Goal: Task Accomplishment & Management: Manage account settings

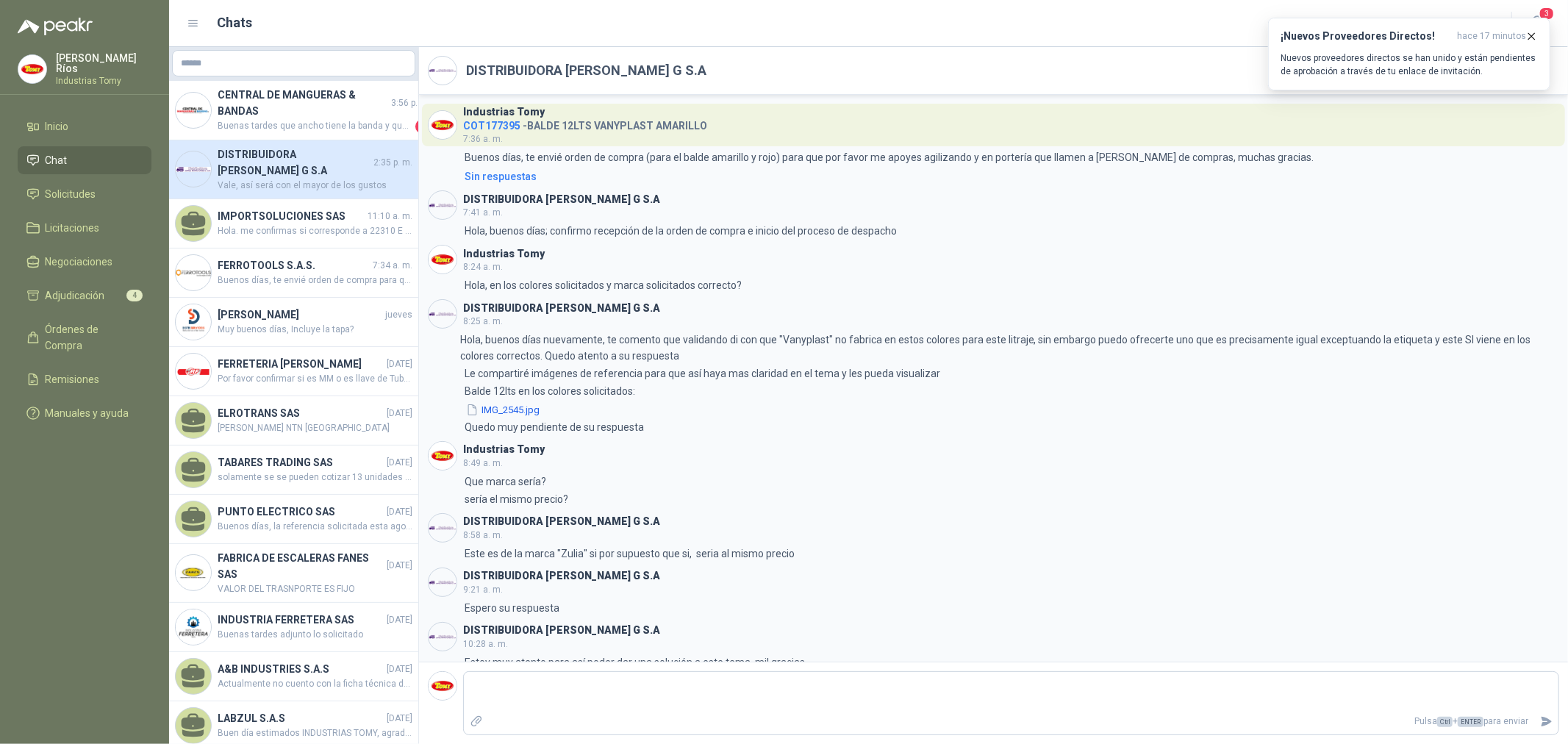
scroll to position [126, 0]
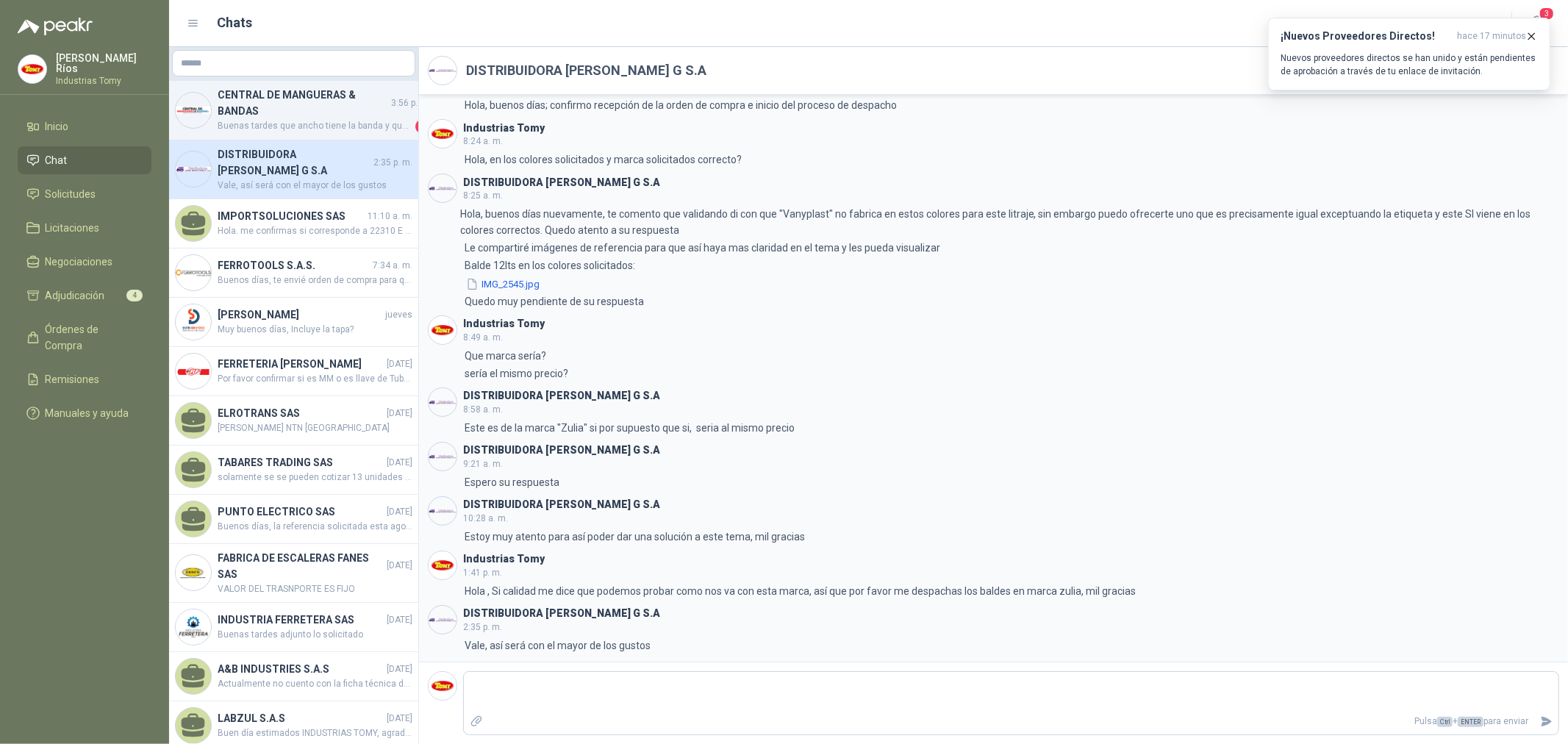
click at [231, 112] on h4 "CENTRAL DE MANGUERAS & BANDAS" at bounding box center [303, 103] width 170 height 33
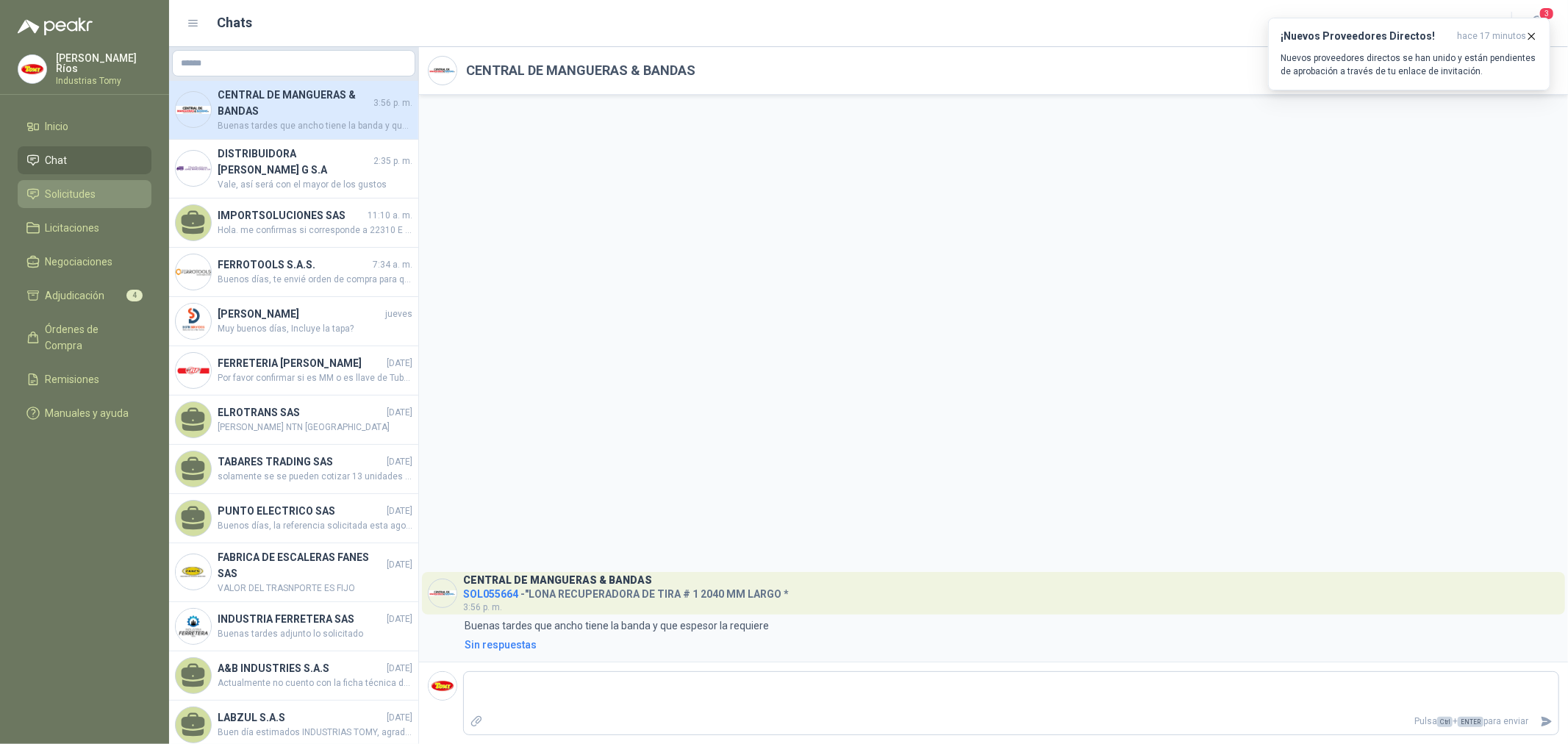
click at [108, 186] on li "Solicitudes" at bounding box center [84, 194] width 116 height 16
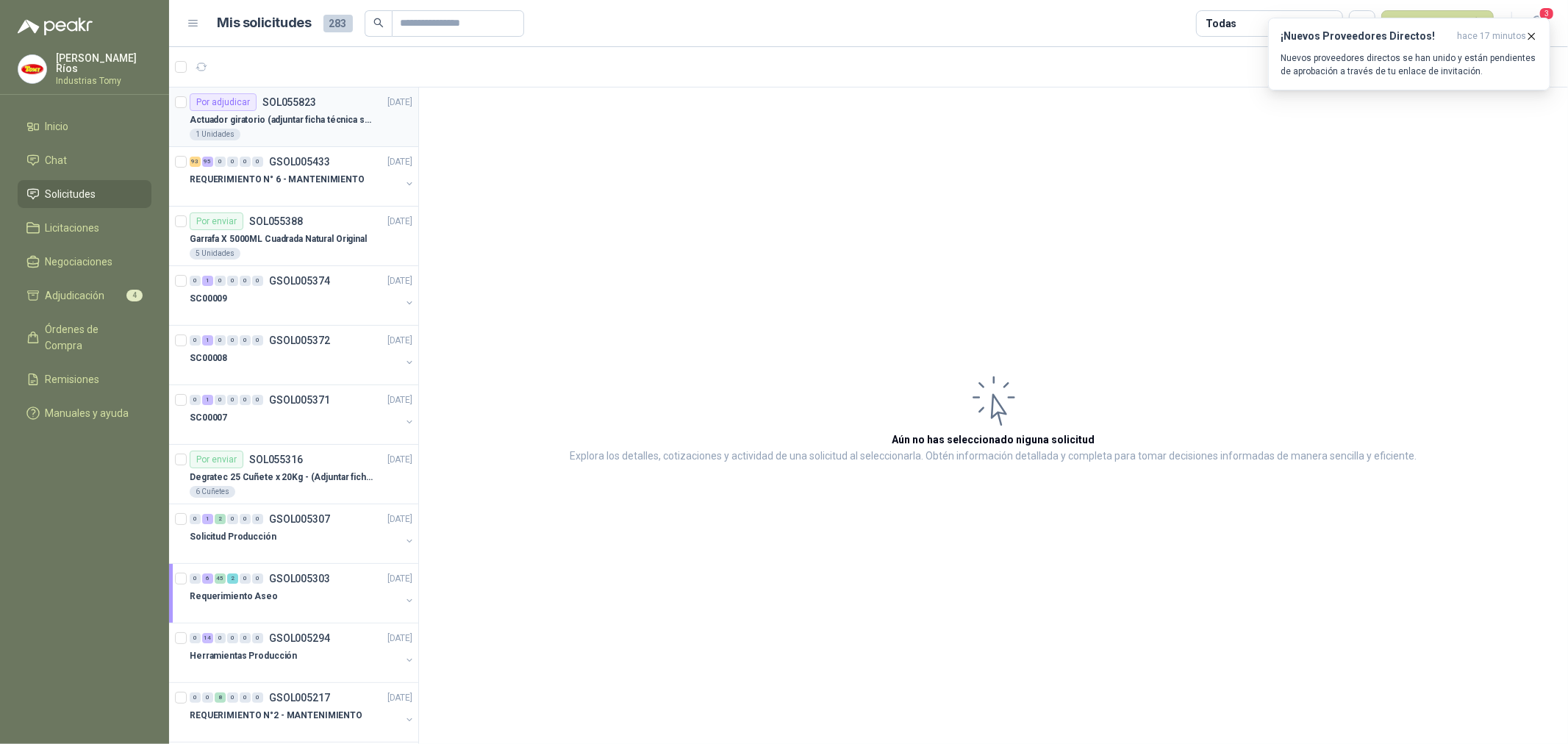
click at [296, 122] on p "Actuador giratorio (adjuntar ficha técnica si es diferente a festo)" at bounding box center [280, 120] width 183 height 14
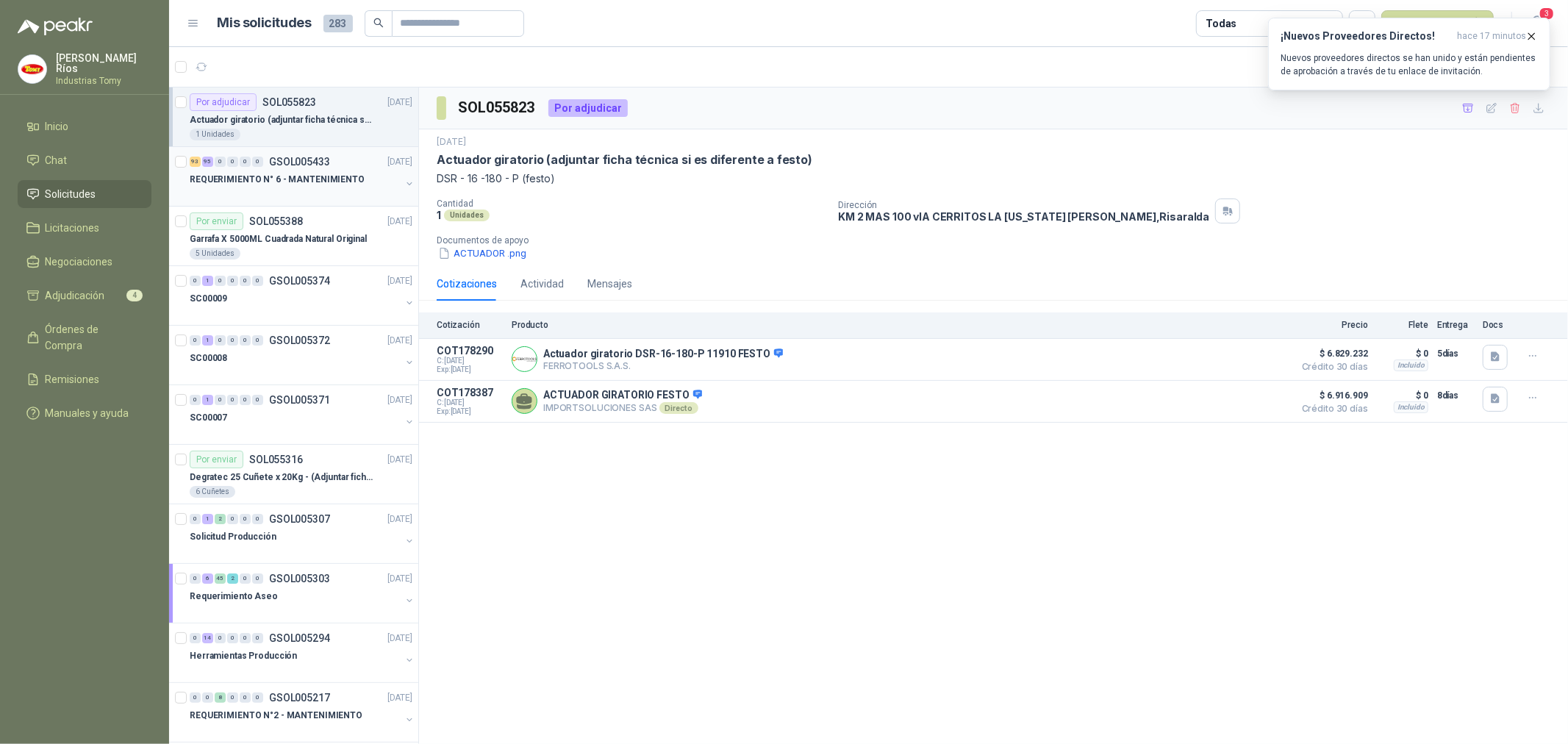
click at [280, 182] on p "REQUERIMIENTO N° 6 - MANTENIMIENTO" at bounding box center [277, 180] width 175 height 14
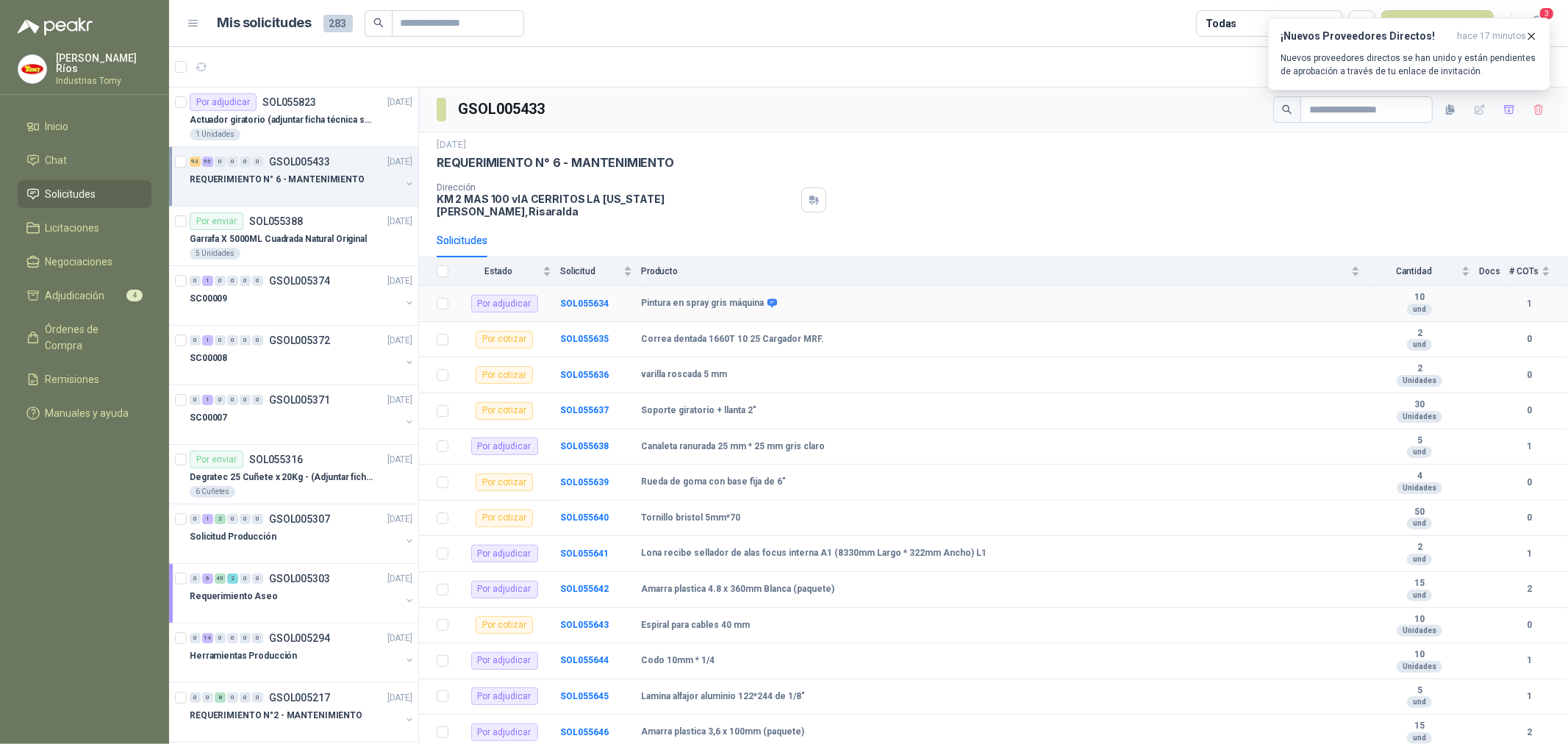
click at [619, 299] on td "SOL055634" at bounding box center [600, 304] width 81 height 36
click at [589, 299] on b "SOL055634" at bounding box center [584, 304] width 48 height 10
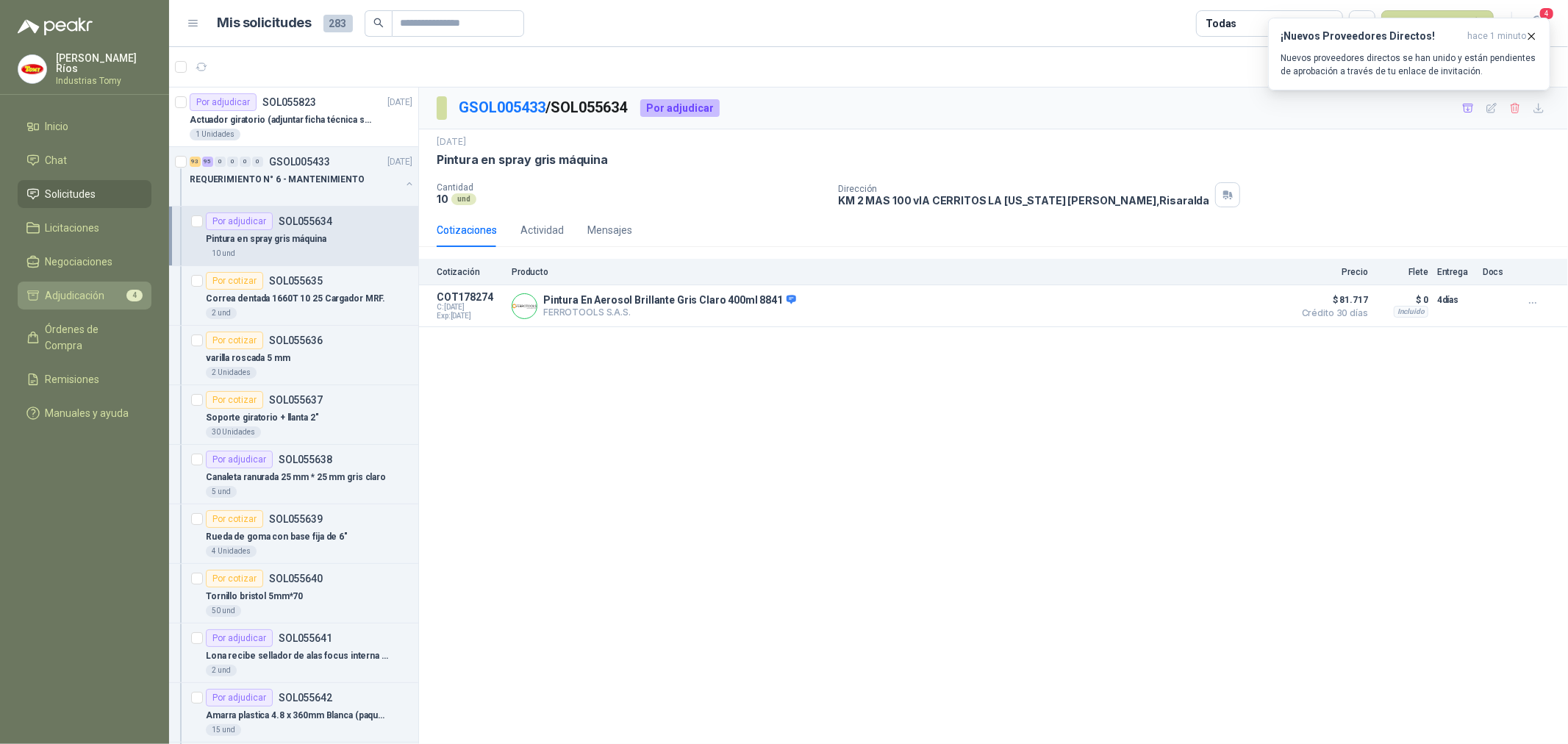
click at [98, 289] on span "Adjudicación" at bounding box center [75, 295] width 59 height 16
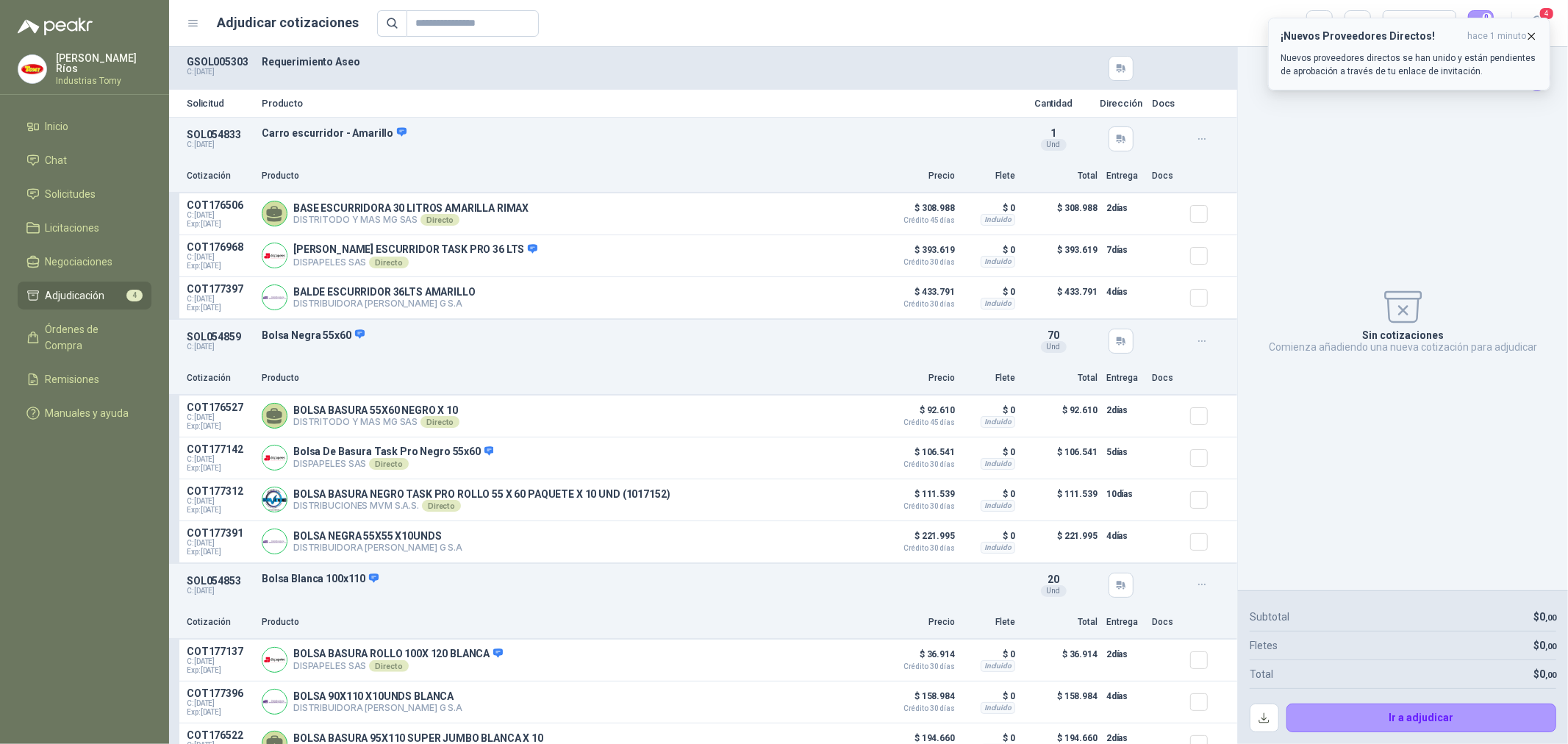
click at [1530, 35] on icon "button" at bounding box center [1531, 36] width 13 height 13
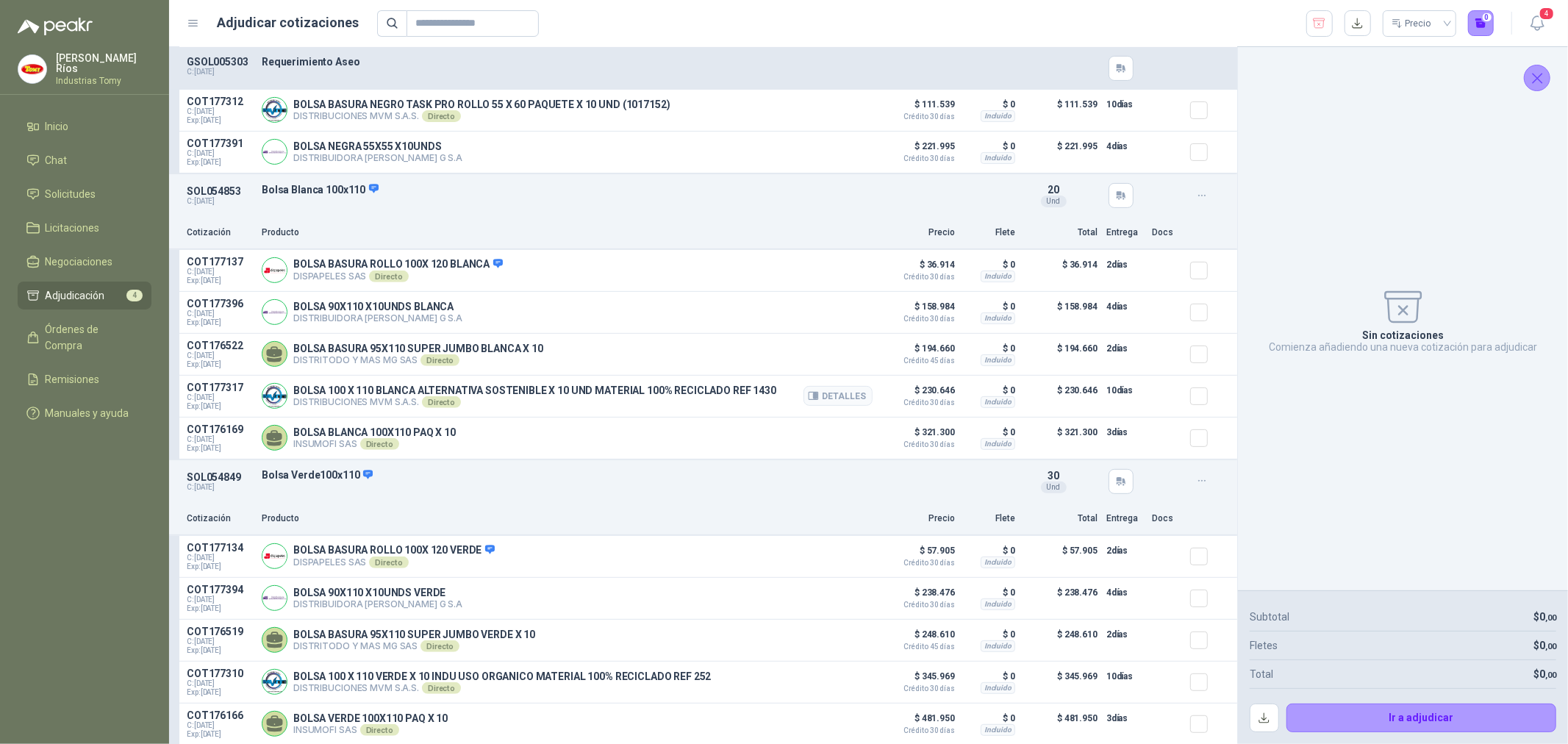
scroll to position [398, 0]
click at [822, 547] on button "Detalles" at bounding box center [838, 555] width 69 height 20
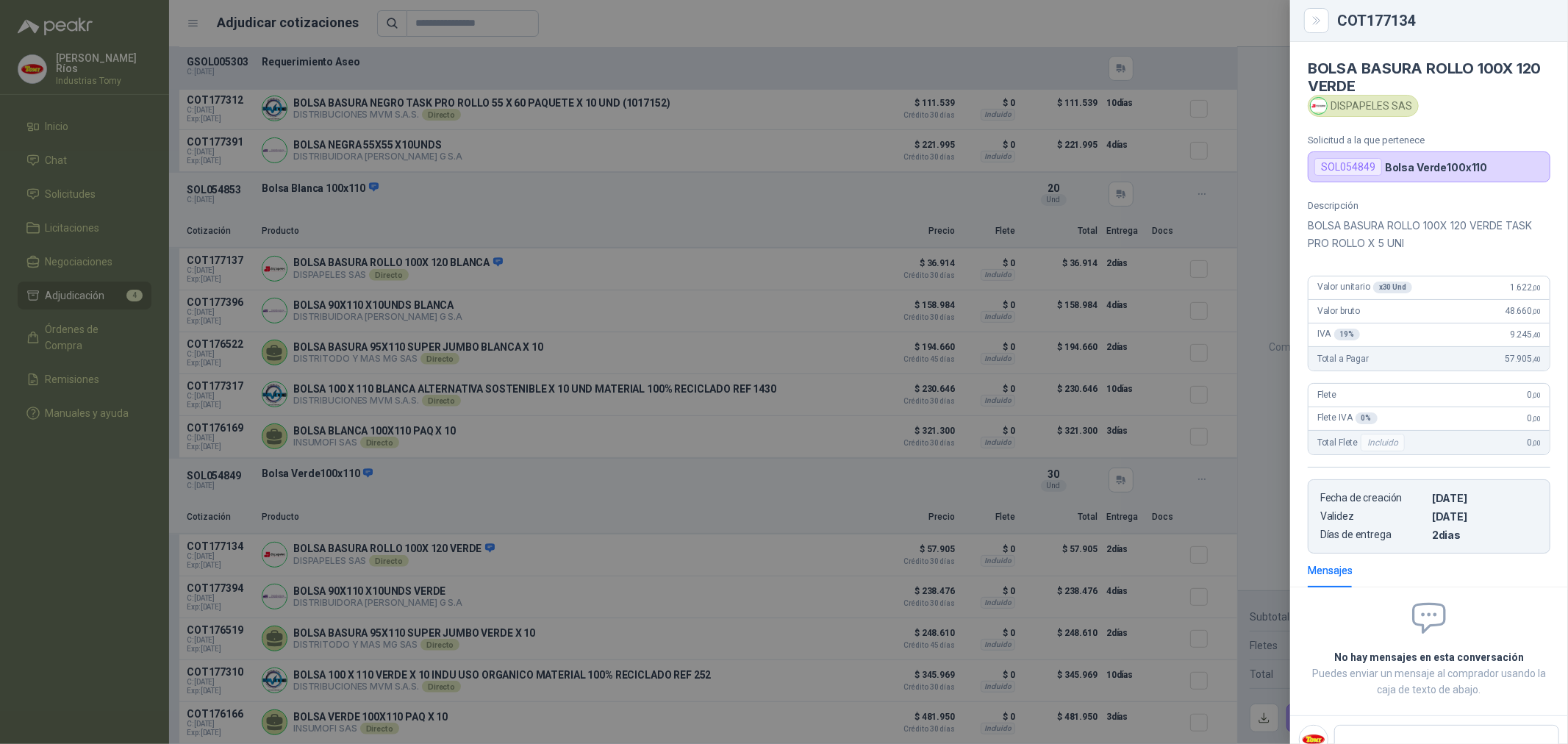
scroll to position [1, 0]
click at [803, 553] on div at bounding box center [784, 372] width 1568 height 744
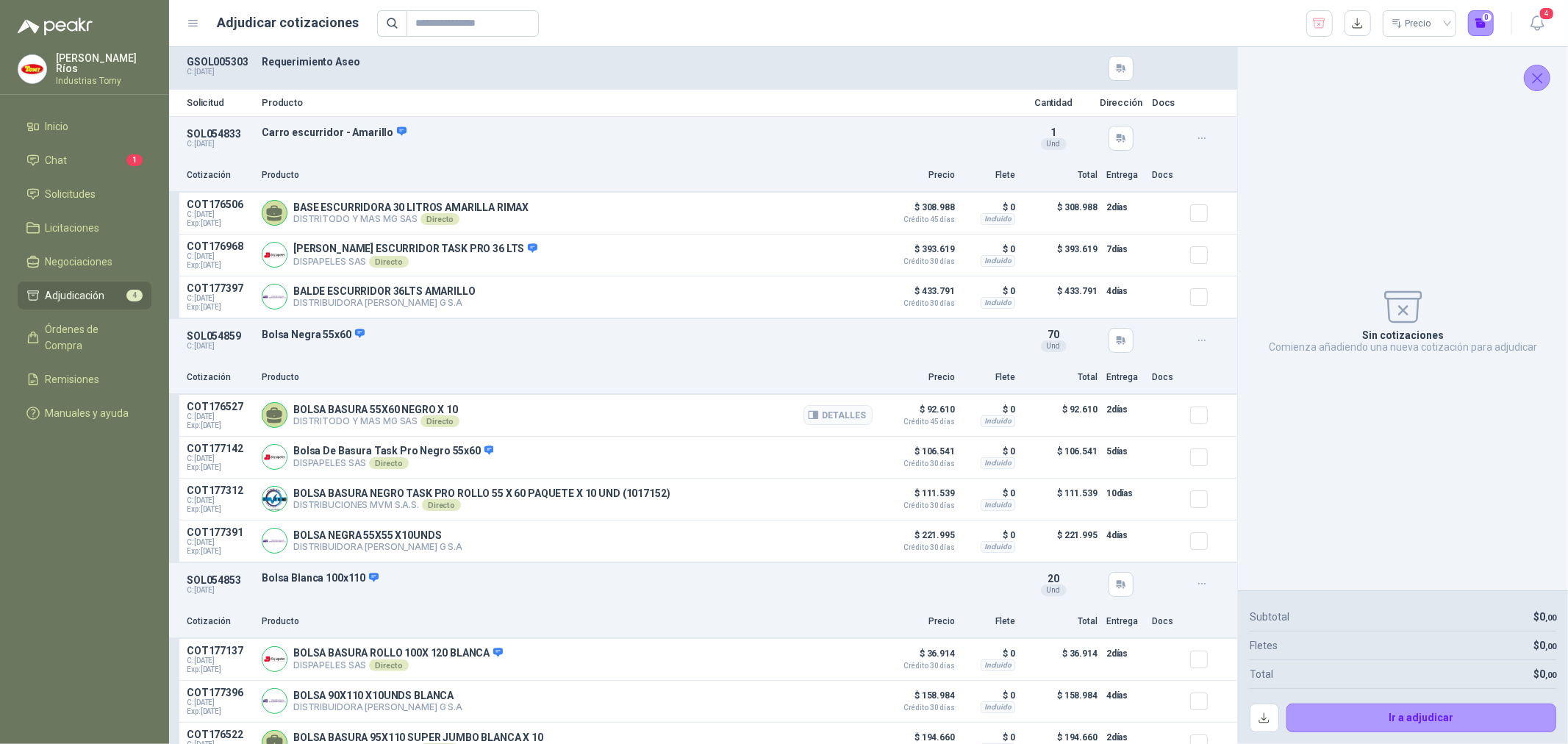
scroll to position [0, 0]
click at [1358, 21] on button "button" at bounding box center [1358, 23] width 27 height 27
click at [834, 217] on button "Detalles" at bounding box center [838, 214] width 69 height 20
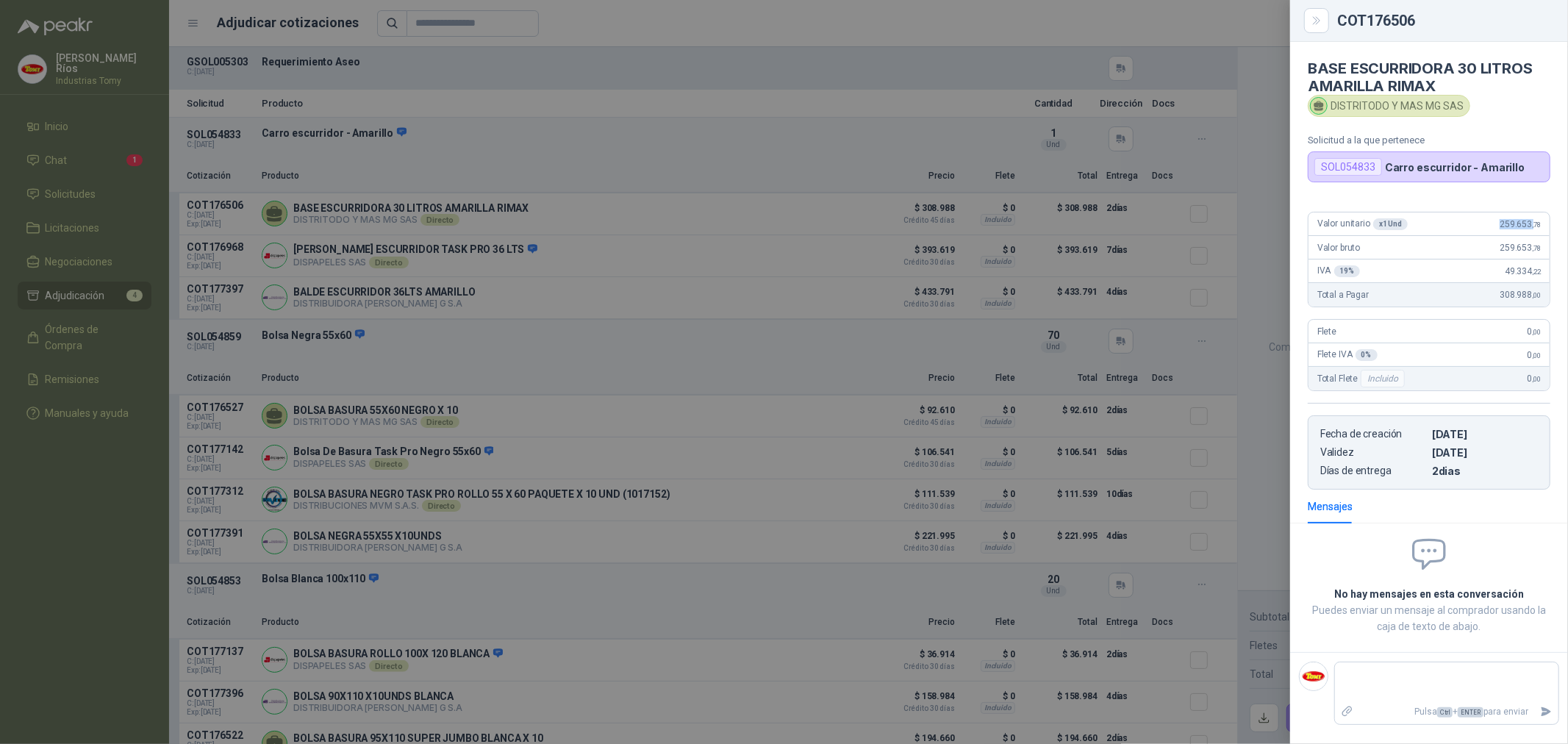
drag, startPoint x: 1502, startPoint y: 222, endPoint x: 1533, endPoint y: 235, distance: 33.6
click at [1533, 234] on div "Valor unitario x 1 Und 259.653 ,78" at bounding box center [1429, 225] width 241 height 23
click at [1206, 188] on div at bounding box center [784, 372] width 1568 height 744
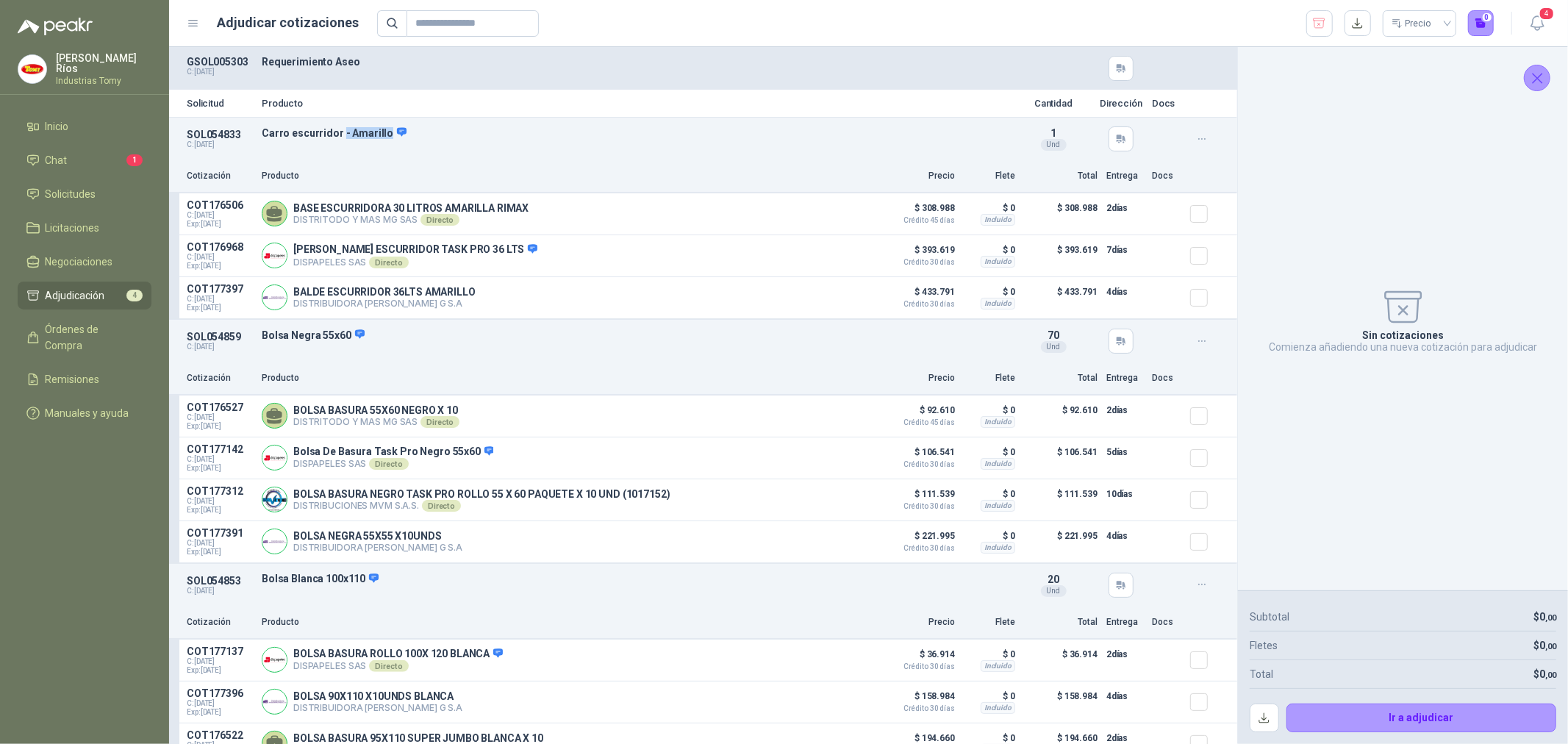
drag, startPoint x: 339, startPoint y: 133, endPoint x: 370, endPoint y: 144, distance: 32.9
click at [370, 144] on div "SOL054833 C: [DATE] Carro escurridor - Amarillo Detalles 1 Und" at bounding box center [703, 139] width 1068 height 43
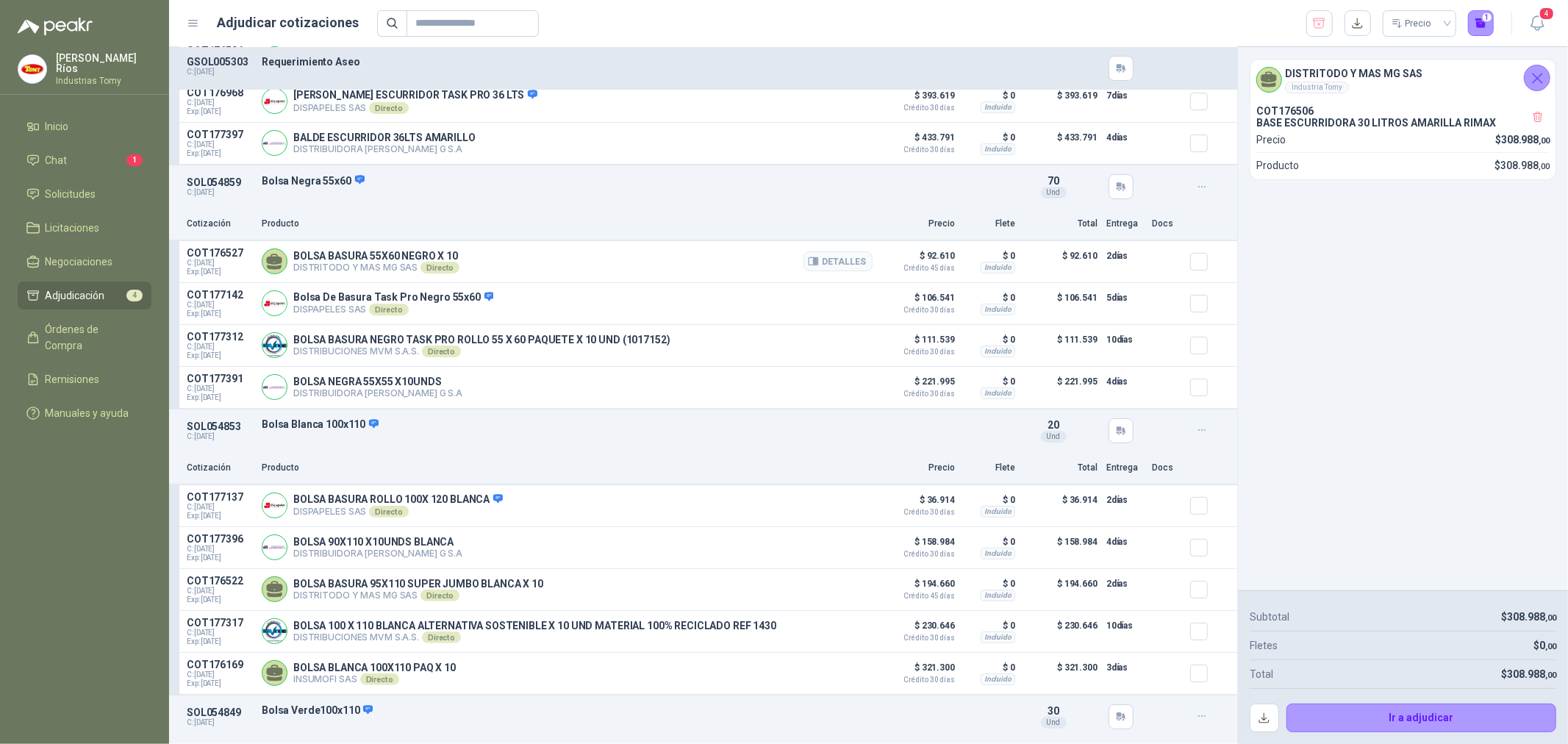
scroll to position [164, 0]
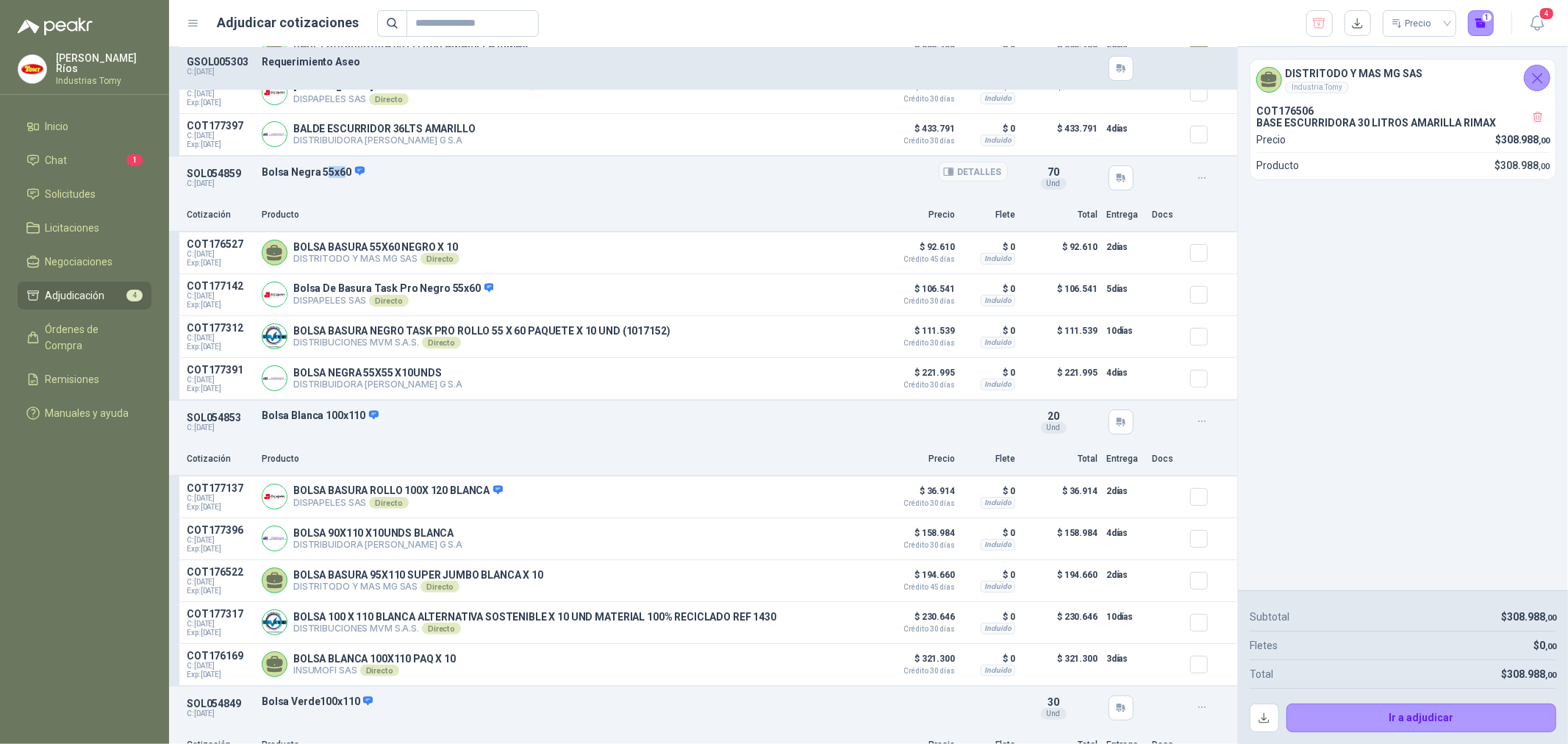
drag, startPoint x: 326, startPoint y: 173, endPoint x: 340, endPoint y: 175, distance: 14.1
click at [340, 175] on p "Bolsa Negra 55x60" at bounding box center [635, 172] width 746 height 13
drag, startPoint x: 380, startPoint y: 244, endPoint x: 468, endPoint y: 244, distance: 88.0
click at [464, 247] on div "BOLSA BASURA 55X60 NEGRO X 10 DISTRITODO Y MAS MG SAS Directo Detalles" at bounding box center [567, 252] width 611 height 29
click at [848, 251] on button "Detalles" at bounding box center [838, 253] width 69 height 20
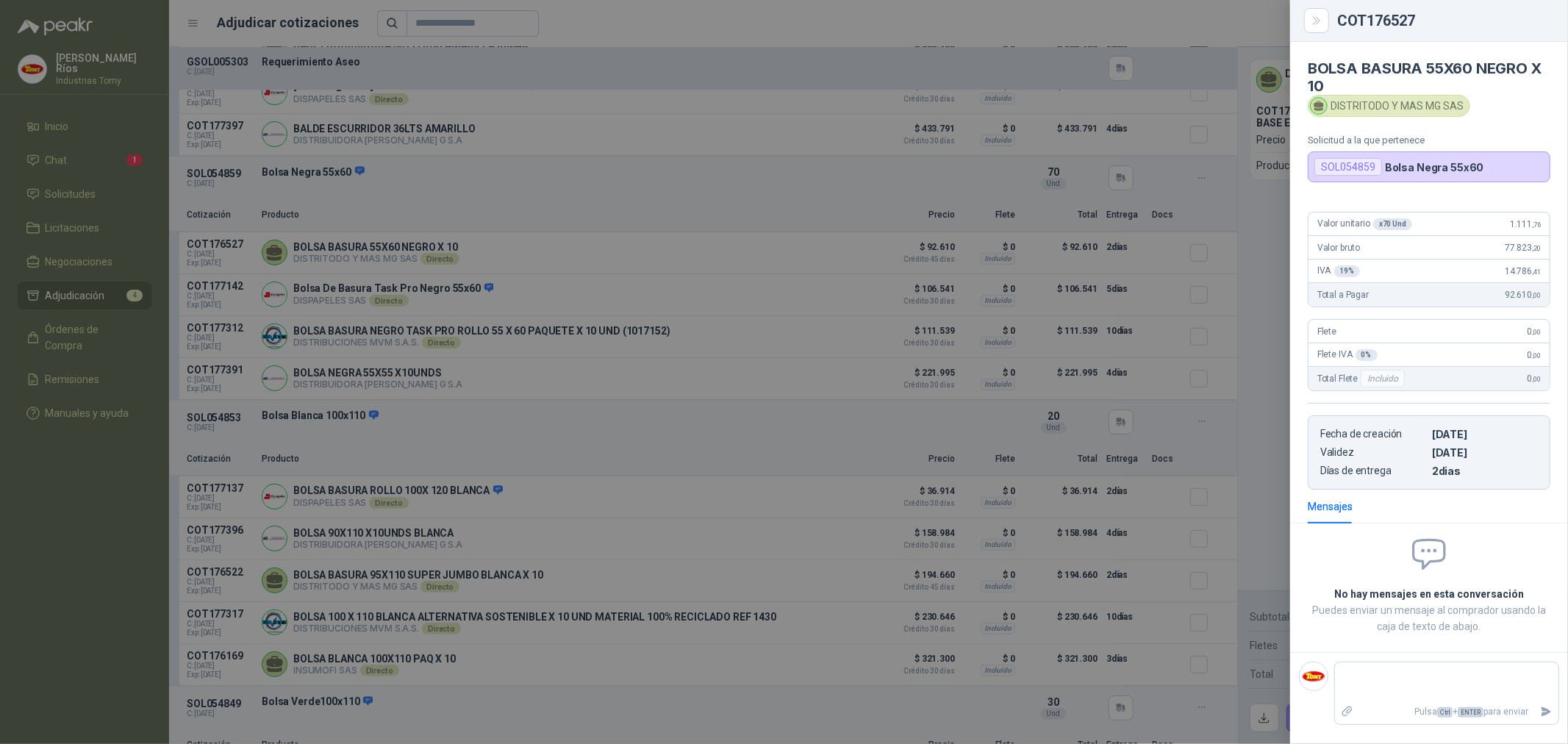
click at [828, 209] on div at bounding box center [784, 372] width 1568 height 744
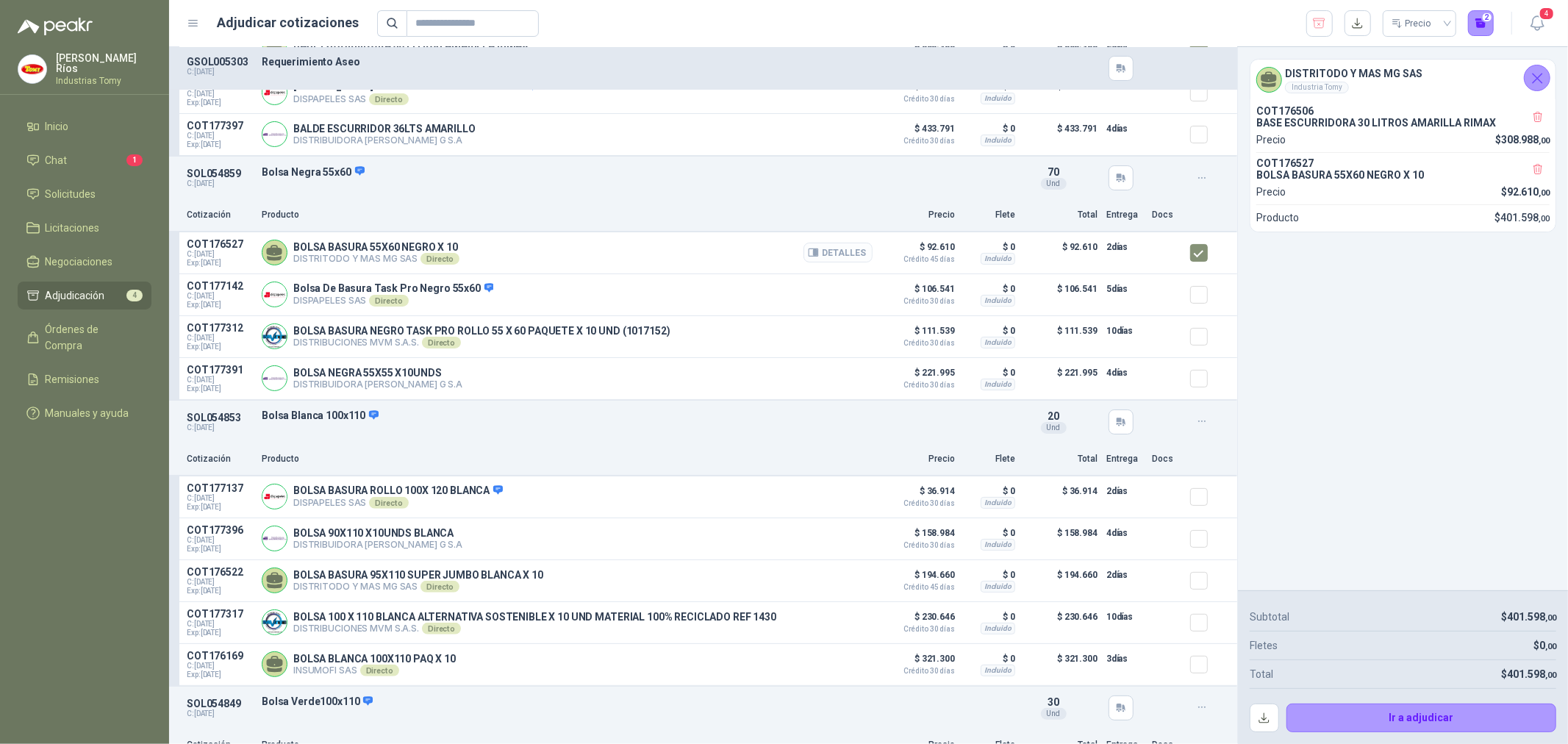
click at [834, 255] on button "Detalles" at bounding box center [838, 253] width 69 height 20
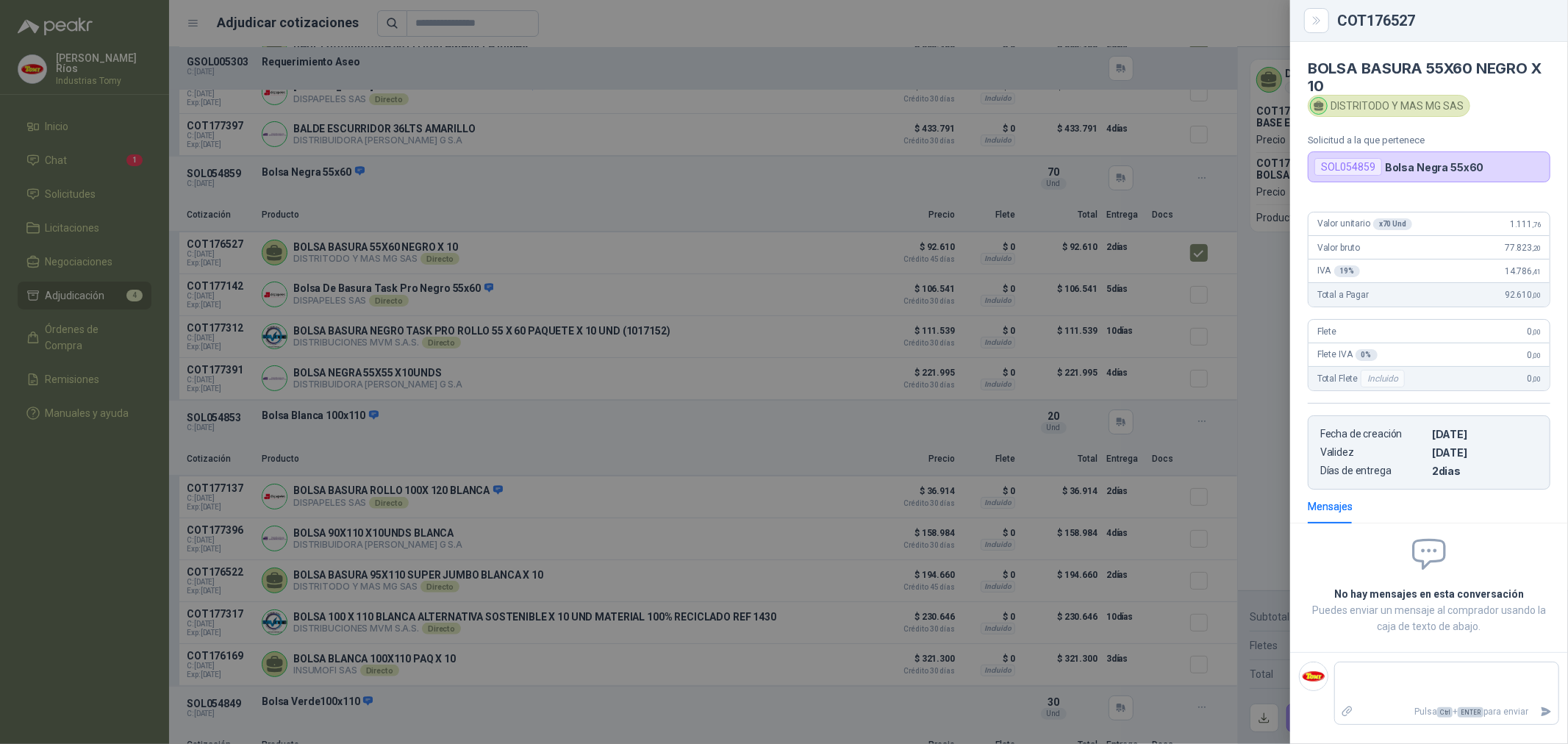
click at [817, 187] on div at bounding box center [784, 372] width 1568 height 744
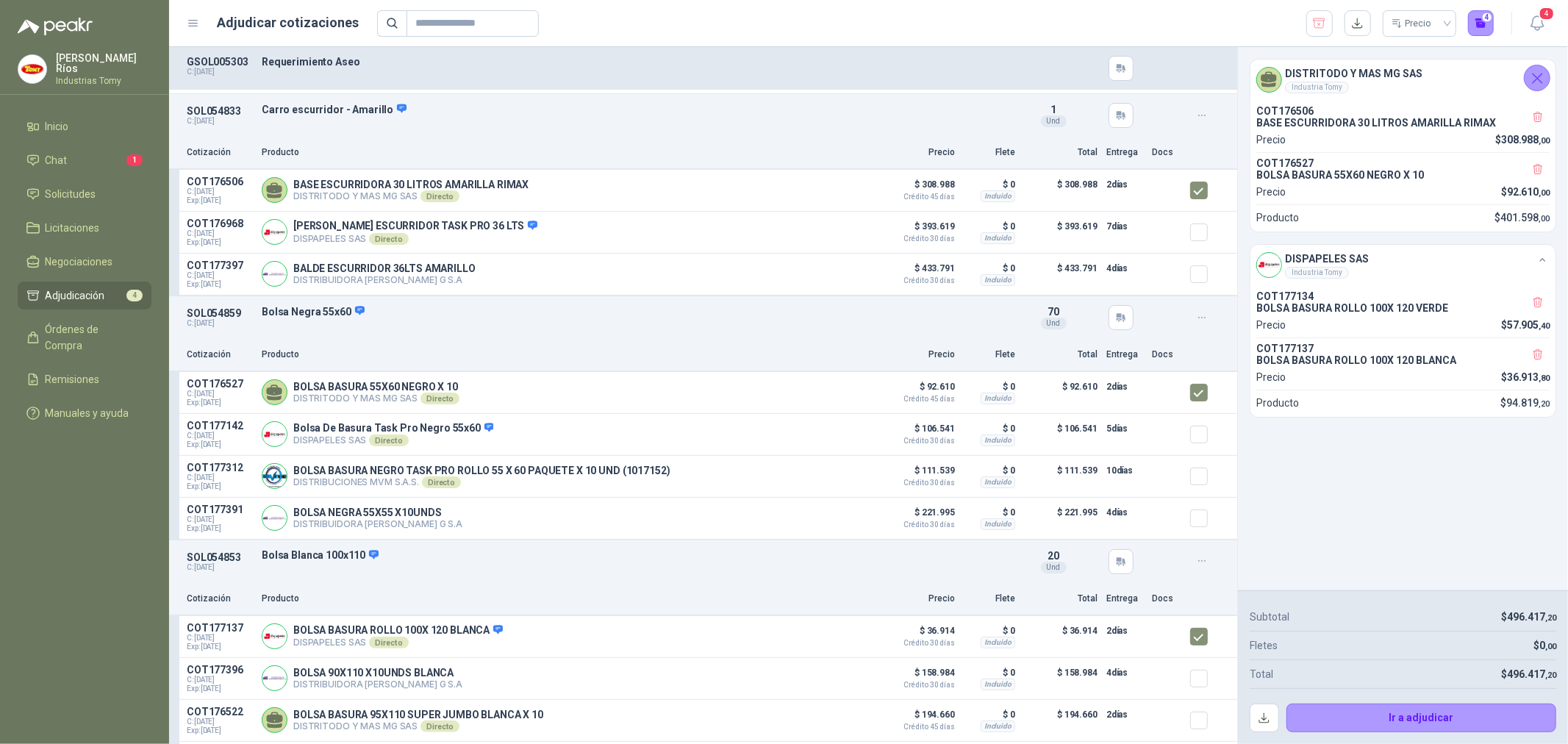
scroll to position [0, 0]
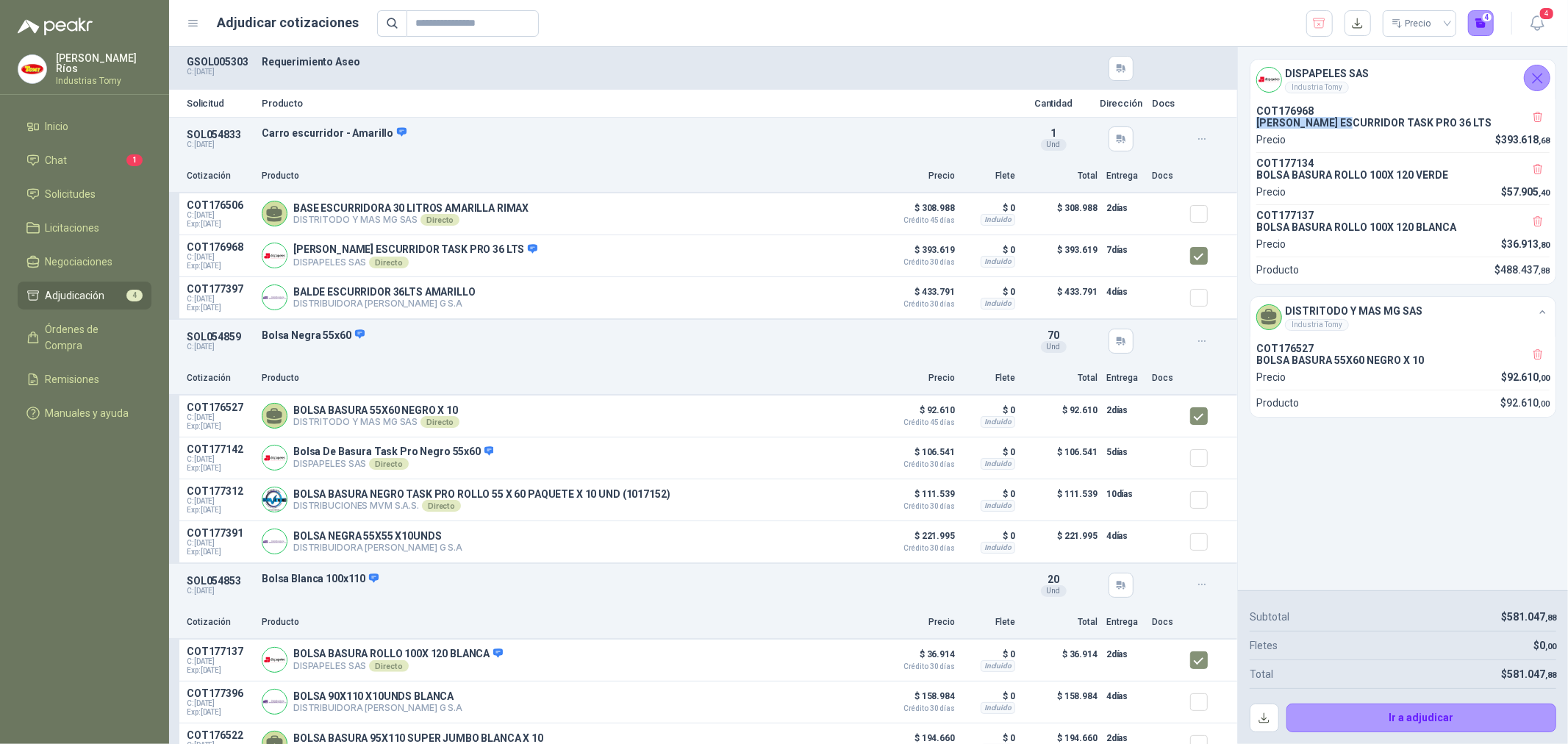
drag, startPoint x: 1351, startPoint y: 121, endPoint x: 1442, endPoint y: 114, distance: 91.3
click at [1442, 114] on div "COT176968 [PERSON_NAME] ESCURRIDOR TASK PRO 36 LTS" at bounding box center [1402, 117] width 293 height 23
click at [1446, 120] on p "[PERSON_NAME] ESCURRIDOR TASK PRO 36 LTS" at bounding box center [1402, 123] width 293 height 12
drag, startPoint x: 1445, startPoint y: 124, endPoint x: 1391, endPoint y: 129, distance: 54.2
click at [1391, 129] on div "COT176968 [PERSON_NAME] ESCURRIDOR TASK PRO 36 LTS Precio $ 393.618 ,68" at bounding box center [1402, 126] width 293 height 43
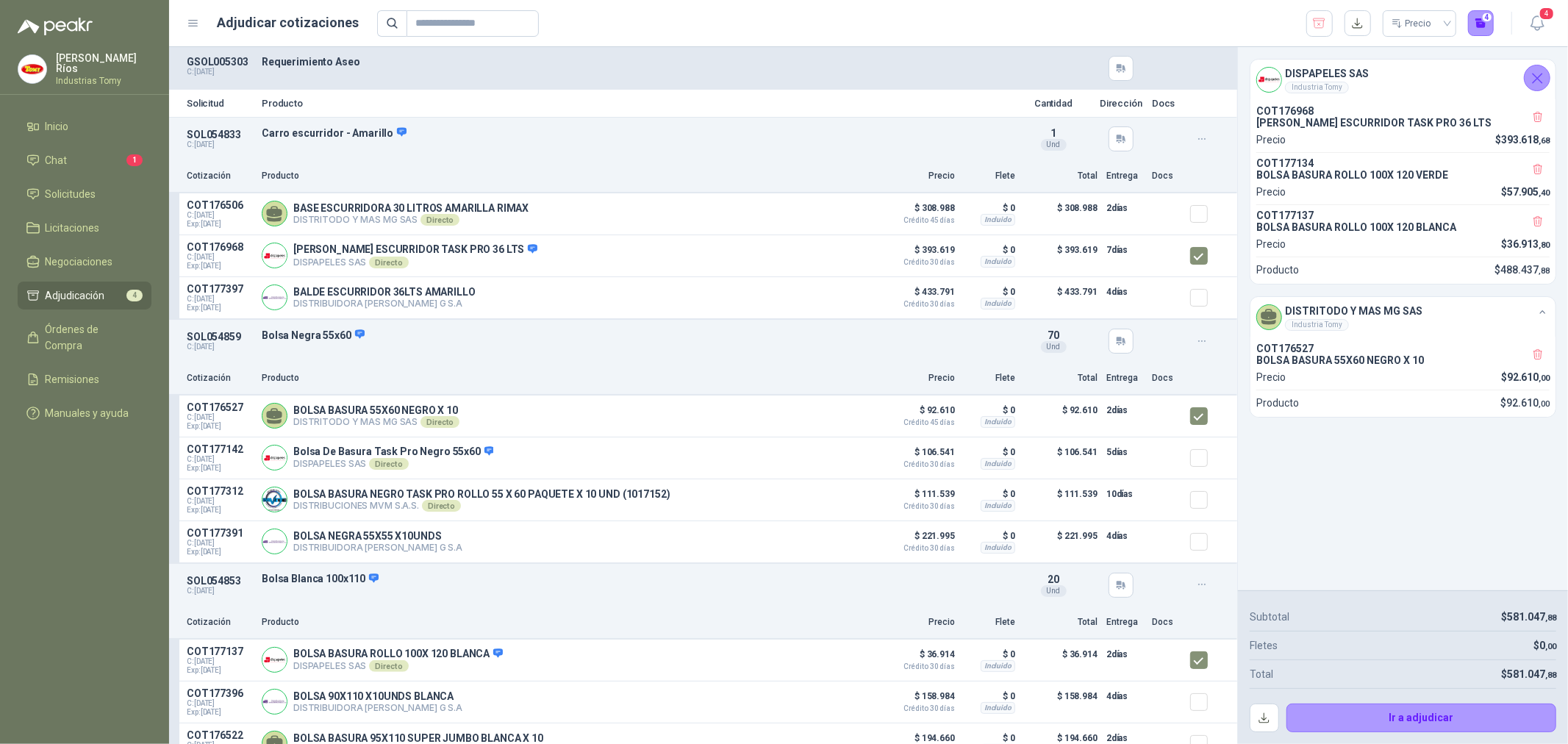
click at [1389, 123] on p "[PERSON_NAME] ESCURRIDOR TASK PRO 36 LTS" at bounding box center [1402, 123] width 293 height 12
click at [1436, 722] on button "Ir a adjudicar" at bounding box center [1421, 718] width 270 height 29
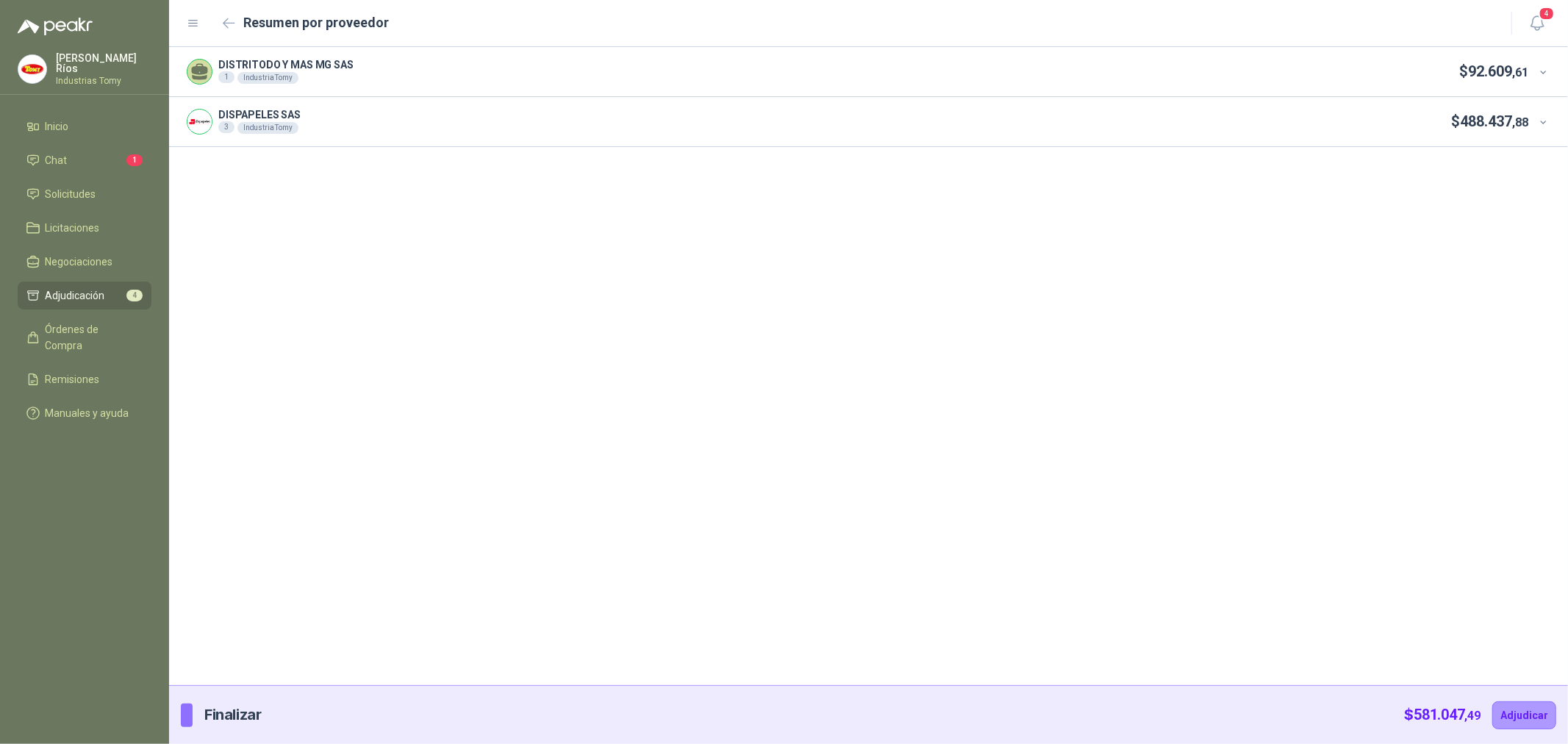
click at [1548, 65] on span at bounding box center [1545, 72] width 13 height 13
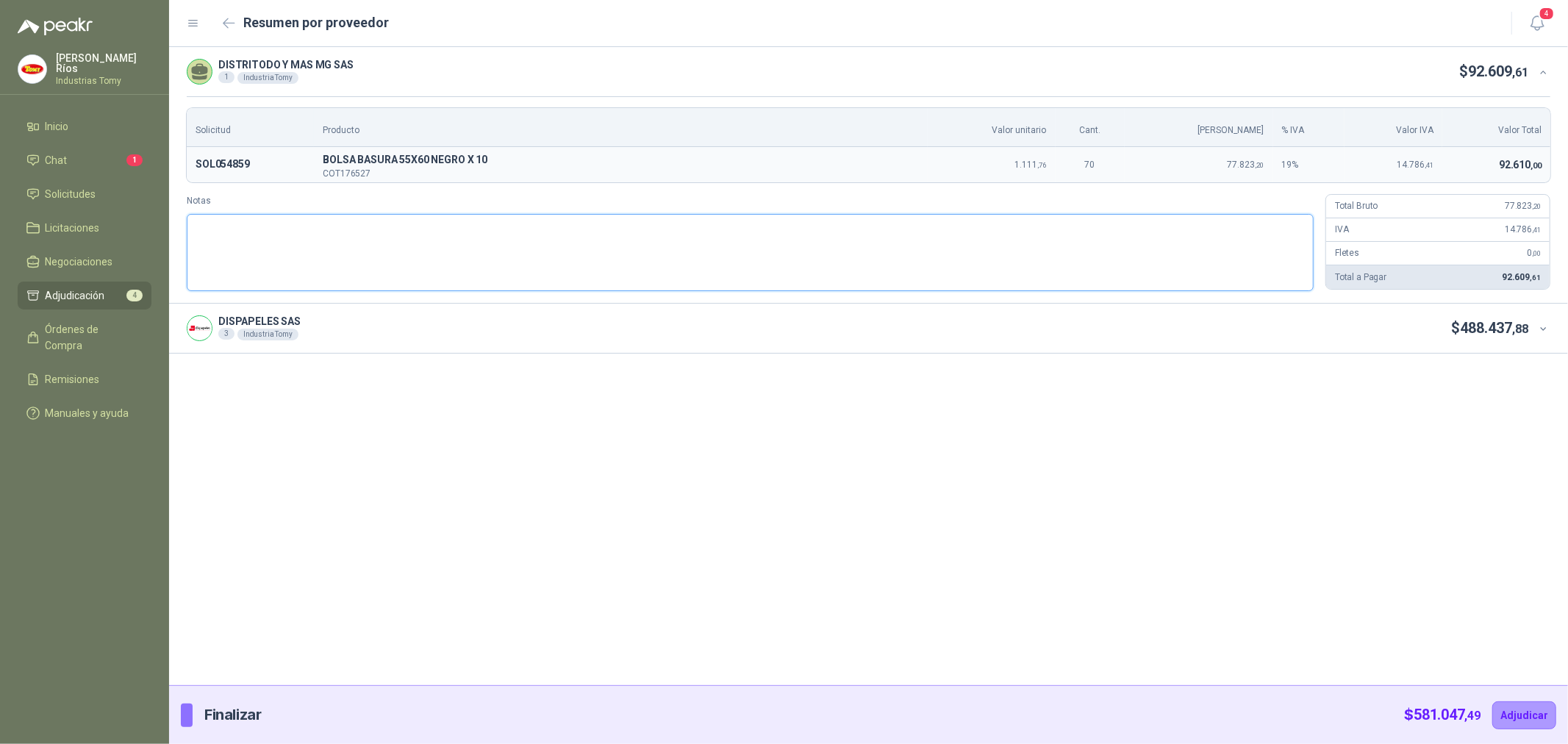
click at [695, 243] on textarea "Notas" at bounding box center [750, 252] width 1127 height 77
type textarea "*"
type textarea "**"
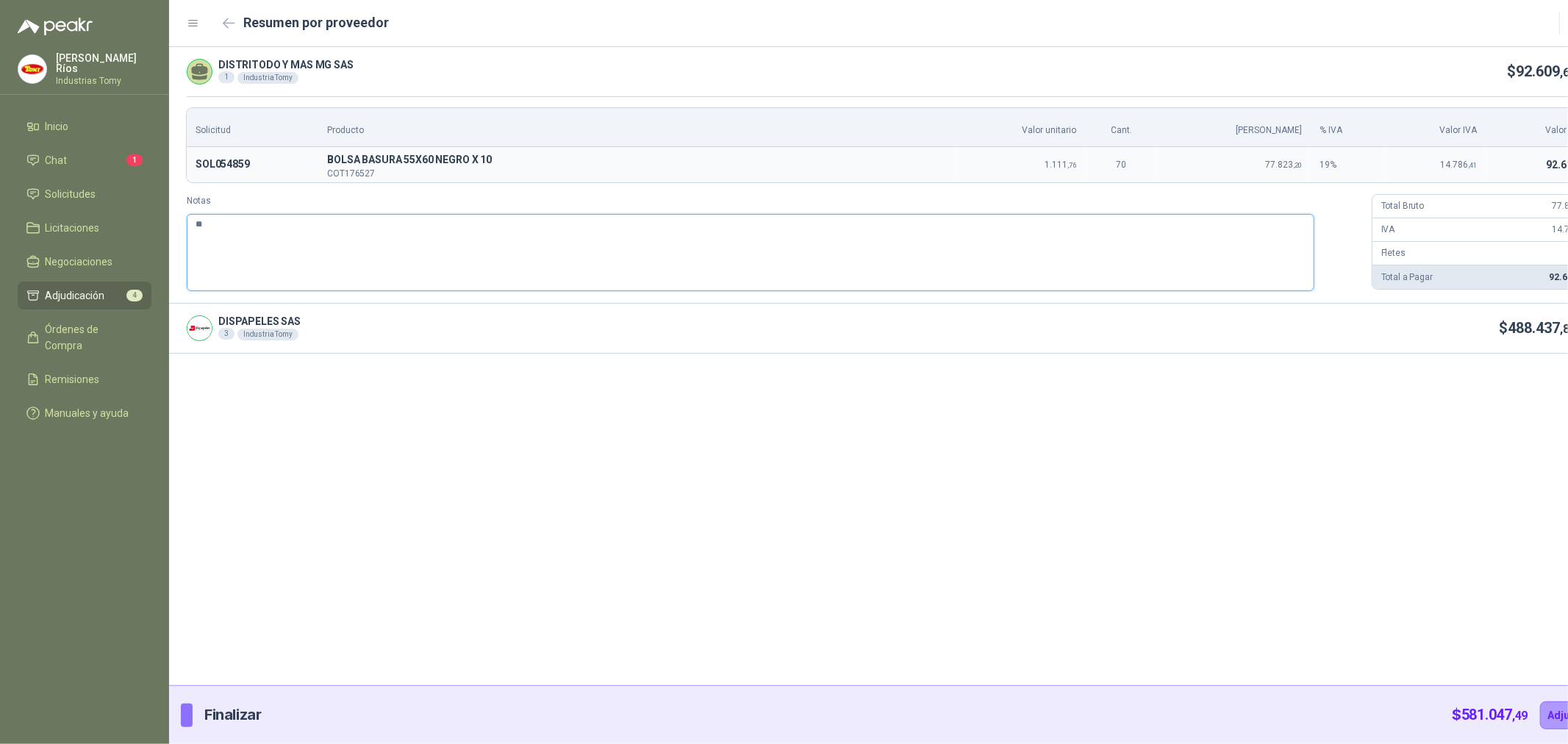
type textarea "***"
type textarea "*****"
type textarea "******"
type textarea "*******"
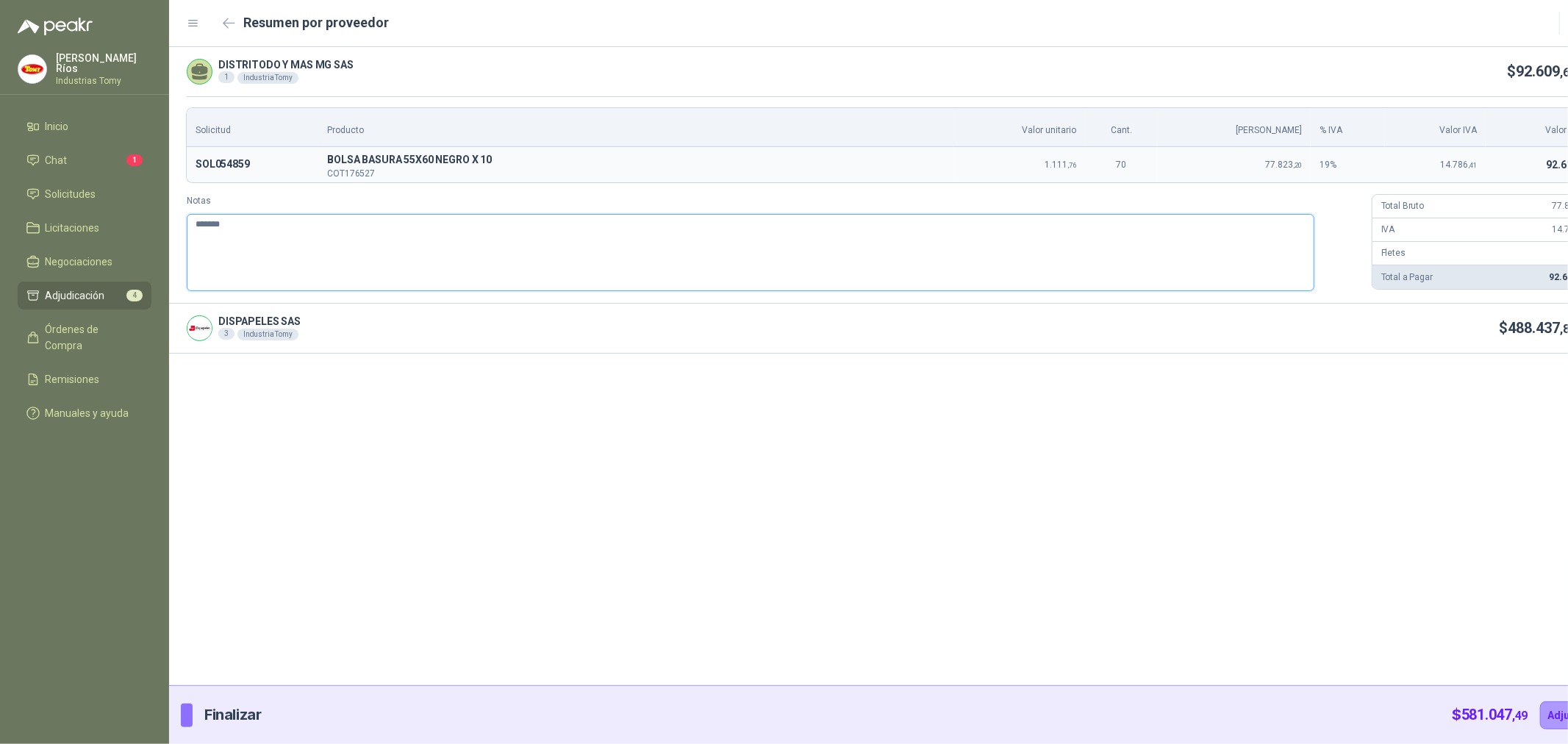
type textarea "********"
type textarea "*********"
type textarea "**********"
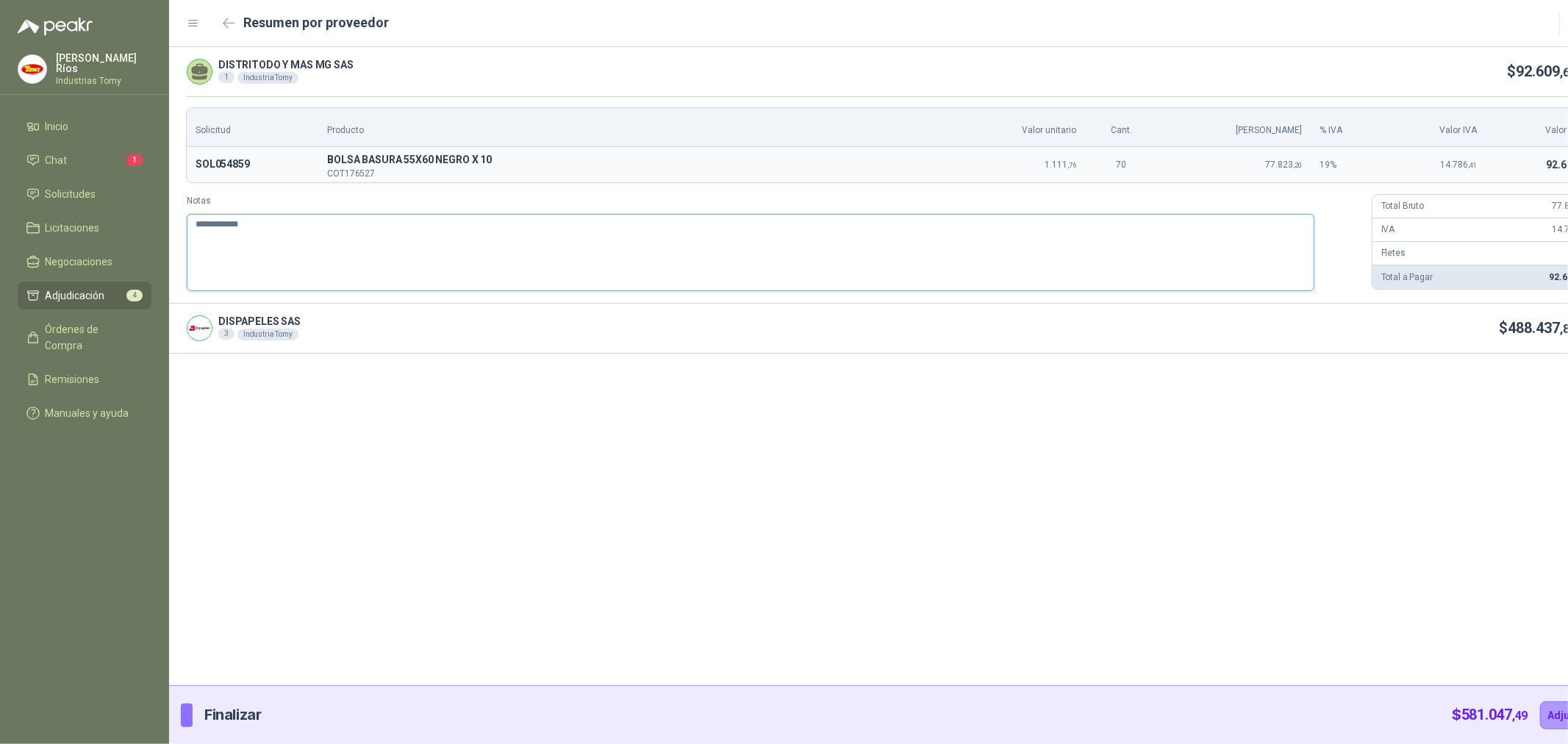
type textarea "**********"
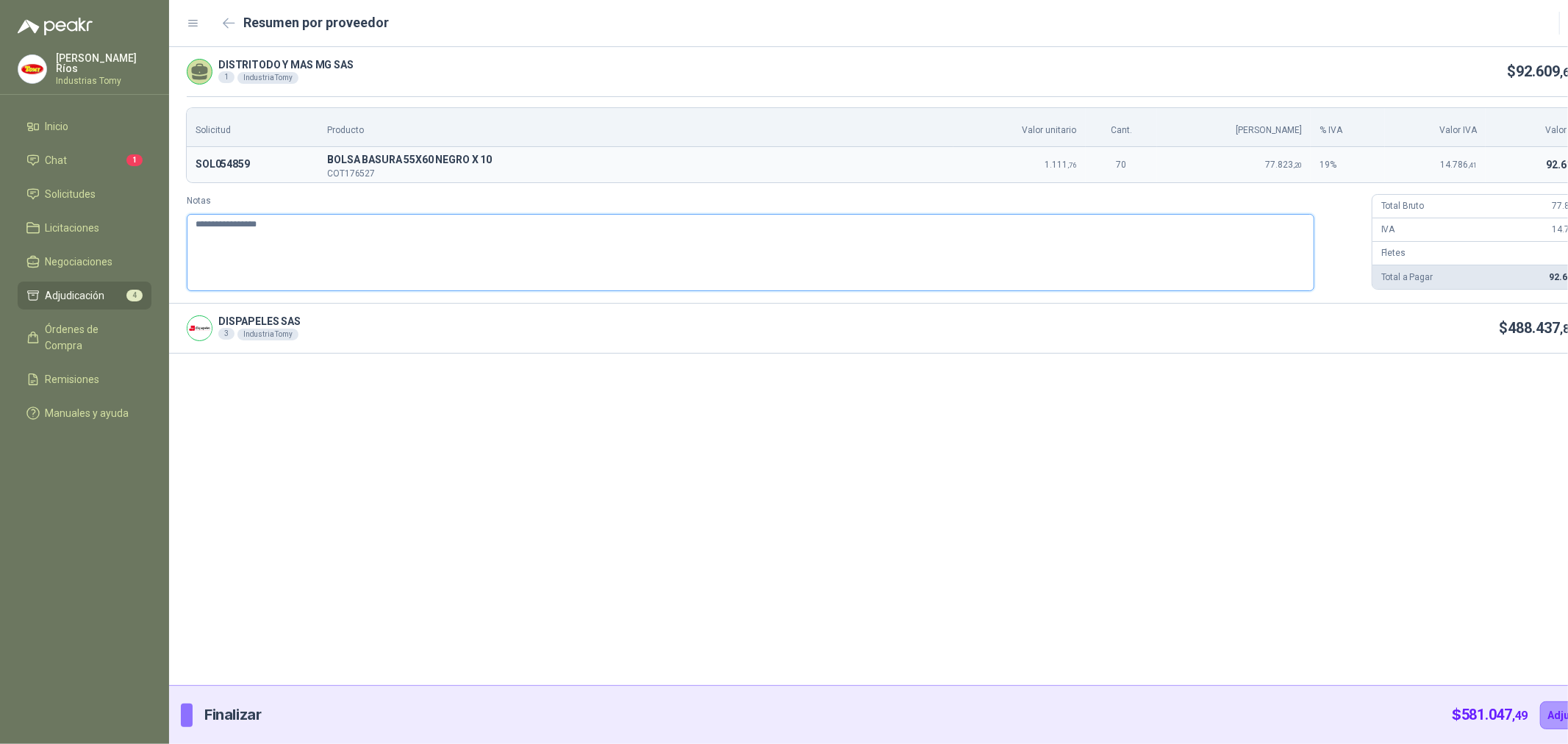
type textarea "**********"
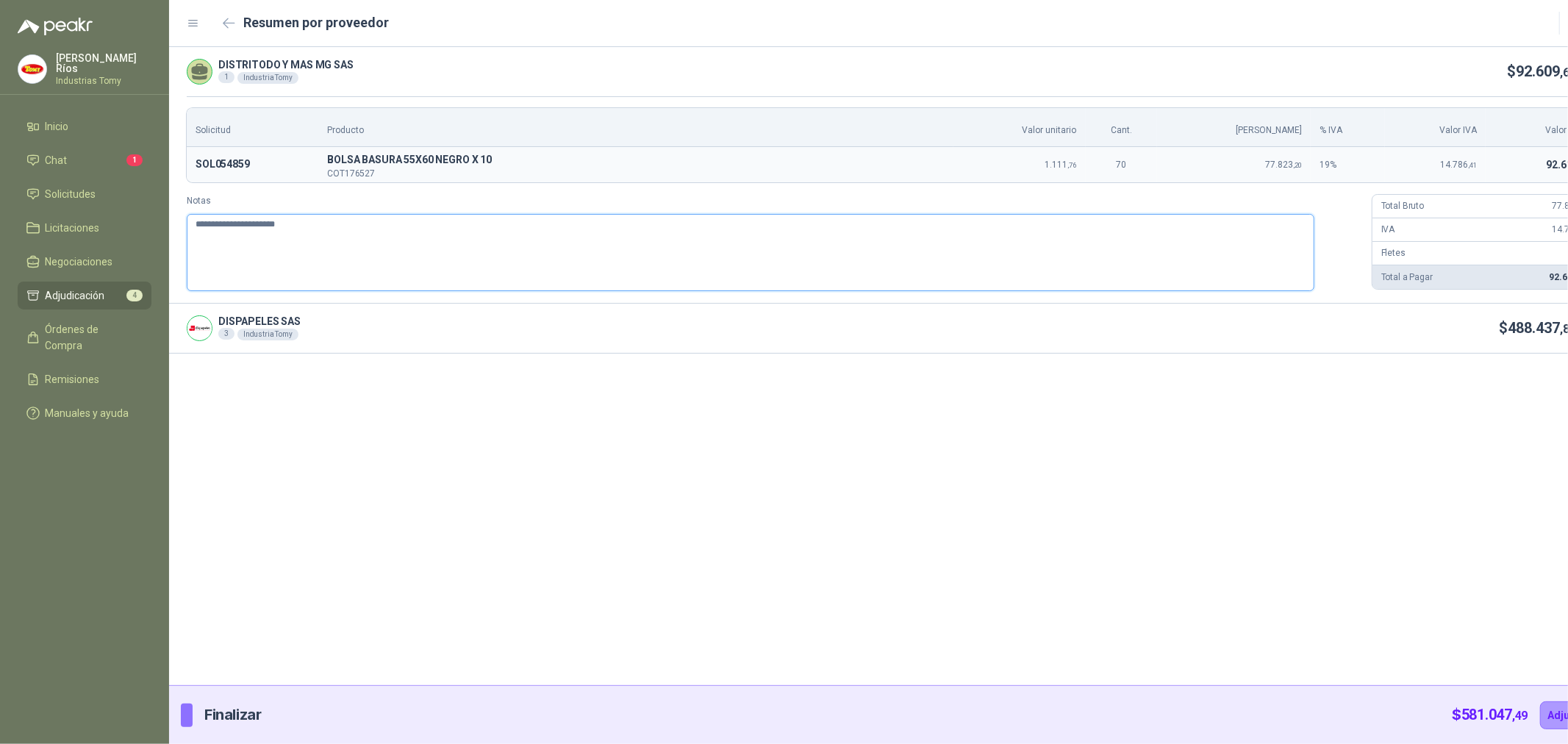
type textarea "**********"
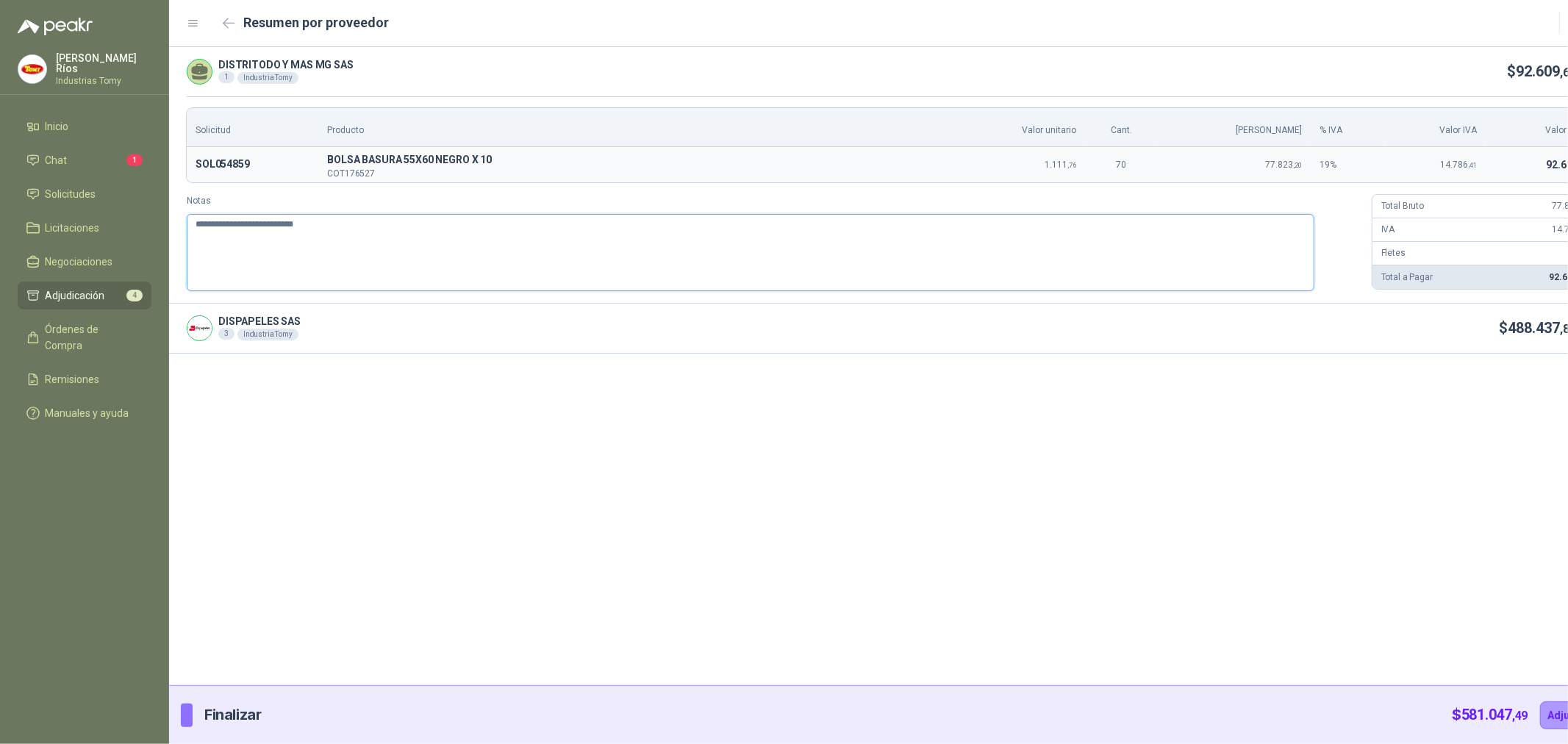
type textarea "**********"
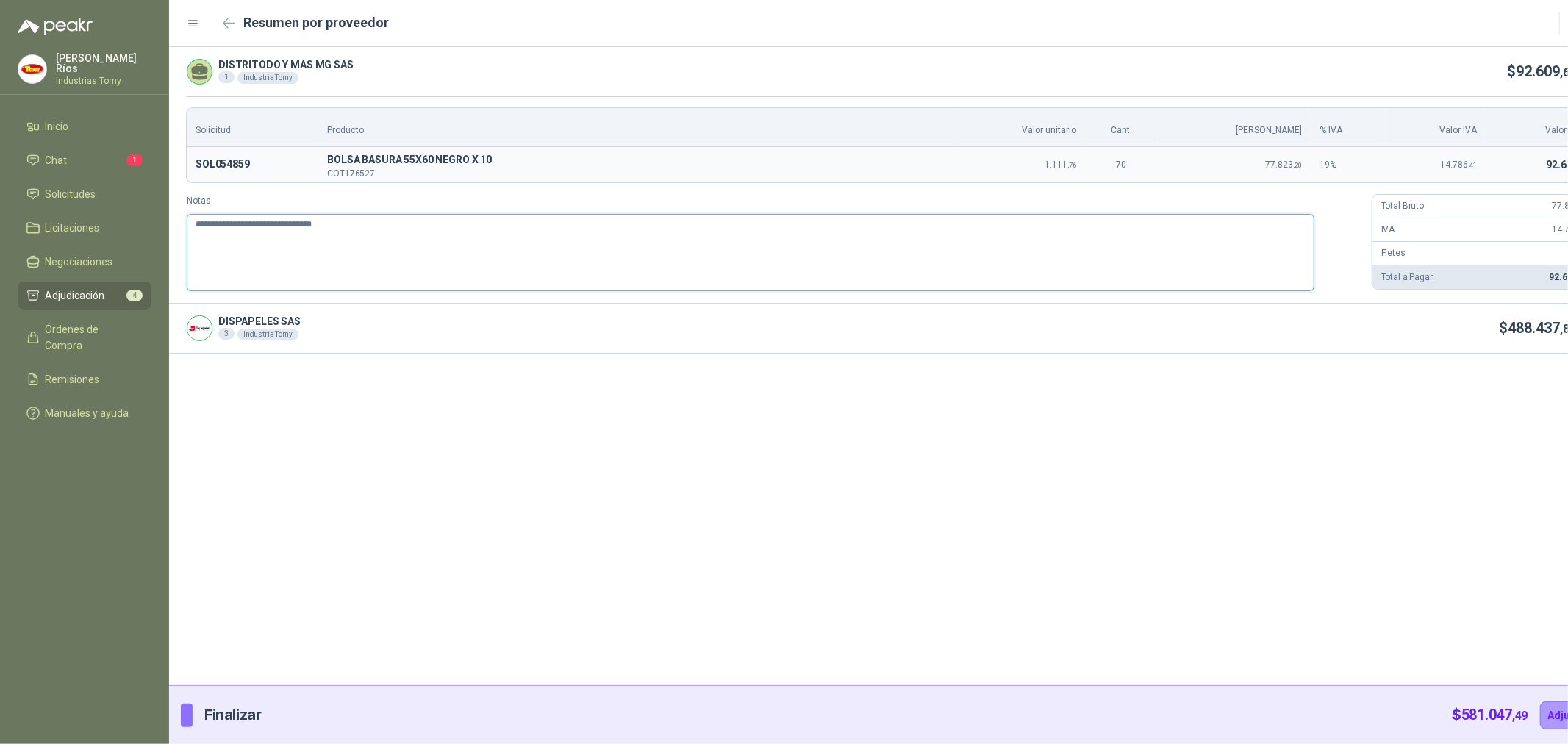
type textarea "**********"
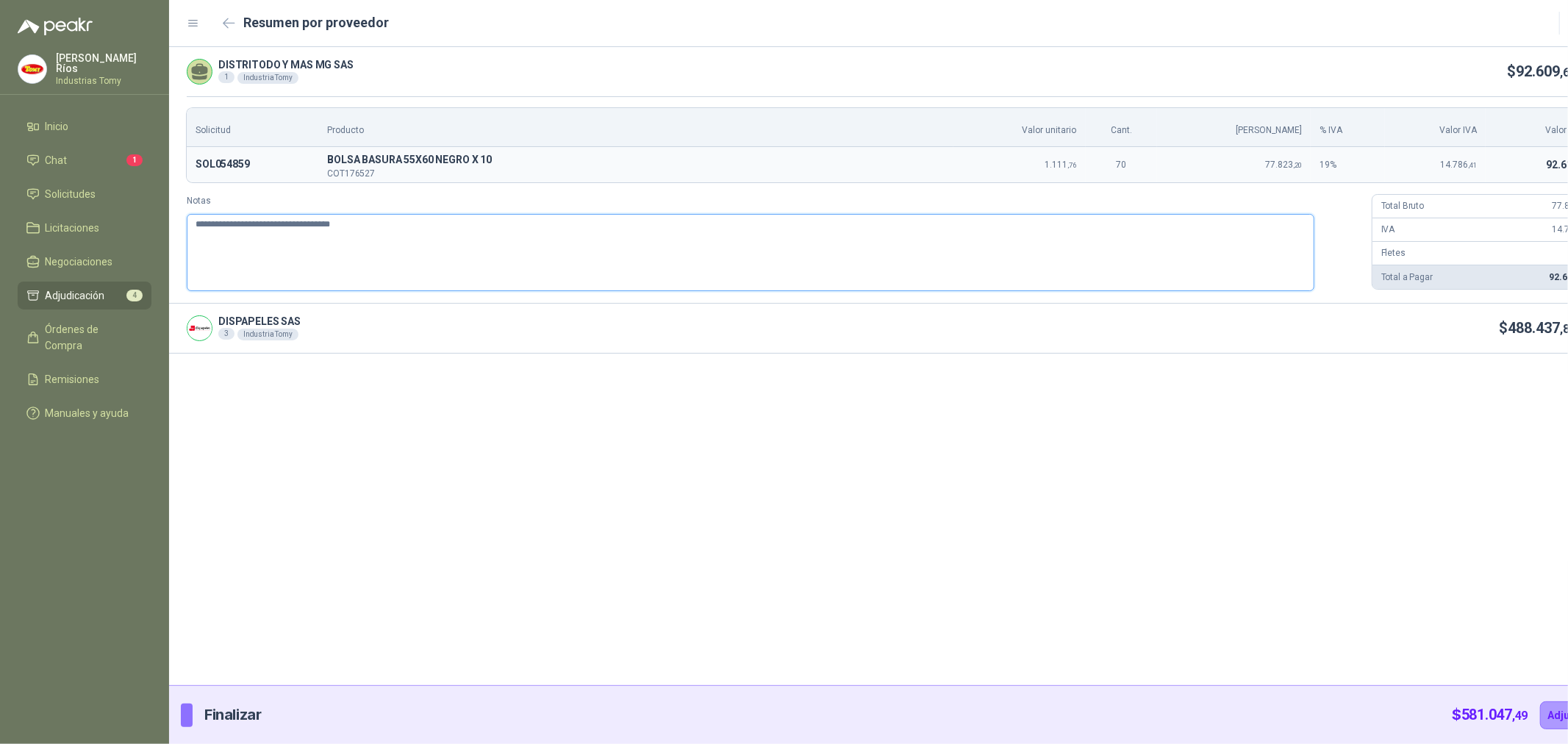
type textarea "**********"
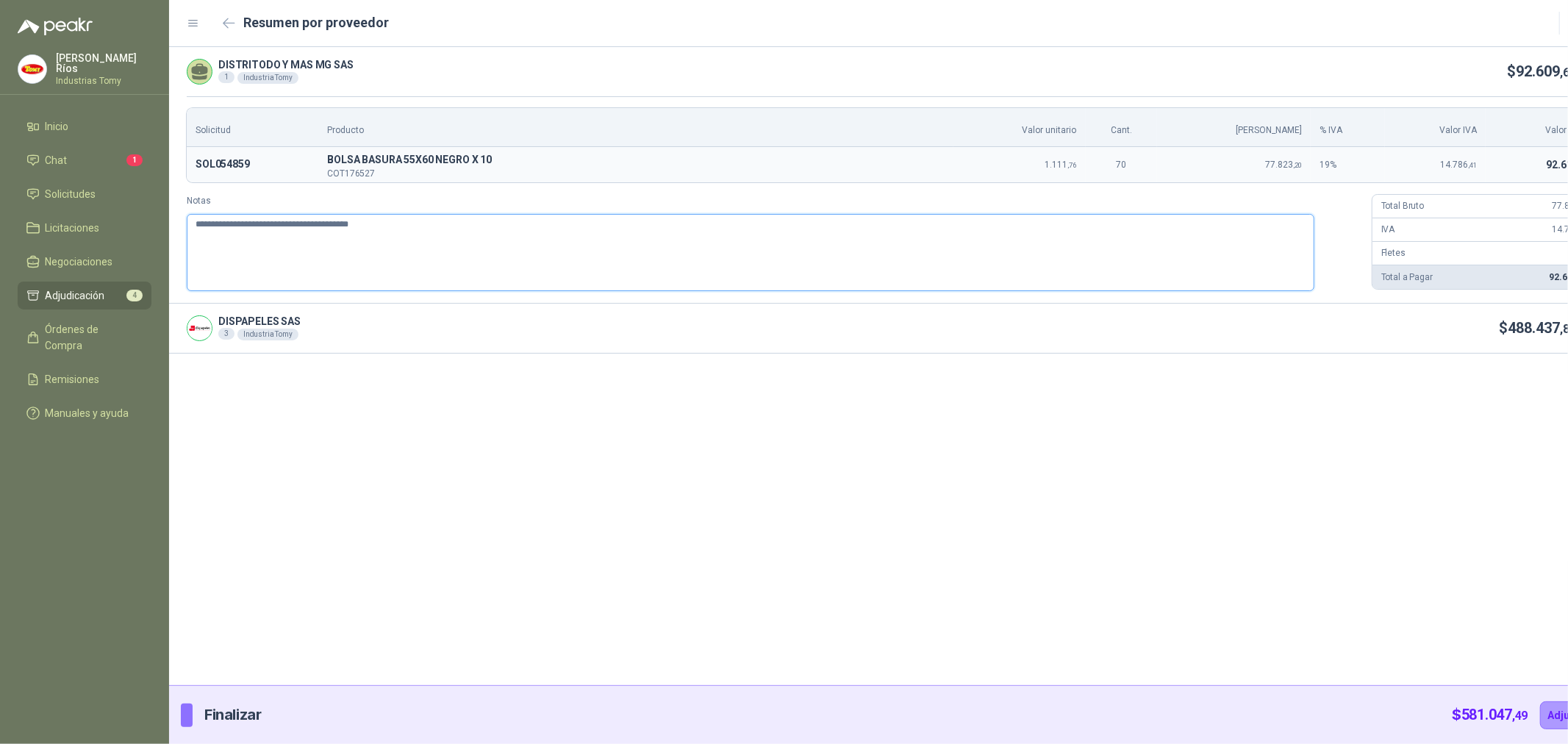
type textarea "**********"
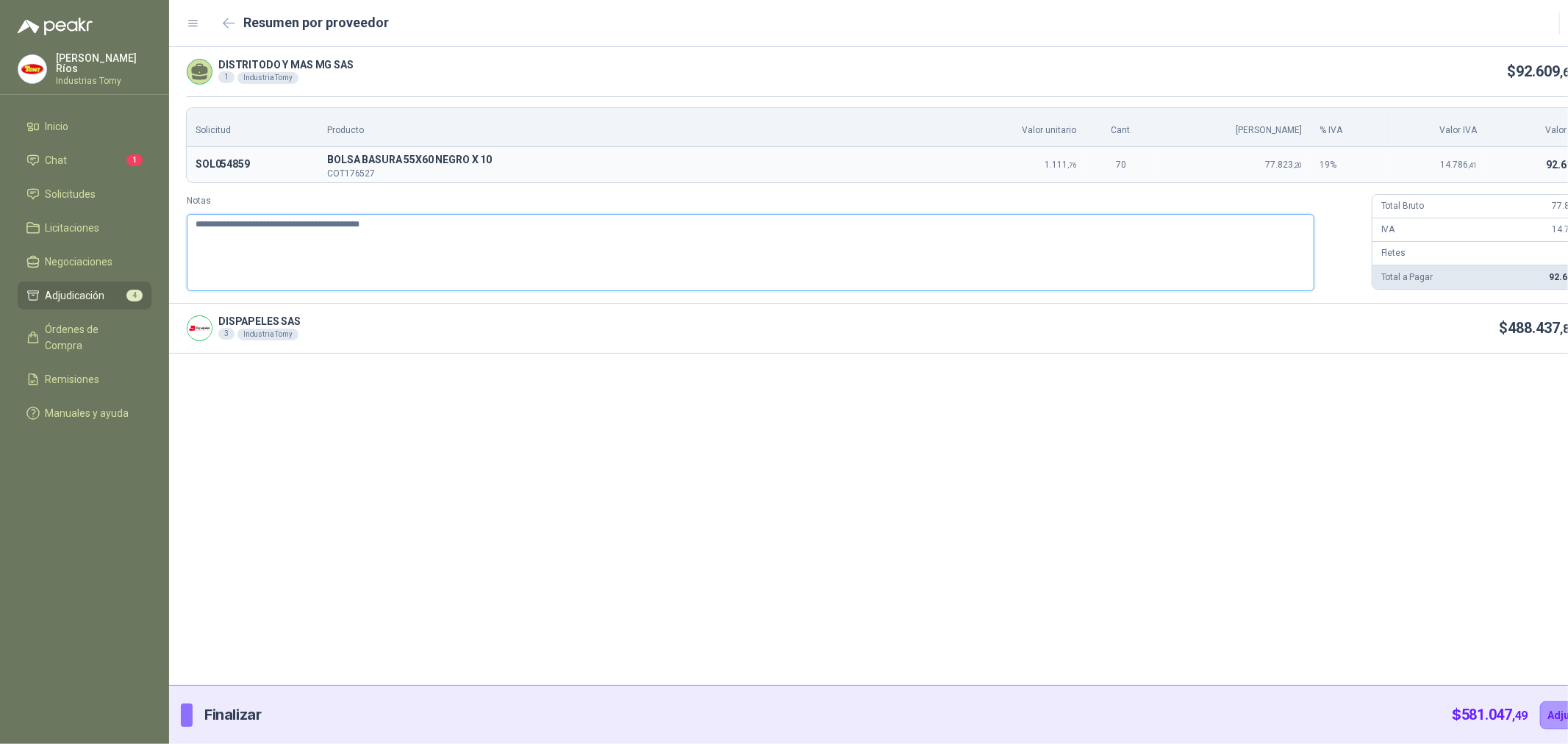
type textarea "**********"
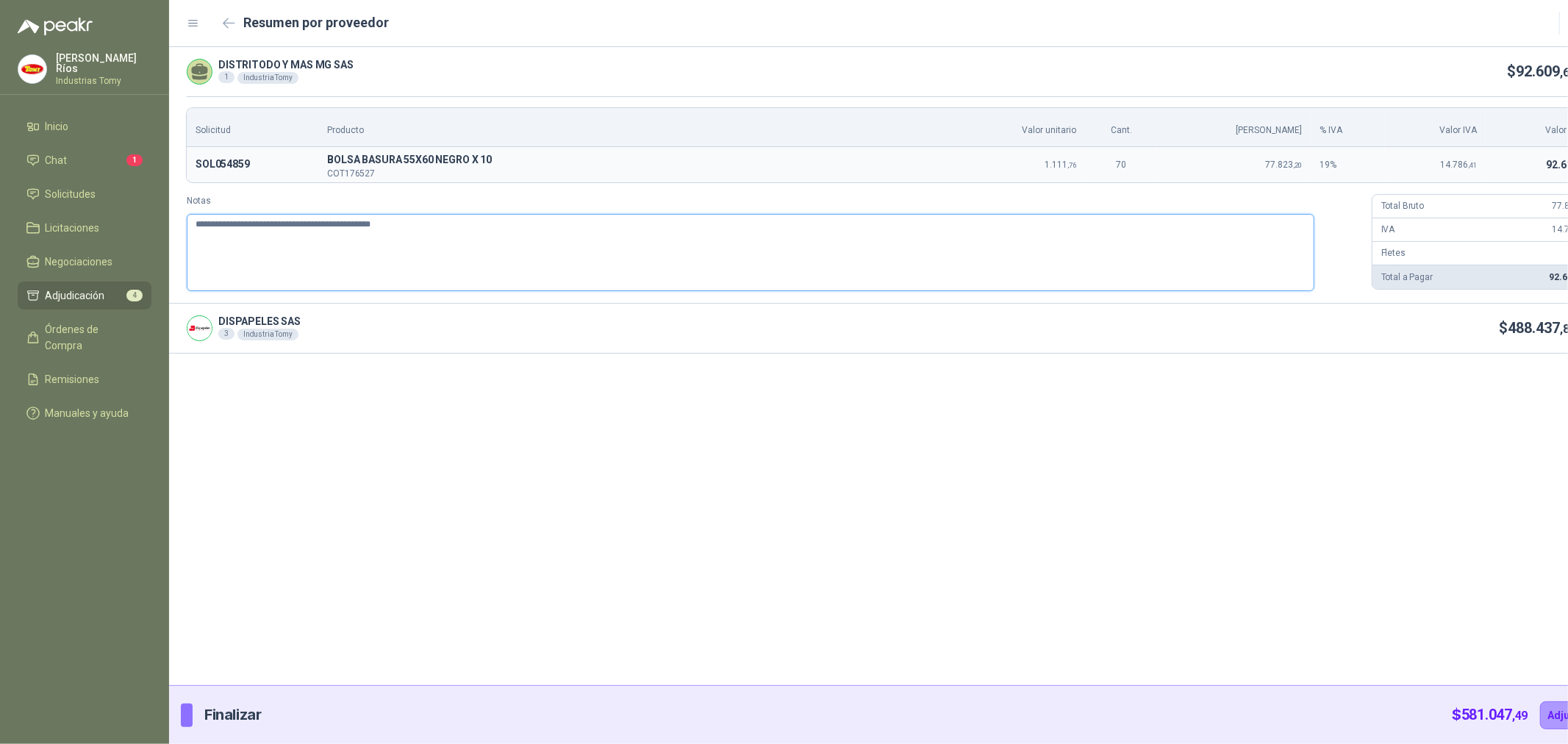
type textarea "**********"
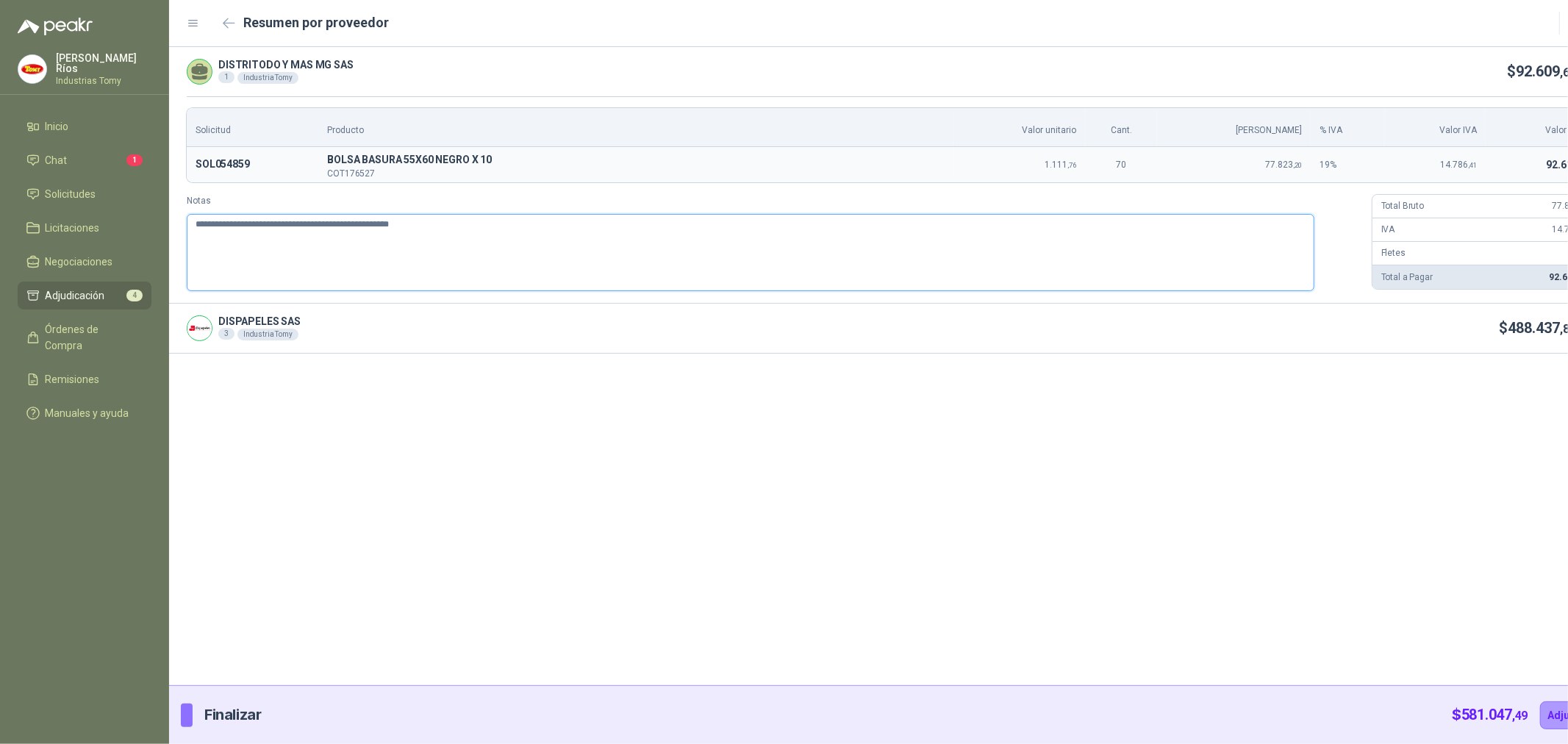
type textarea "**********"
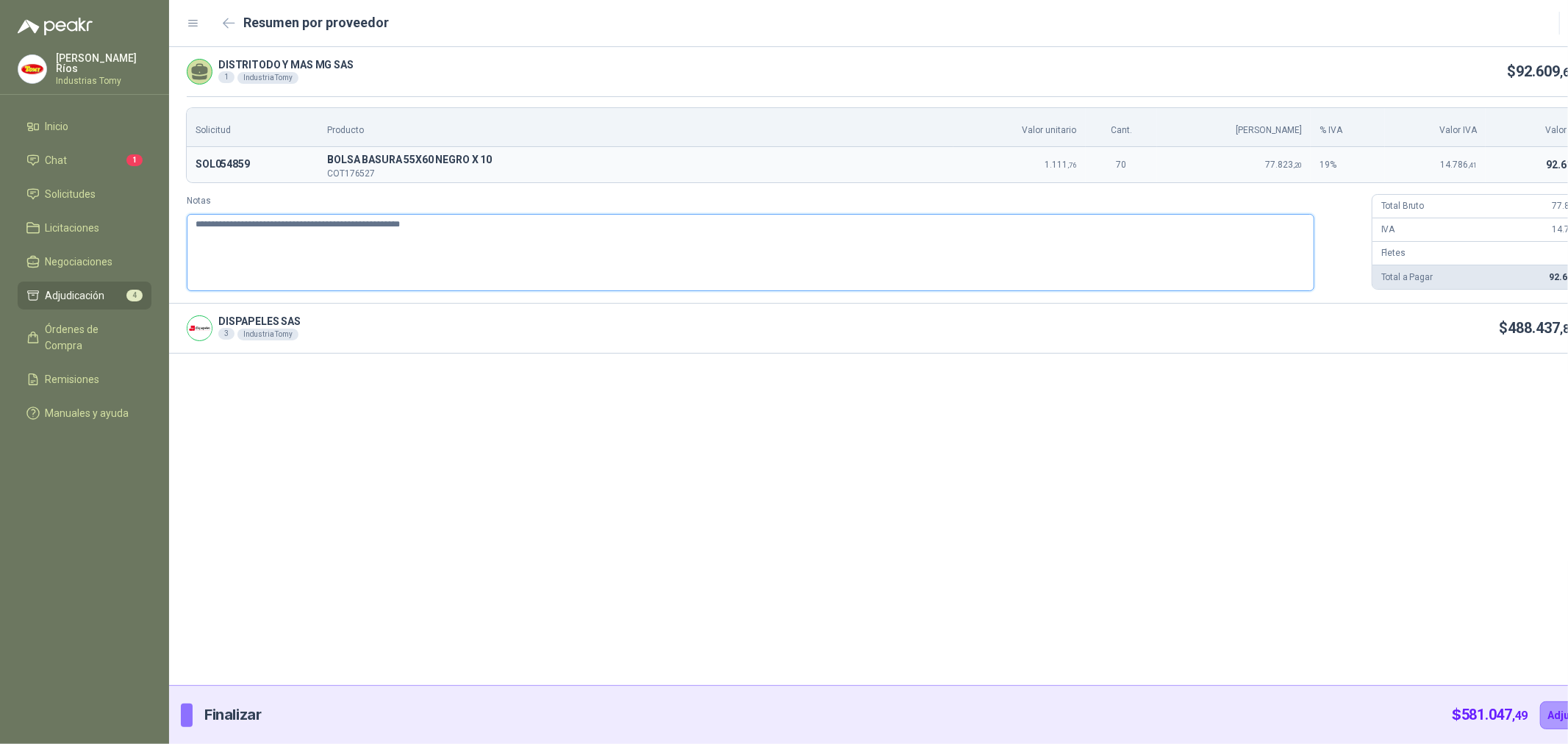
type textarea "**********"
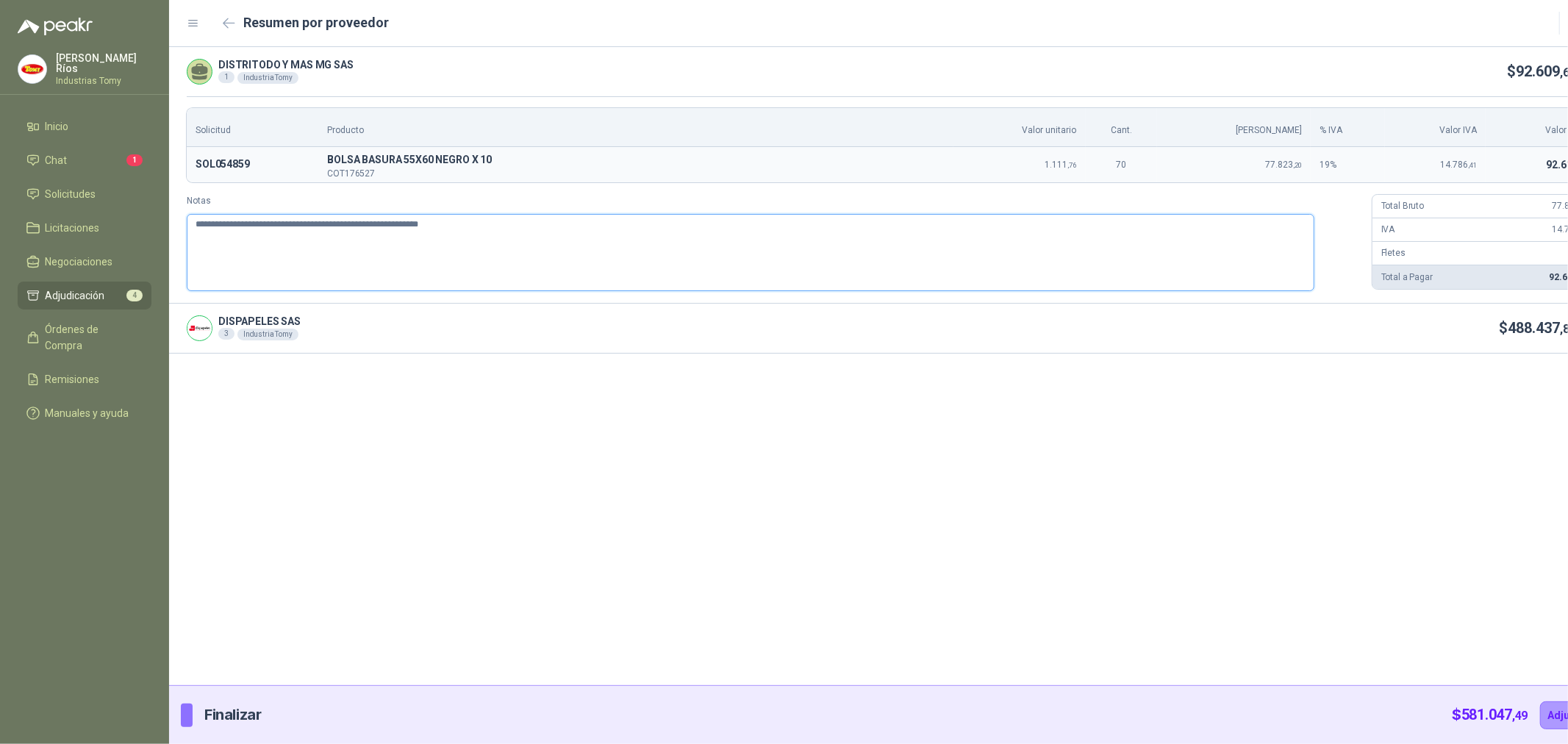
type textarea "**********"
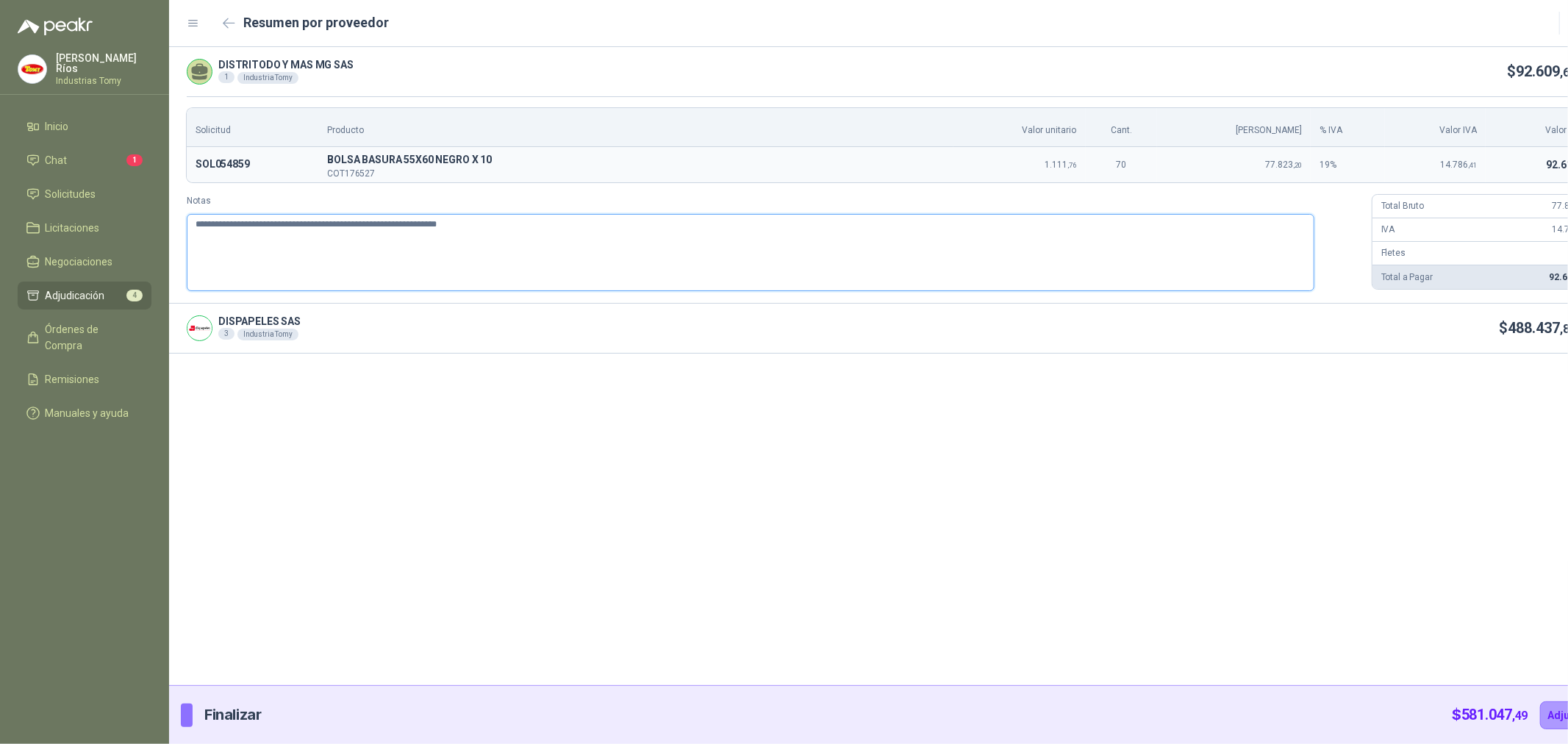
type textarea "**********"
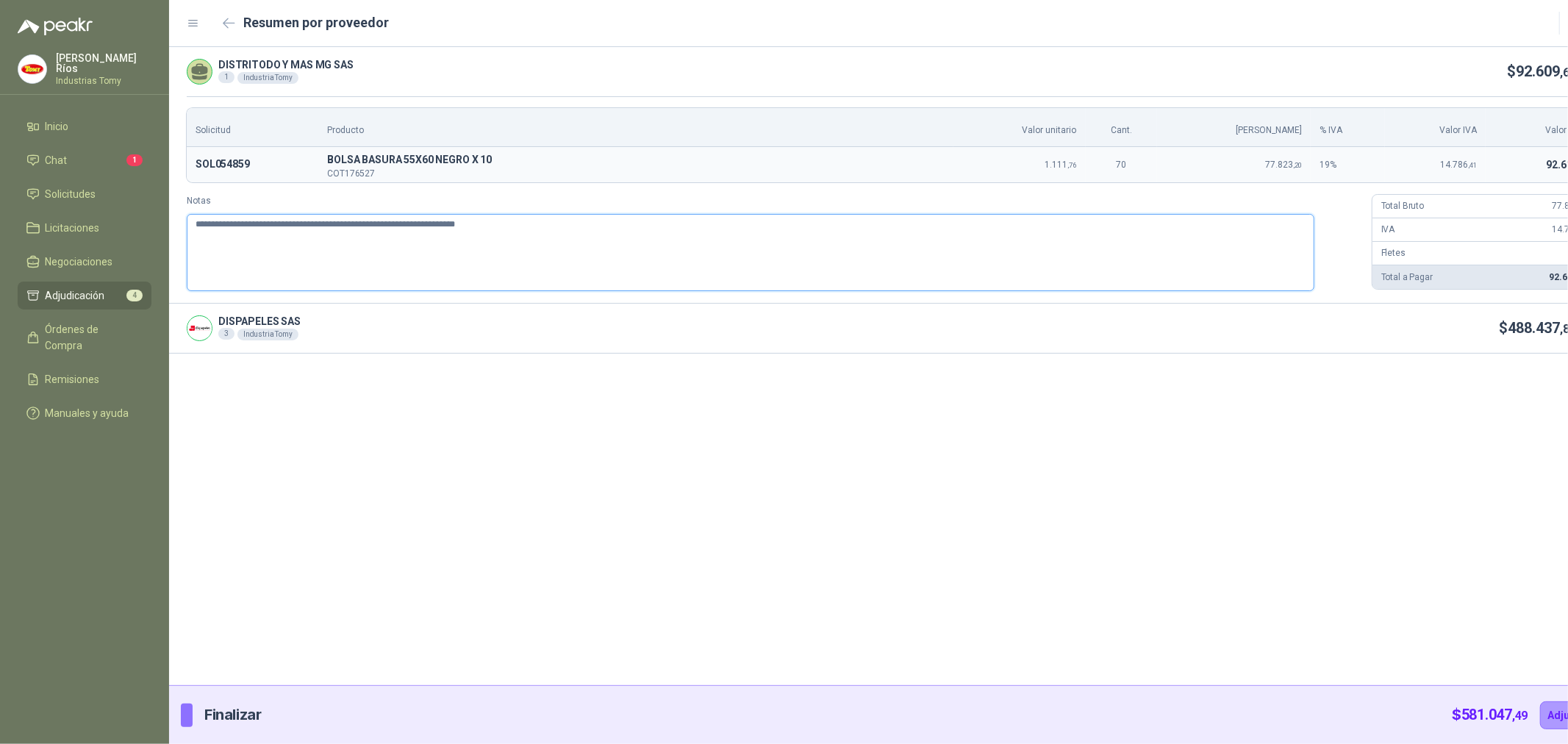
type textarea "**********"
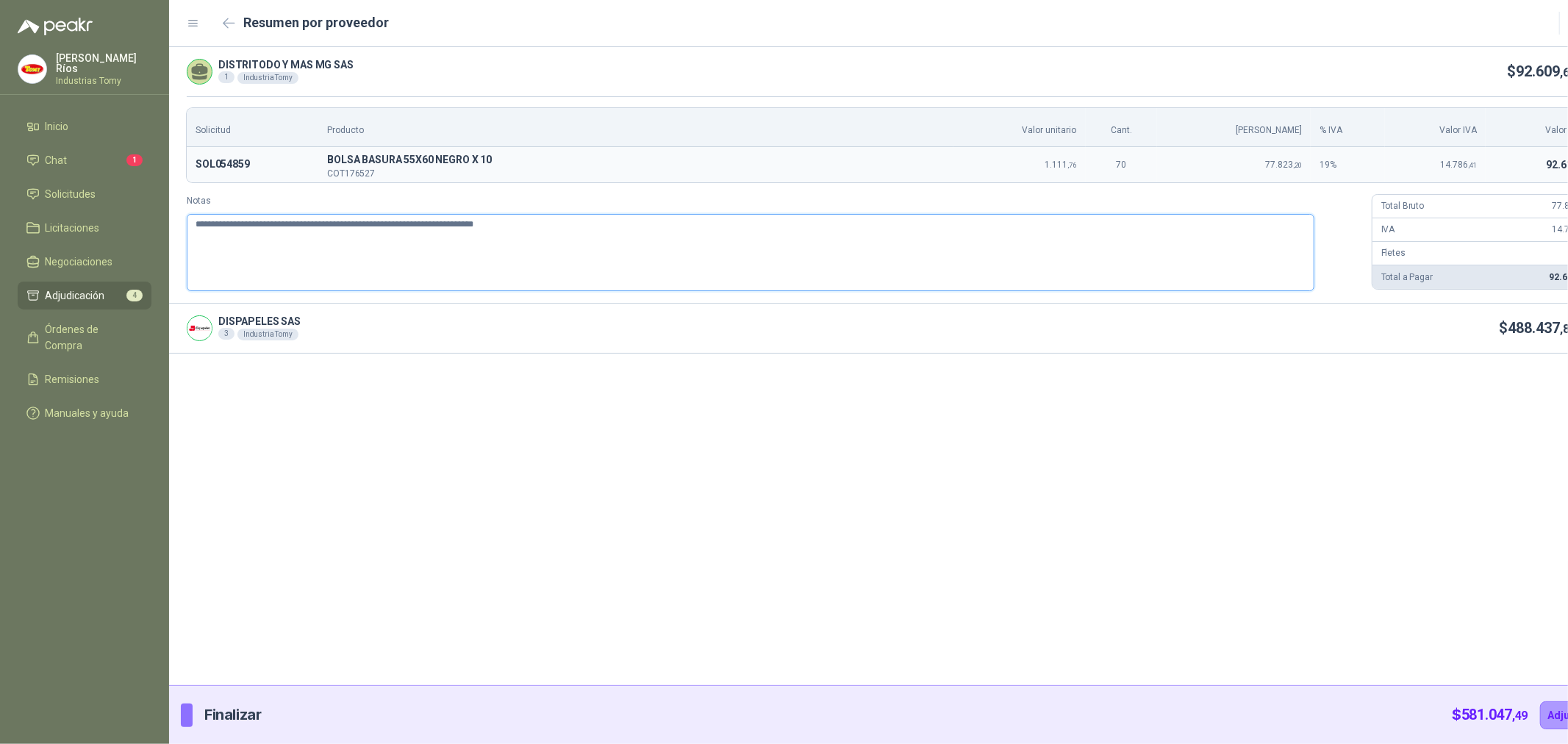
type textarea "**********"
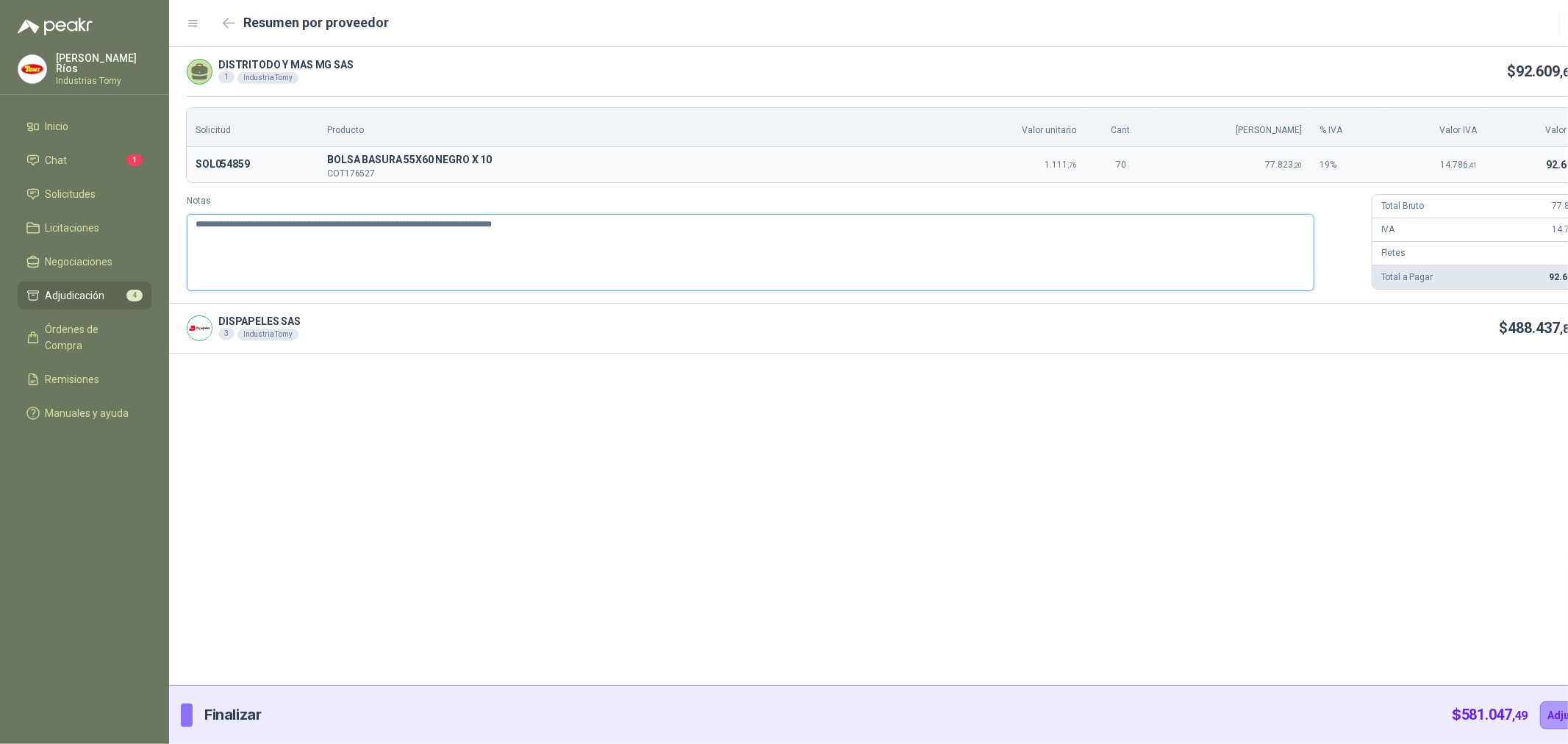
type textarea "**********"
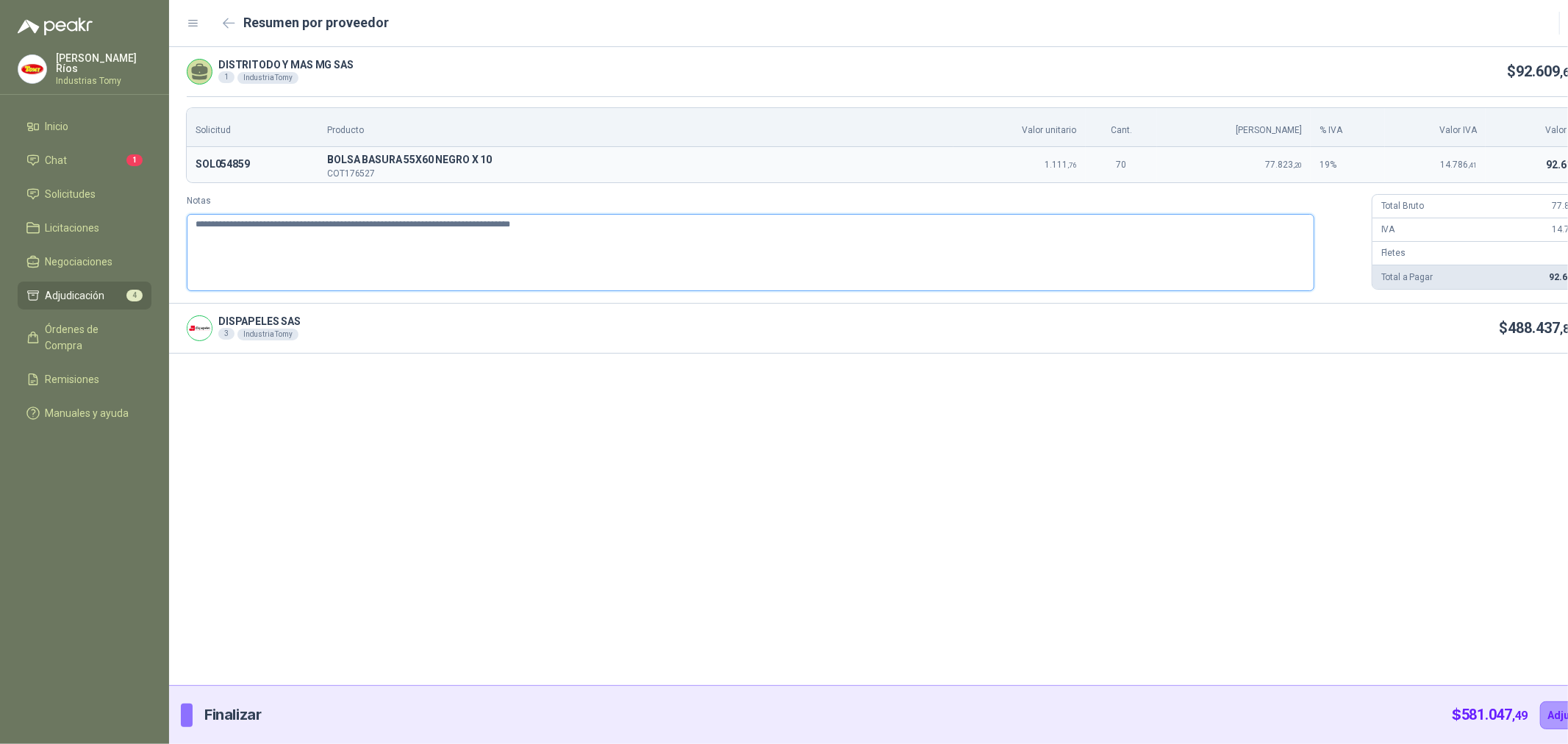
type textarea "**********"
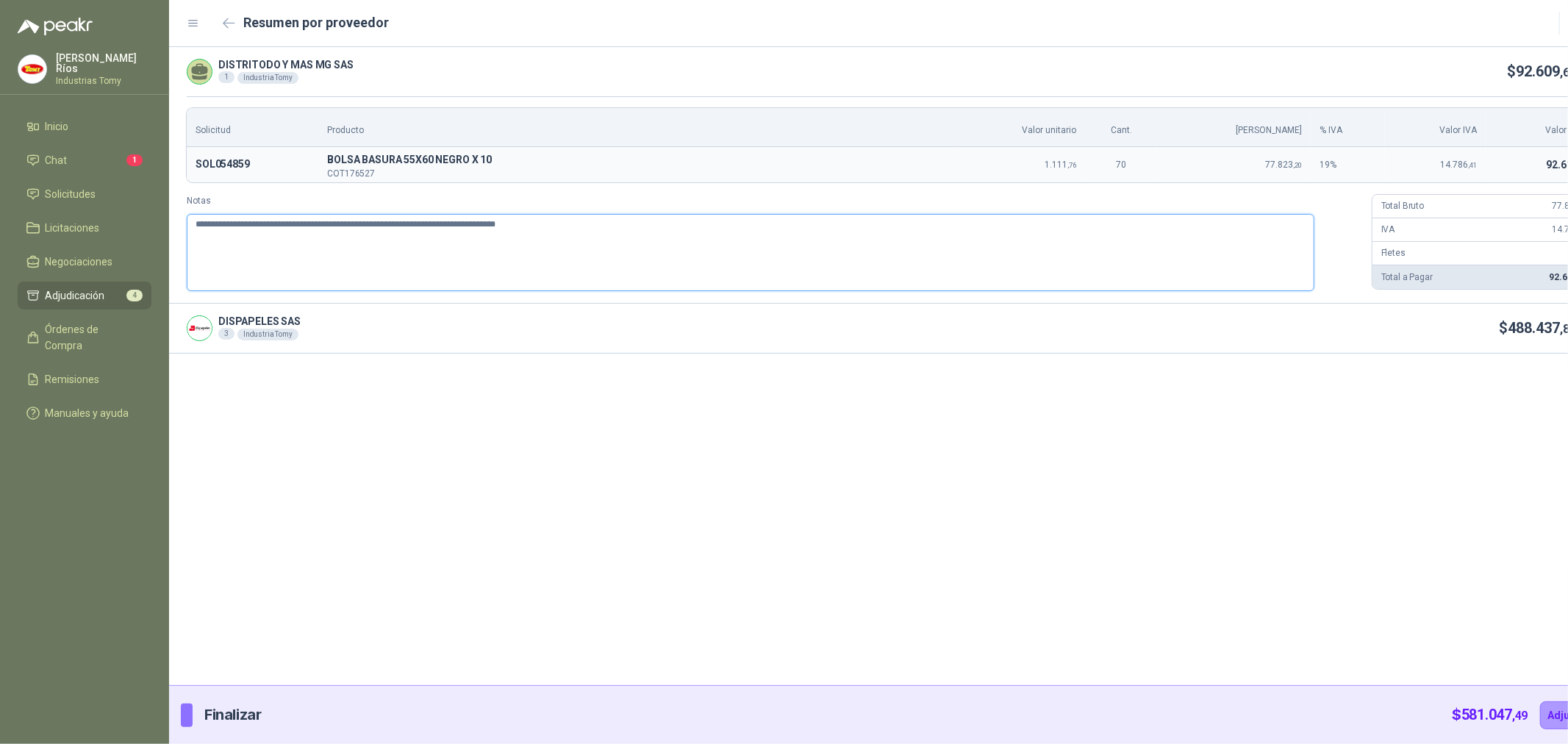
type textarea "**********"
click at [1552, 325] on div "DISPAPELES SAS 3 Industria Tomy $ 488.437 ,88" at bounding box center [892, 328] width 1446 height 49
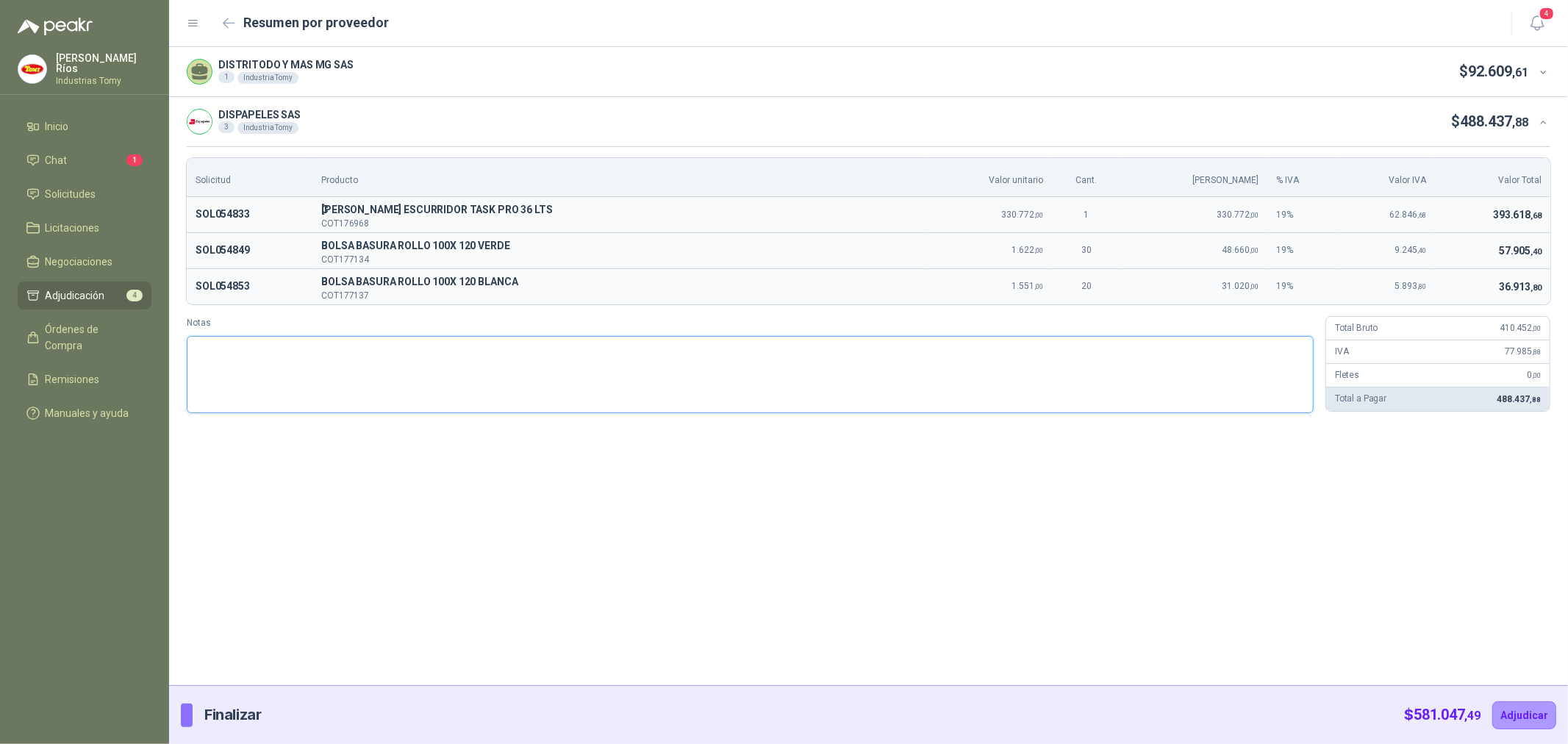
click at [501, 350] on textarea "Notas" at bounding box center [750, 375] width 1127 height 77
click at [1531, 719] on button "Adjudicar" at bounding box center [1524, 715] width 64 height 28
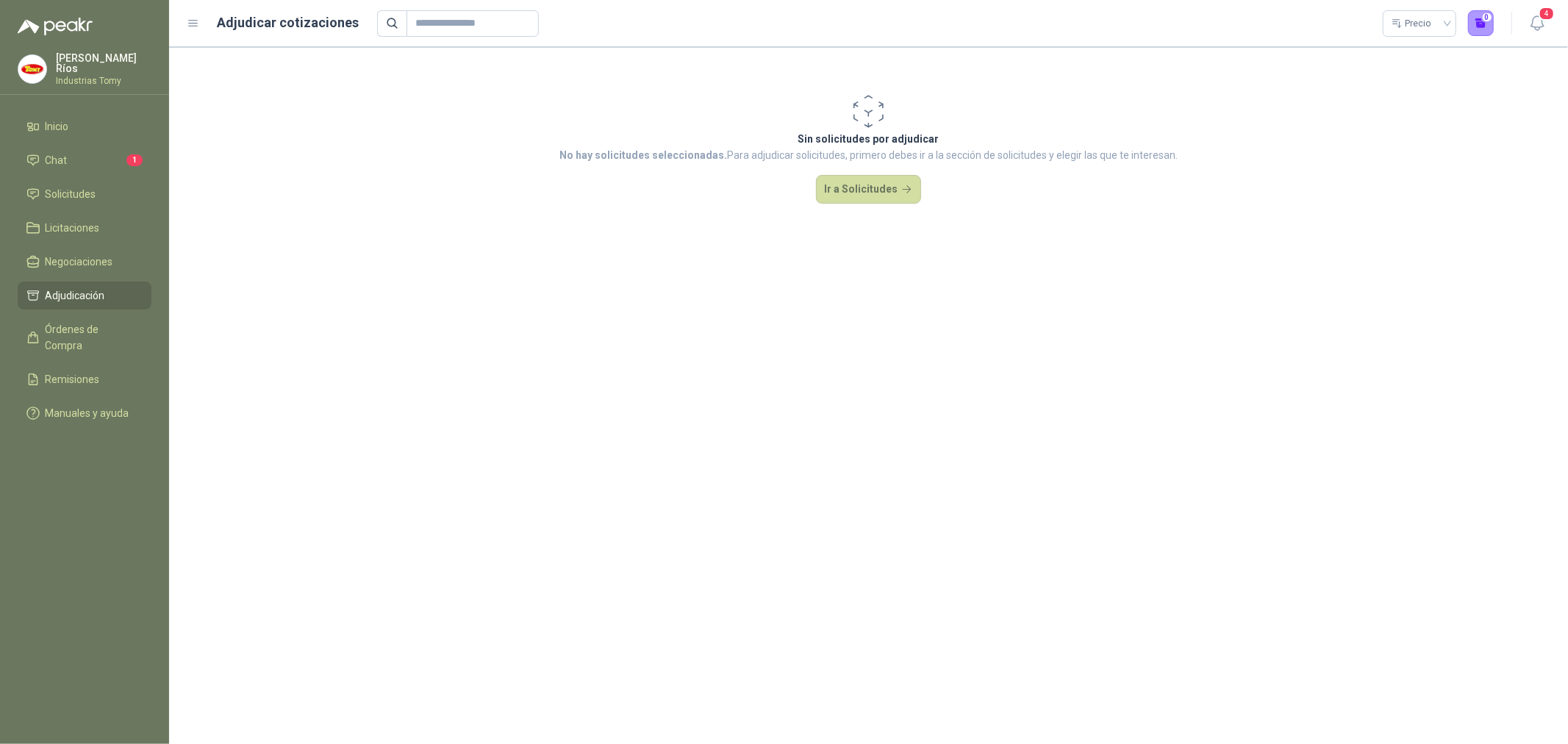
drag, startPoint x: 535, startPoint y: 326, endPoint x: 509, endPoint y: 284, distance: 49.4
click at [509, 284] on section "Sin solicitudes por adjudicar No hay solicitudes seleccionadas. Para adjudicar …" at bounding box center [869, 395] width 1399 height 697
click at [87, 330] on span "Órdenes de Compra" at bounding box center [92, 337] width 92 height 33
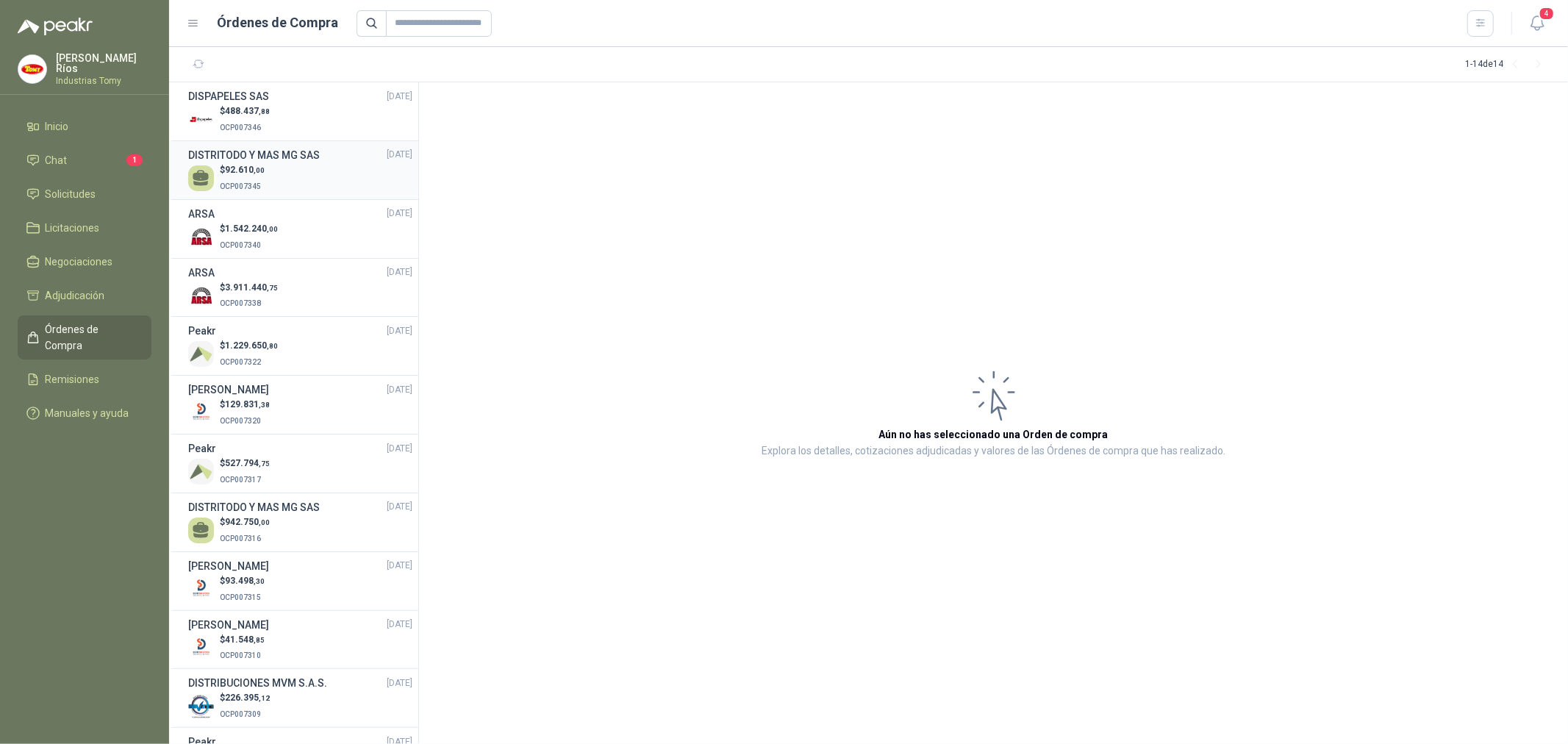
click at [293, 174] on div "$ 92.610 ,00 OCP007345" at bounding box center [300, 179] width 224 height 30
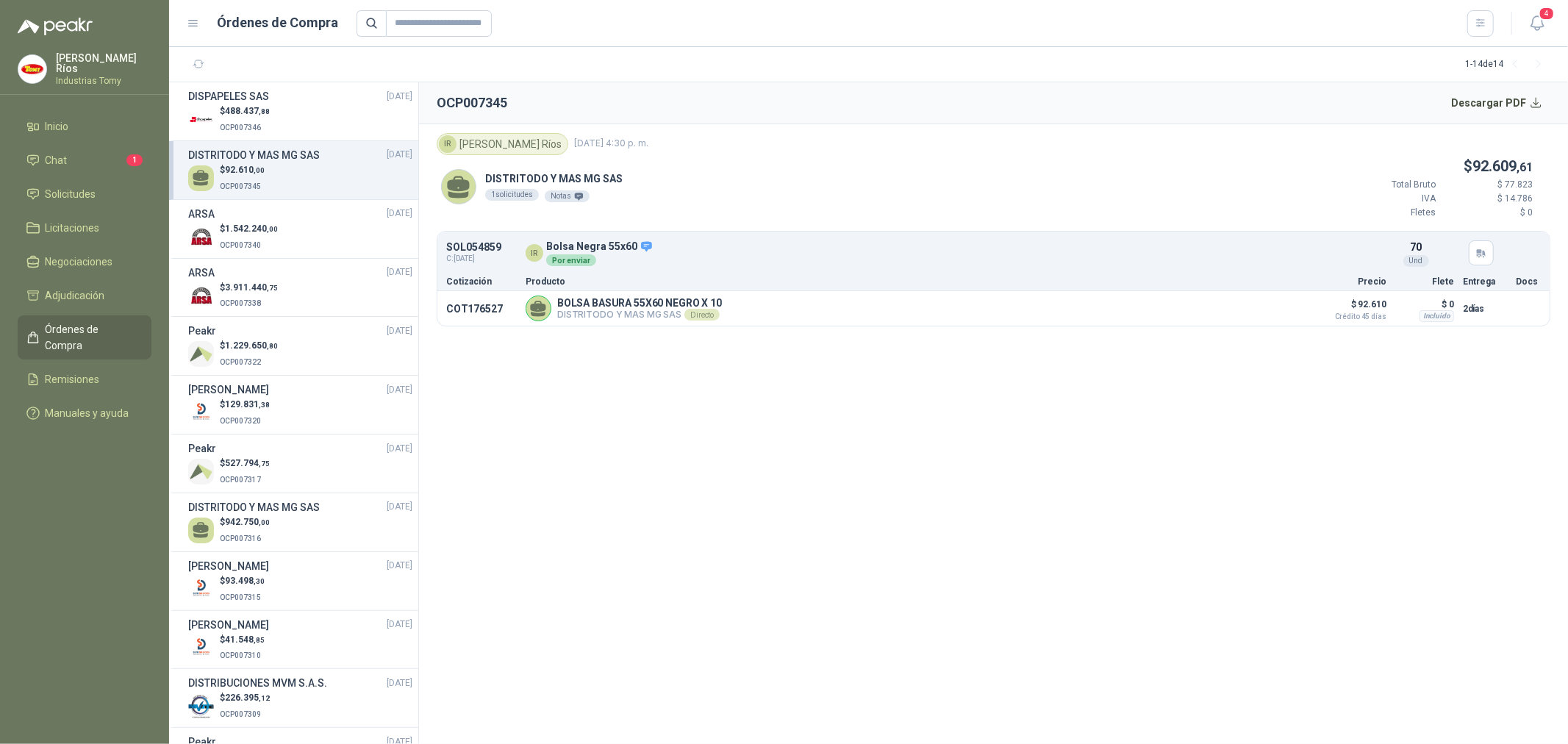
click at [824, 407] on section "OCP007345 Descargar PDF IR [PERSON_NAME] [DATE] 4:30 p. m. DISTRITODO Y MAS MG …" at bounding box center [993, 413] width 1149 height 662
click at [272, 113] on div "$ 488.437 ,88 OCP007346" at bounding box center [300, 119] width 224 height 30
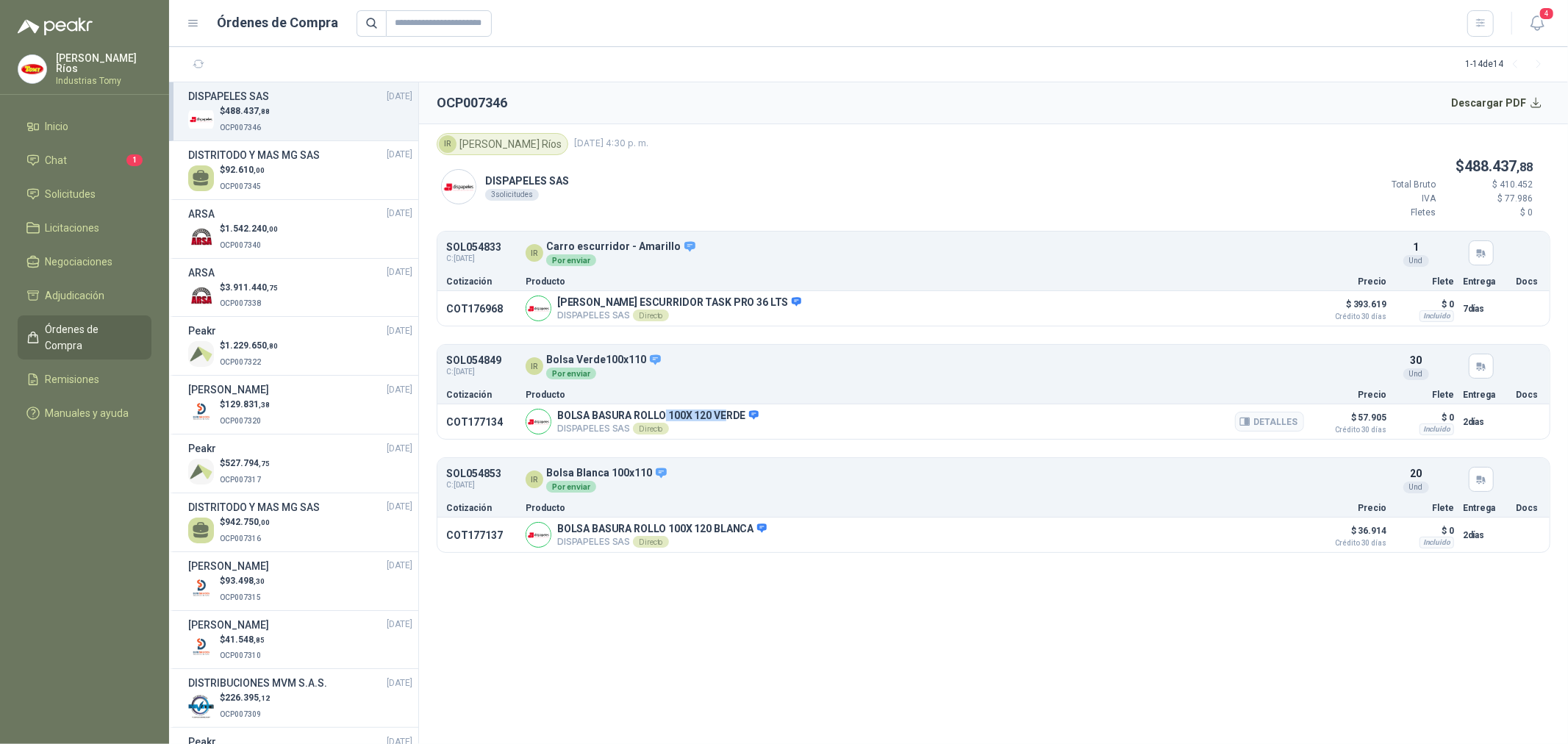
drag, startPoint x: 664, startPoint y: 414, endPoint x: 731, endPoint y: 412, distance: 67.0
click at [731, 412] on p "BOLSA BASURA ROLLO 100X 120 VERDE" at bounding box center [658, 417] width 201 height 13
drag, startPoint x: 664, startPoint y: 531, endPoint x: 741, endPoint y: 526, distance: 77.2
click at [736, 527] on p "BOLSA BASURA ROLLO 100X 120 BLANCA" at bounding box center [662, 529] width 209 height 13
drag, startPoint x: 744, startPoint y: 526, endPoint x: 750, endPoint y: 527, distance: 6.1
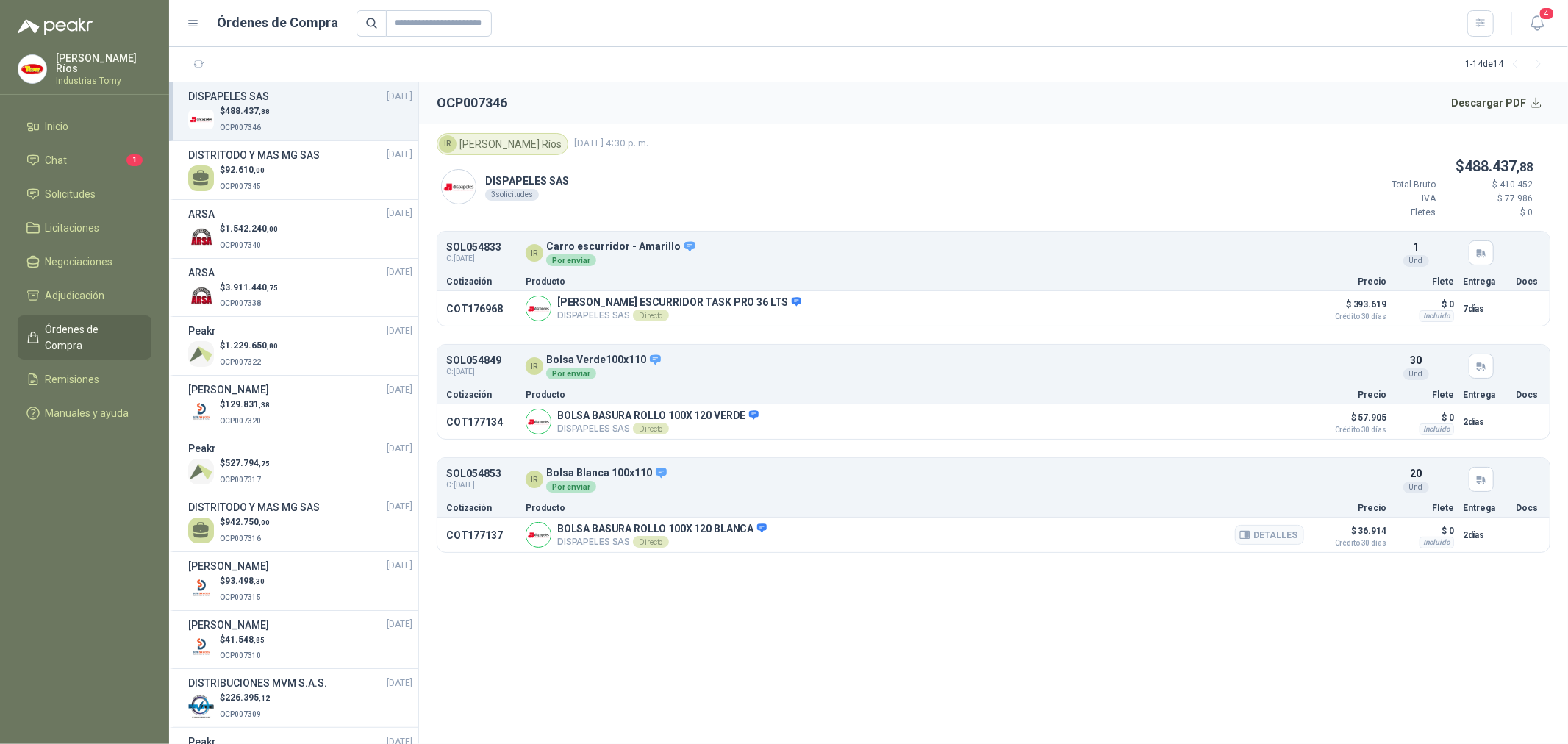
click at [750, 527] on p "BOLSA BASURA ROLLO 100X 120 BLANCA" at bounding box center [662, 529] width 209 height 13
click at [1082, 649] on section "OCP007346 Descargar PDF IR [PERSON_NAME] [DATE] 4:30 p. m. DISPAPELES SAS 3 sol…" at bounding box center [993, 413] width 1149 height 662
drag, startPoint x: 1502, startPoint y: 103, endPoint x: 1500, endPoint y: 111, distance: 8.2
click at [1502, 103] on button "Descargar PDF" at bounding box center [1497, 103] width 108 height 29
click at [259, 166] on span ",00" at bounding box center [259, 170] width 11 height 8
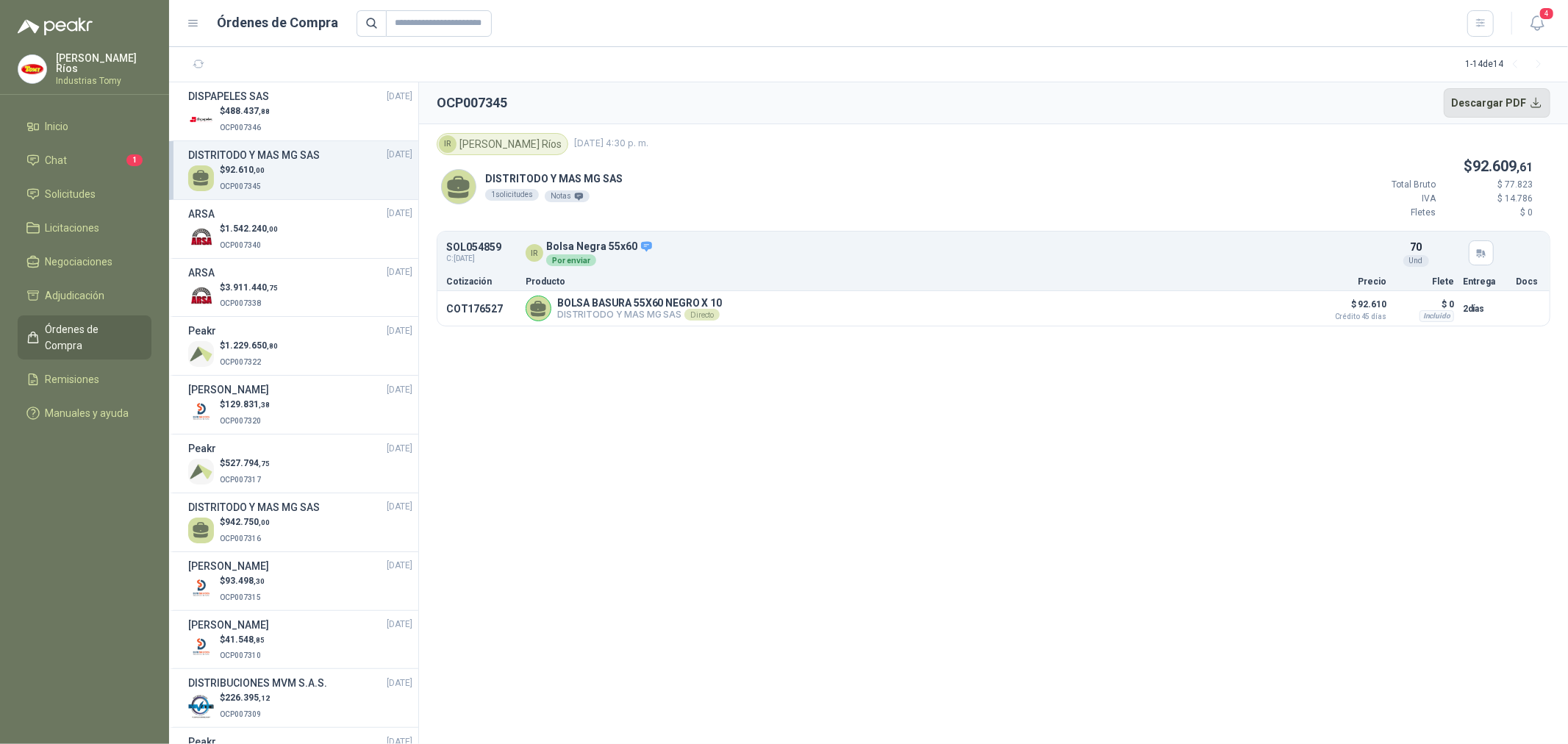
click at [1510, 99] on button "Descargar PDF" at bounding box center [1497, 103] width 108 height 29
click at [48, 157] on span "Chat" at bounding box center [57, 159] width 22 height 16
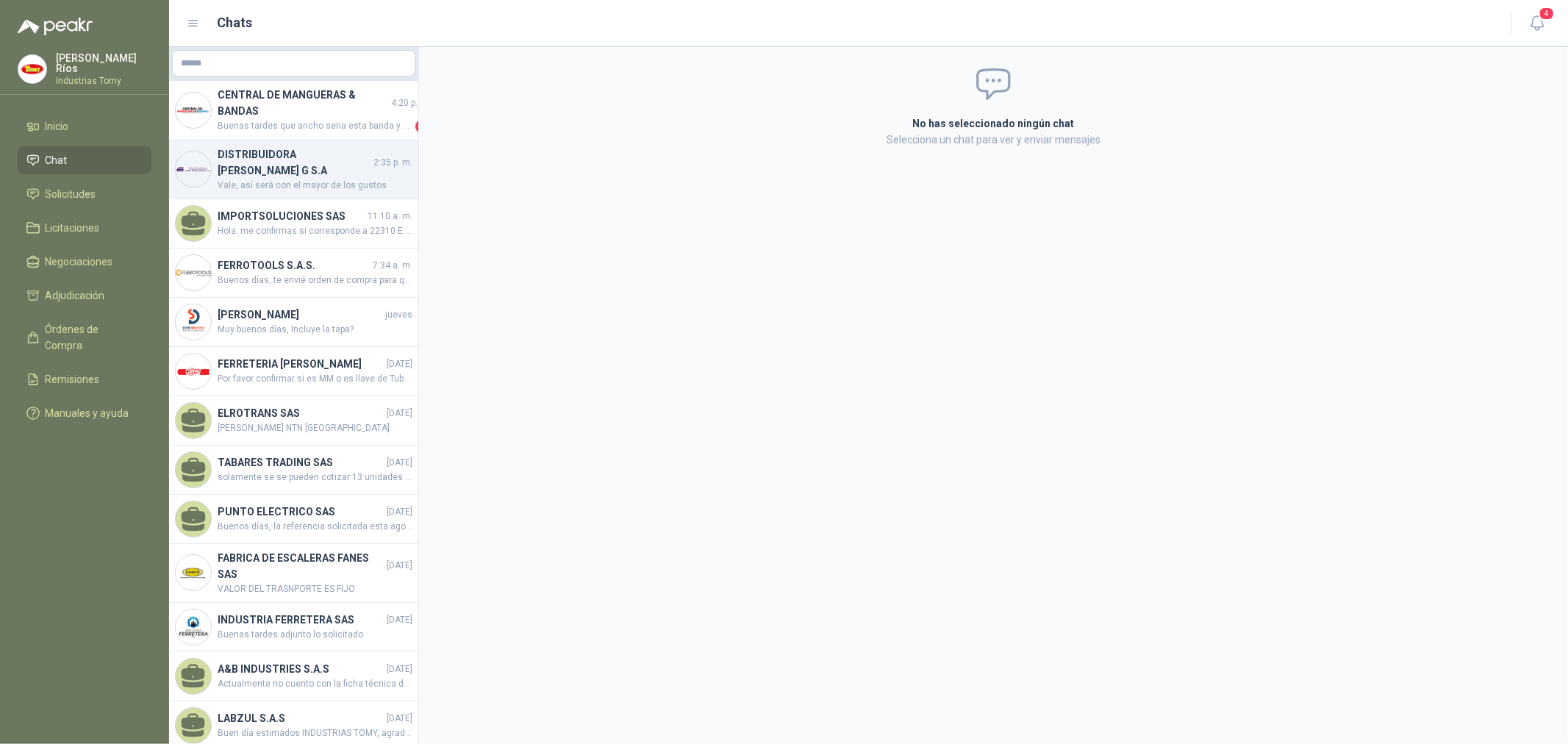
click at [275, 151] on h4 "DISTRIBUIDORA [PERSON_NAME] G S.A" at bounding box center [294, 162] width 153 height 33
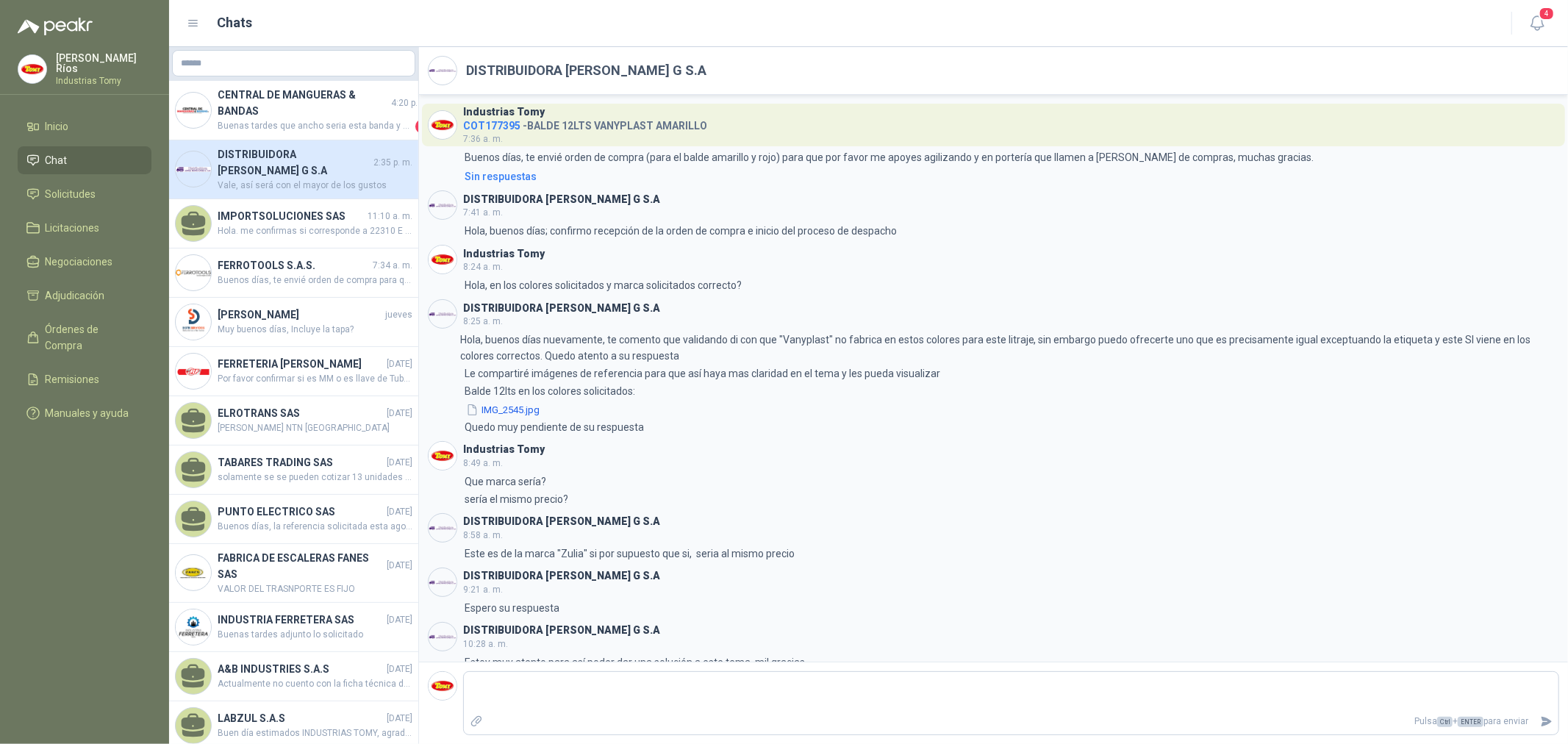
scroll to position [126, 0]
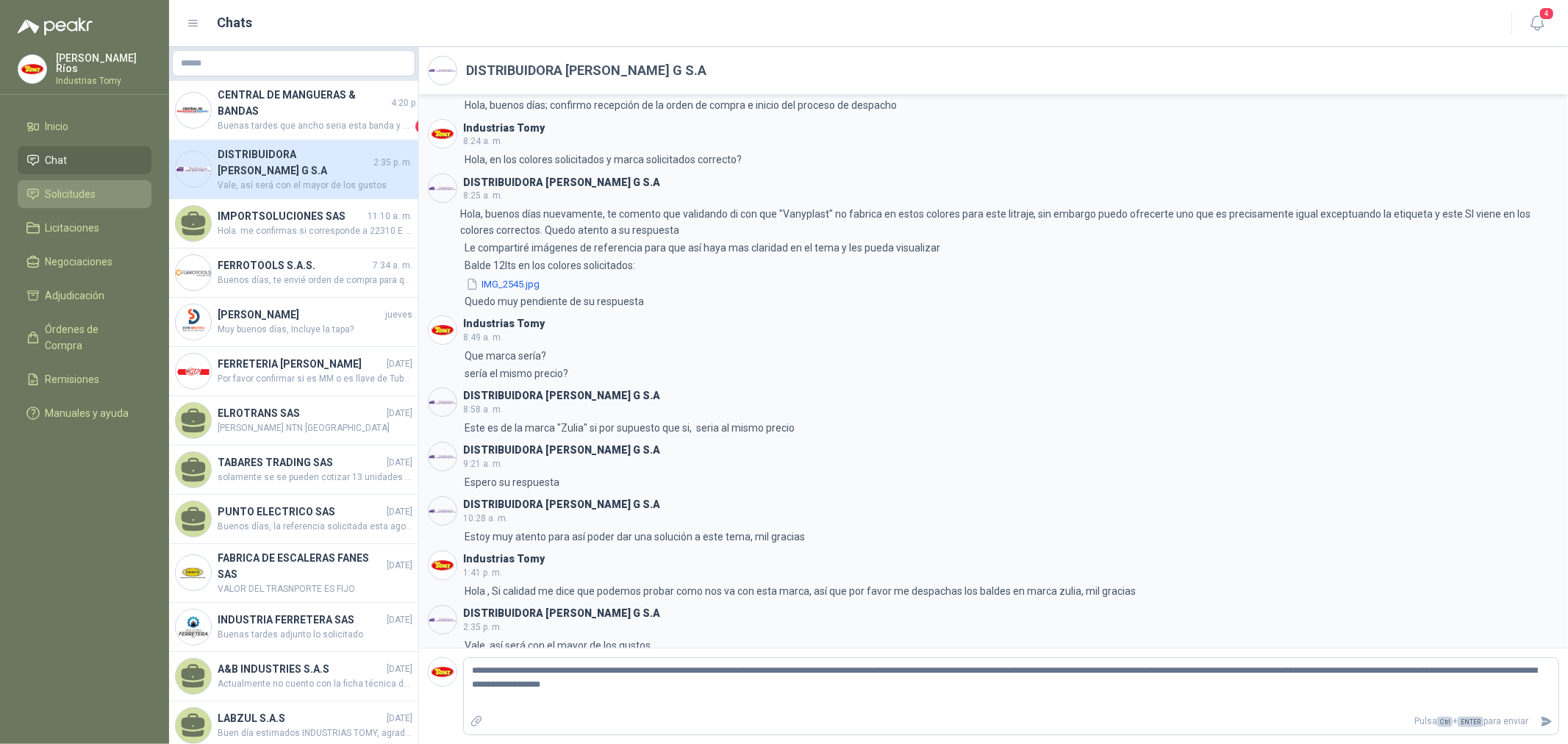
click at [87, 189] on span "Solicitudes" at bounding box center [71, 194] width 51 height 16
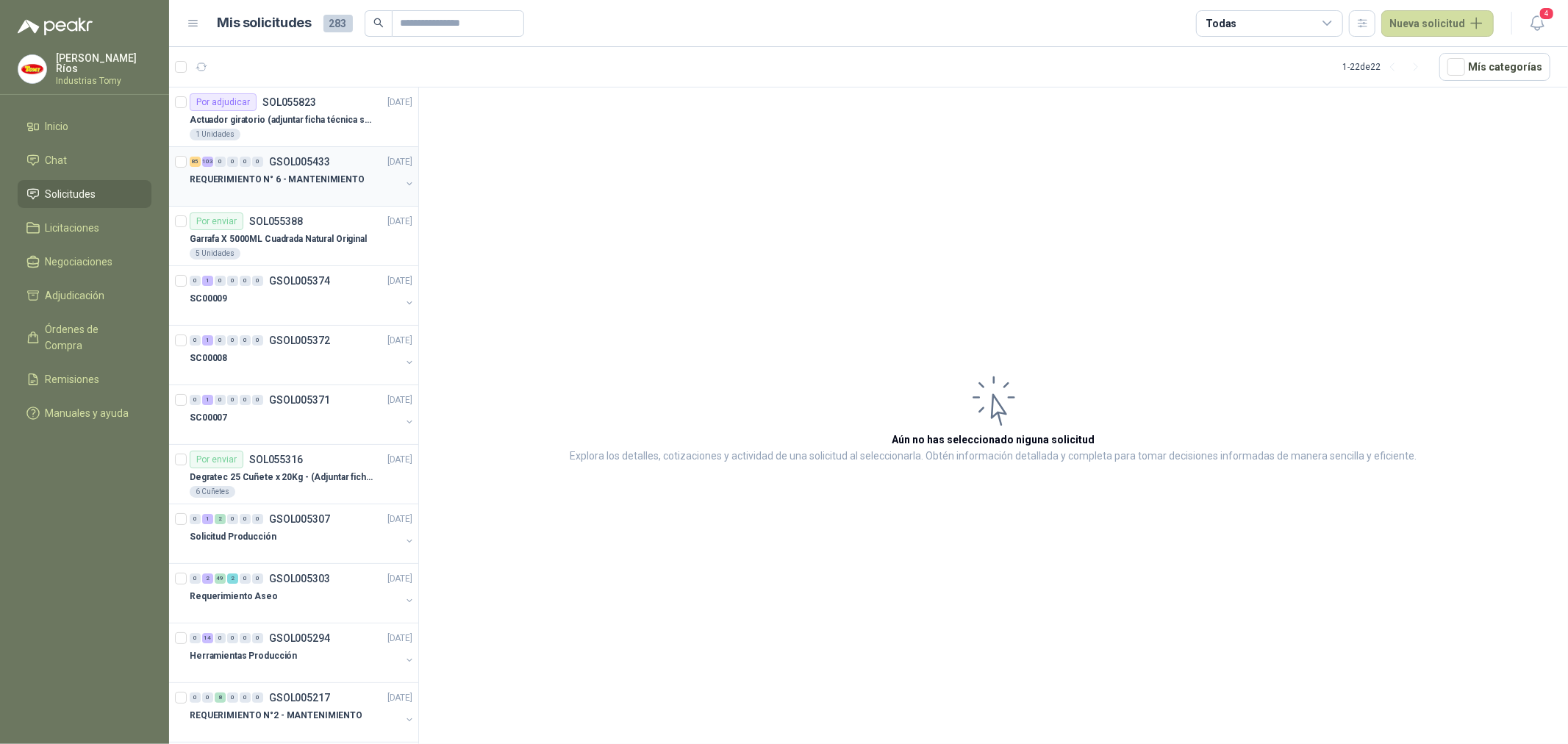
click at [404, 184] on button "button" at bounding box center [410, 184] width 12 height 12
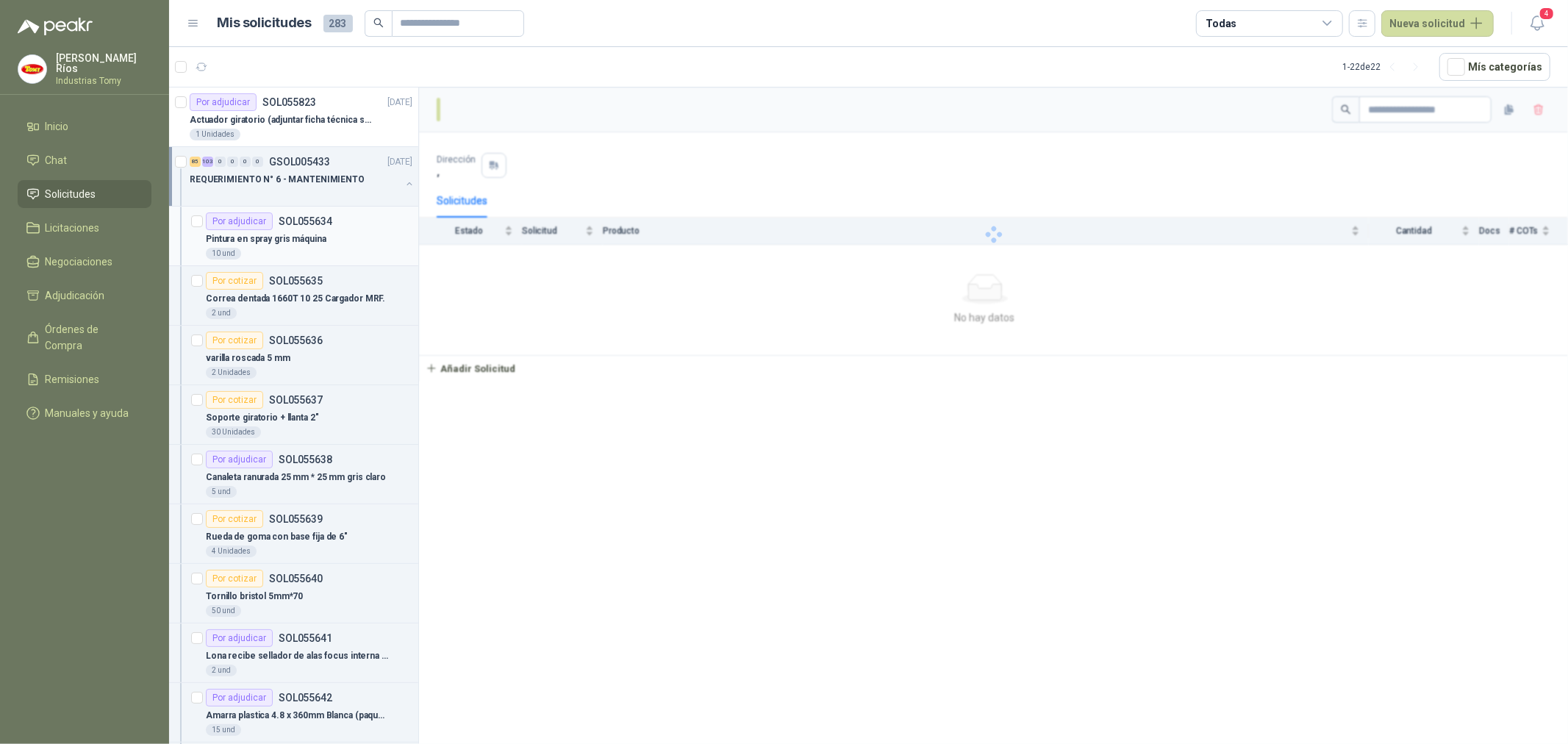
click at [350, 233] on div "Pintura en spray gris máquina" at bounding box center [310, 239] width 207 height 18
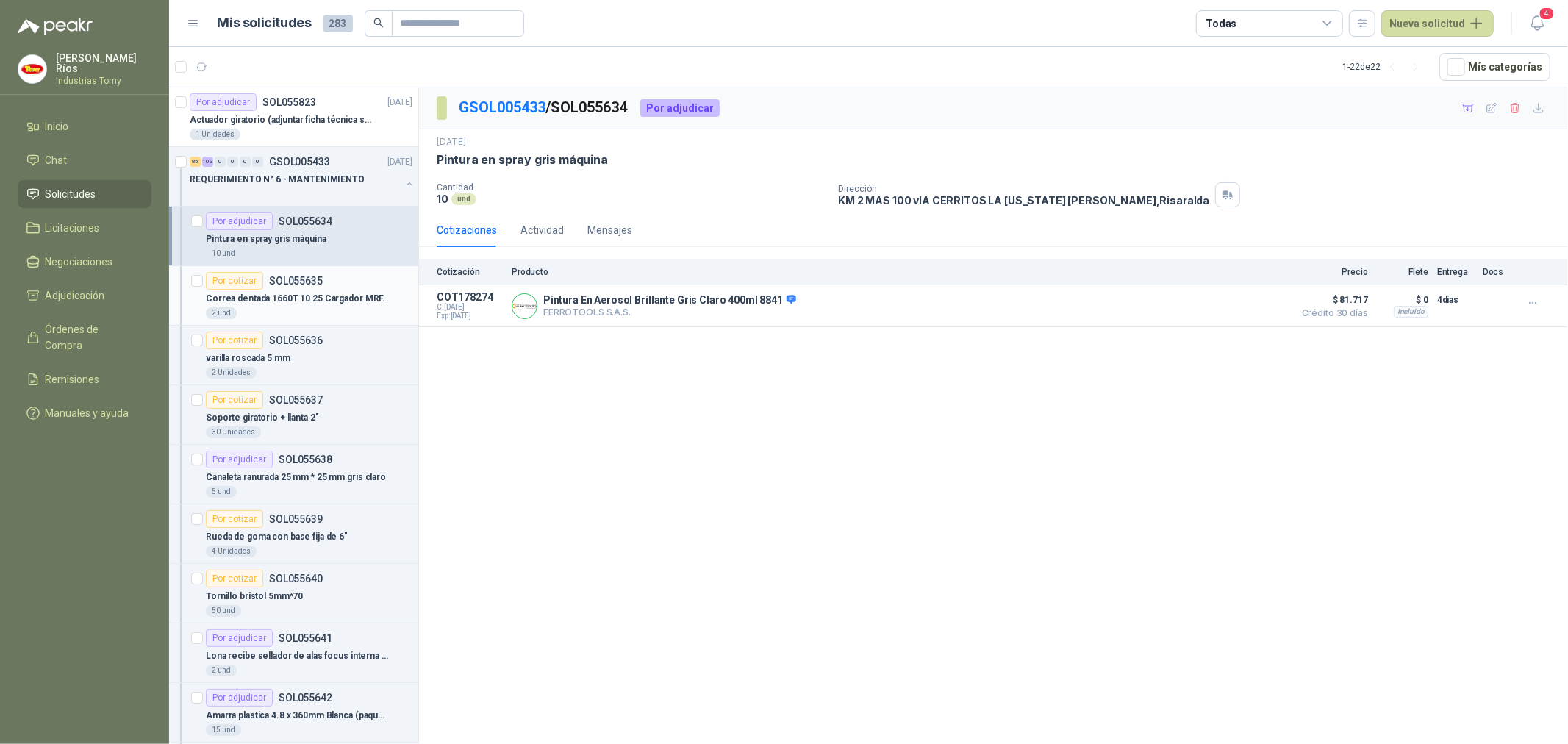
click at [335, 284] on div "Por cotizar SOL055635" at bounding box center [310, 281] width 207 height 18
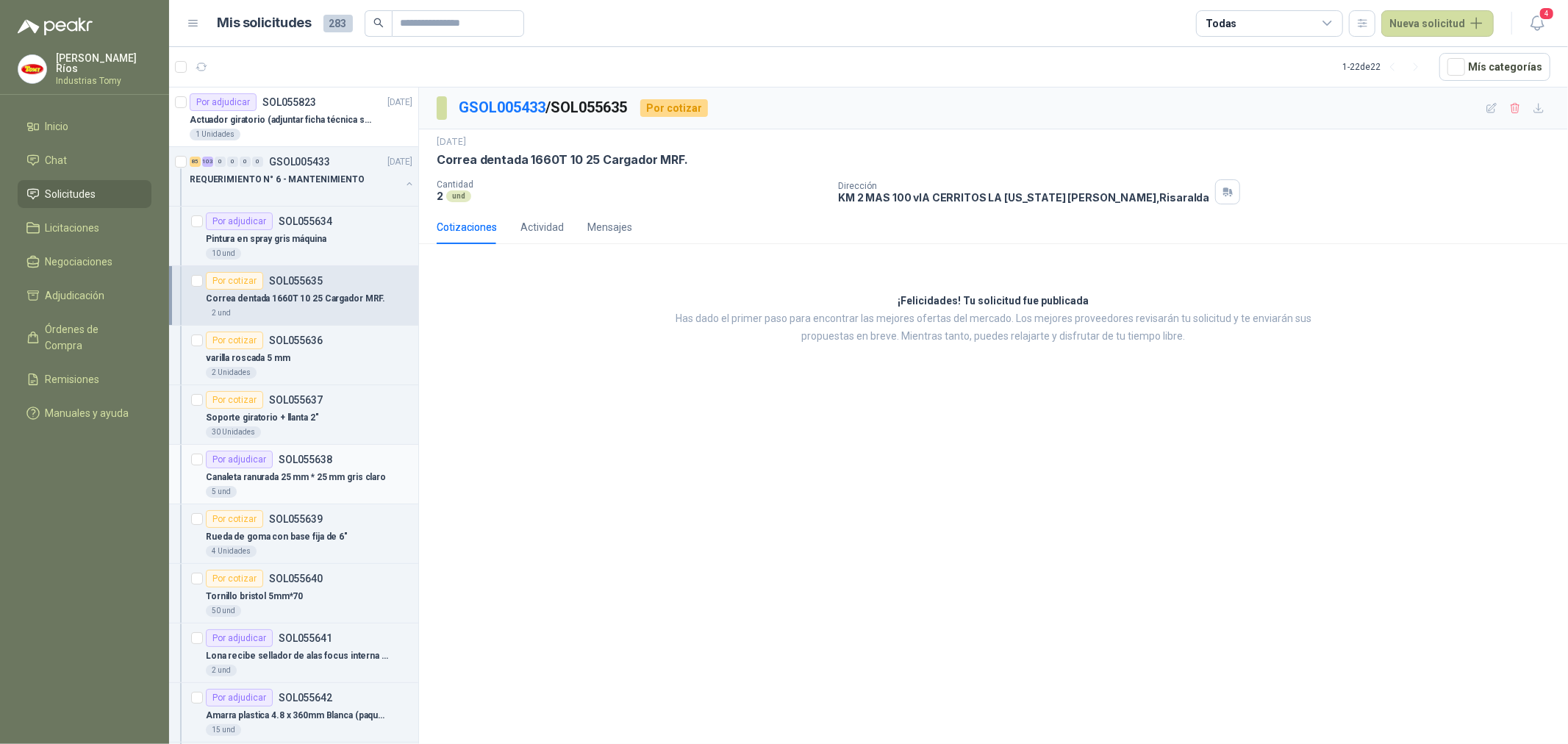
click at [288, 458] on p "SOL055638" at bounding box center [305, 459] width 53 height 10
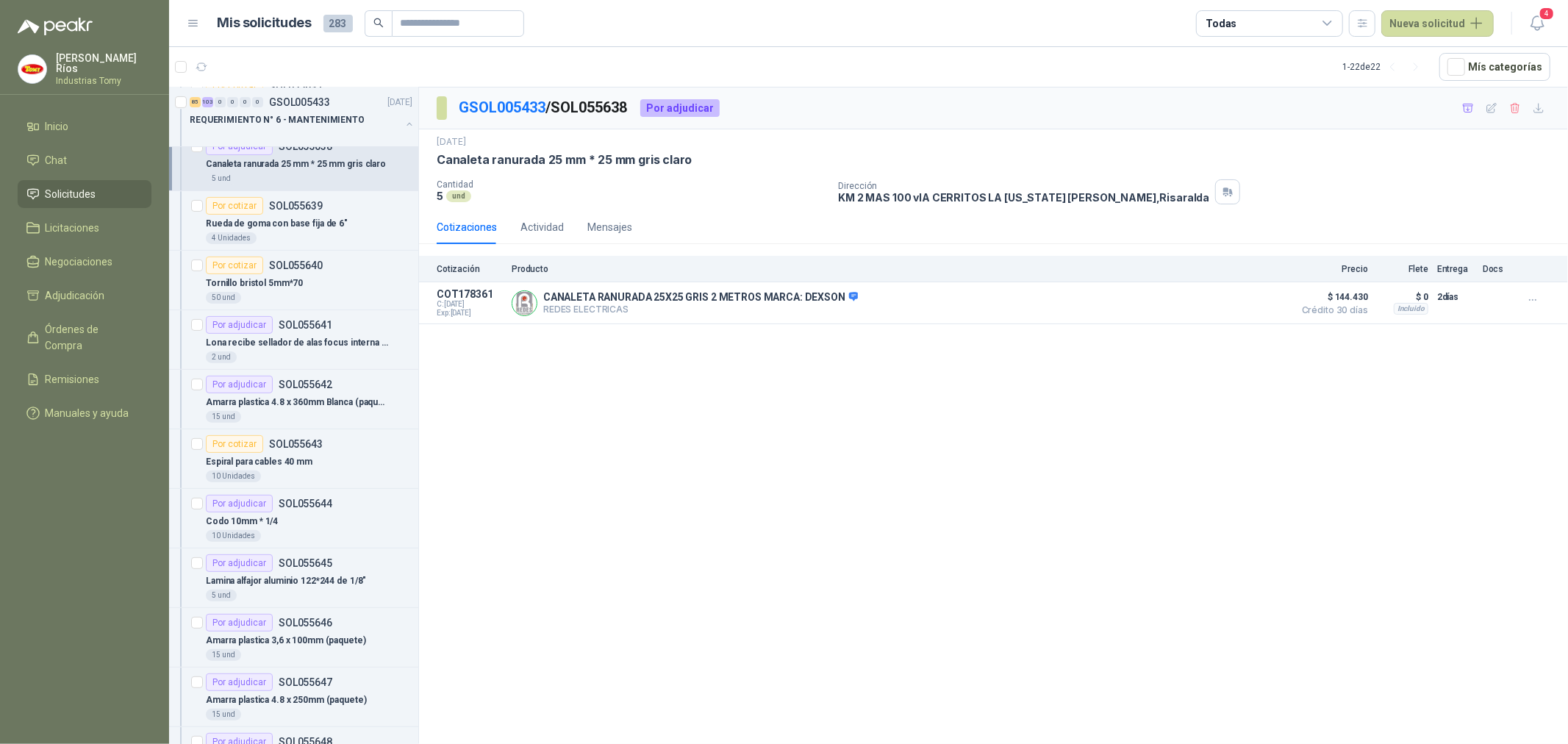
scroll to position [326, 0]
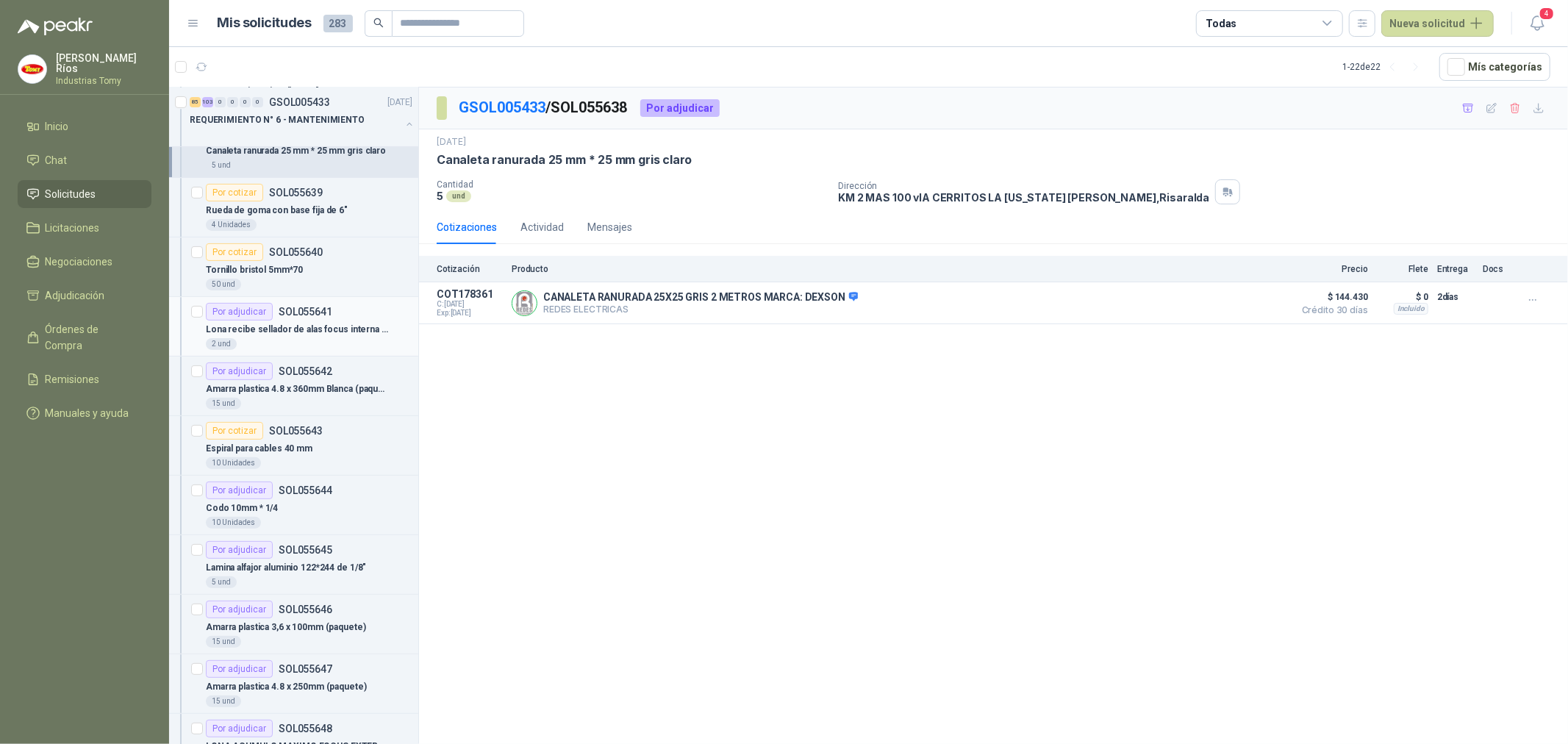
click at [330, 339] on div "2 und" at bounding box center [310, 344] width 207 height 12
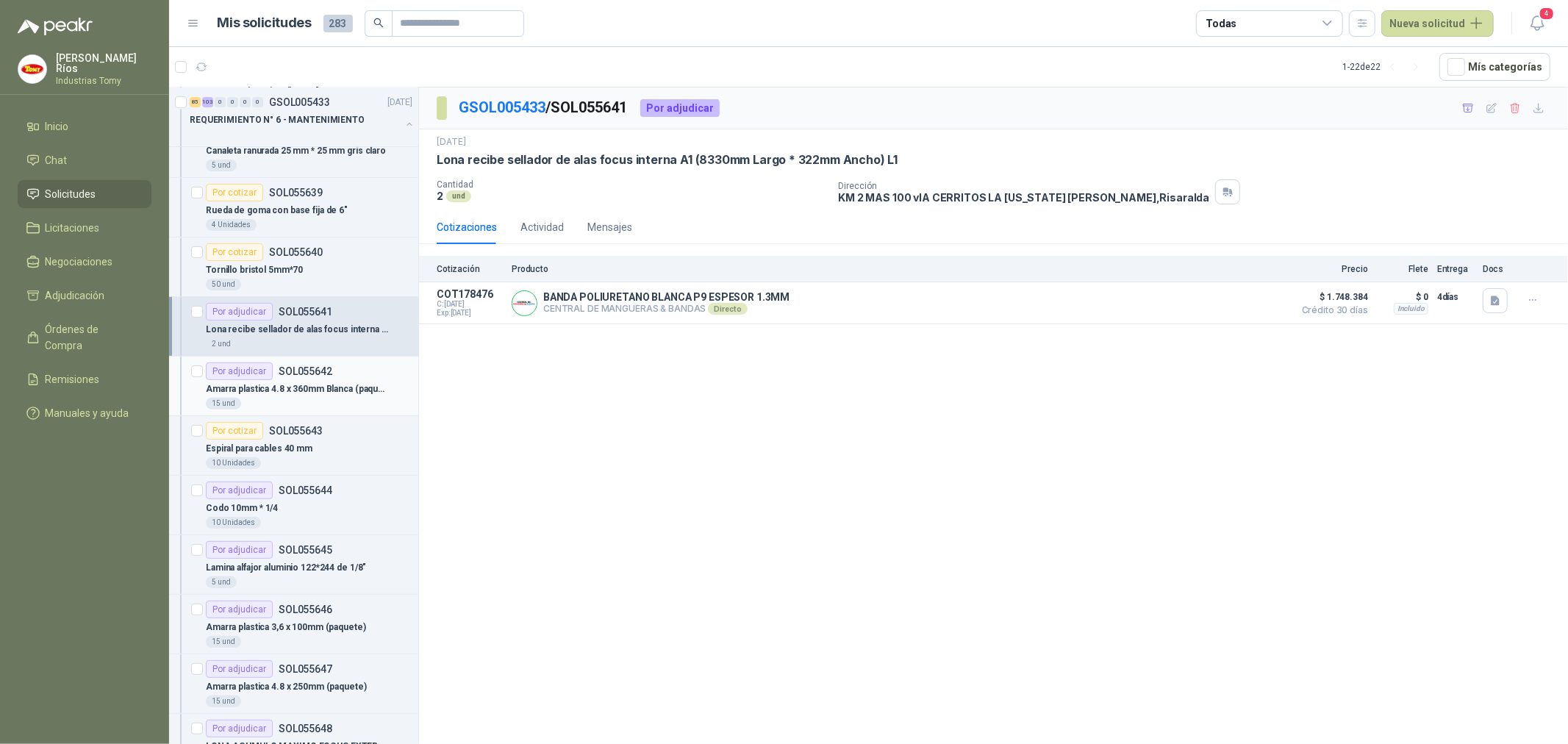
click at [326, 383] on p "Amarra plastica 4.8 x 360mm Blanca (paquete)" at bounding box center [297, 389] width 183 height 14
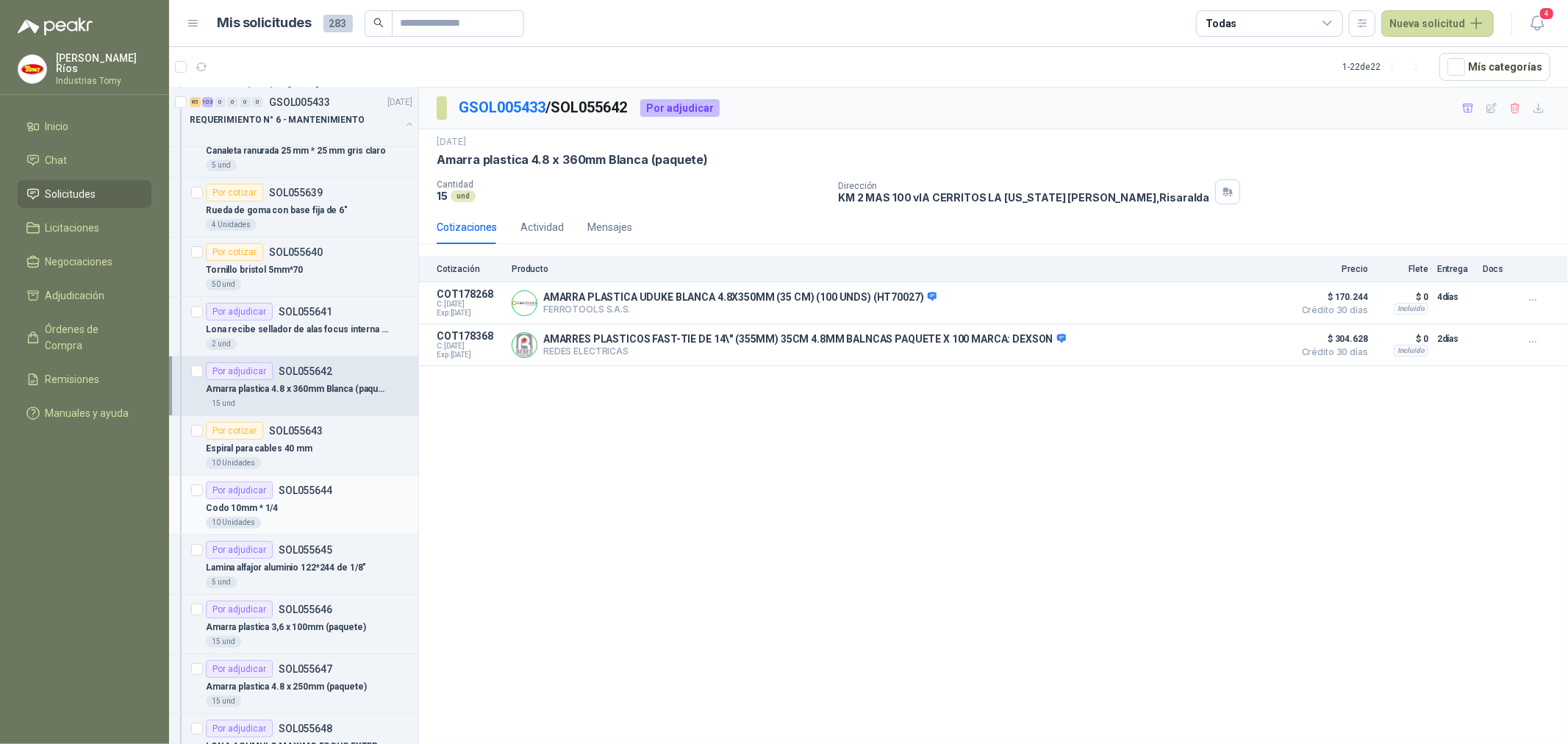
click at [335, 503] on div "Codo 10mm * 1/4" at bounding box center [310, 508] width 207 height 18
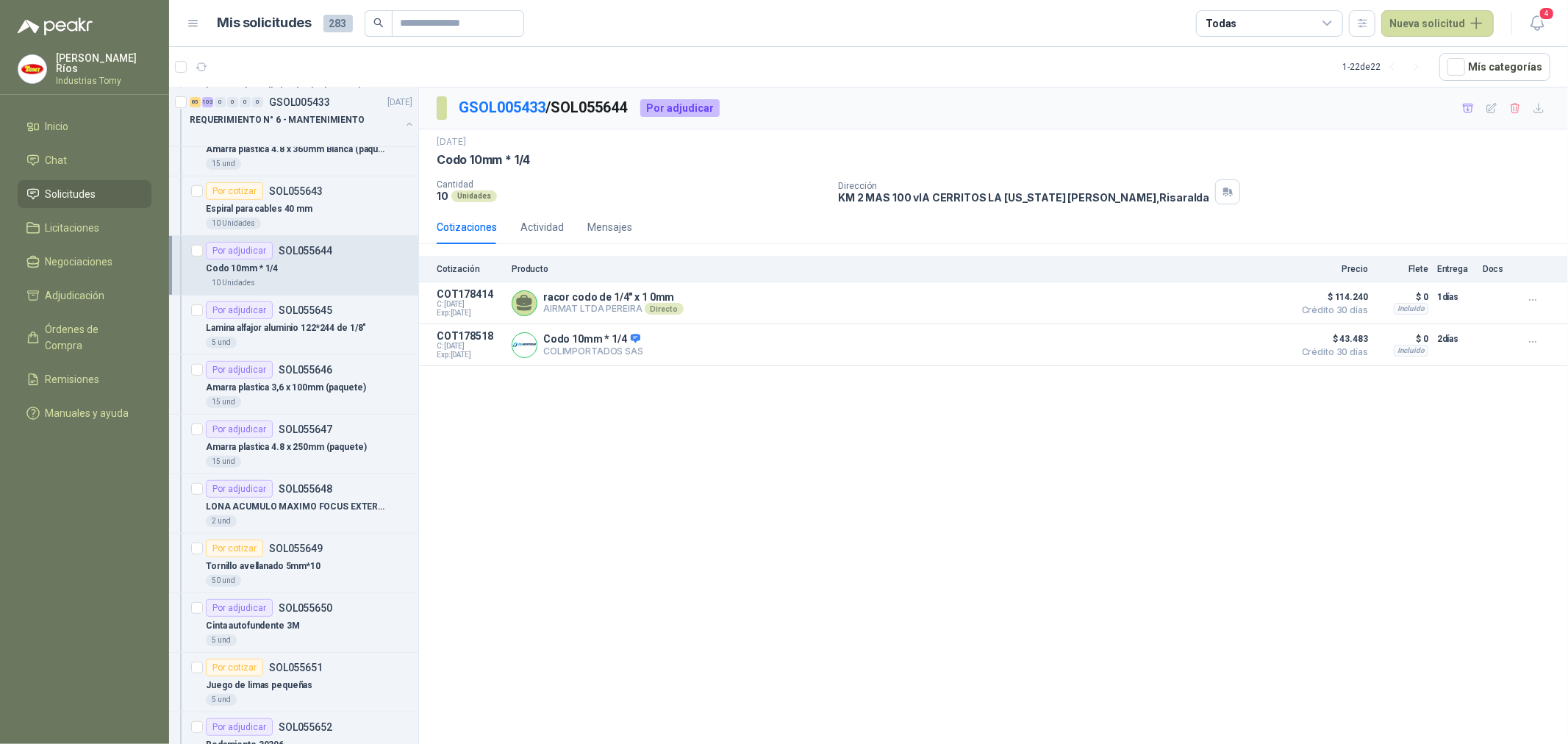
scroll to position [571, 0]
click at [333, 328] on p "Lamina alfajor aluminio 122*244 de 1/8"" at bounding box center [286, 323] width 160 height 14
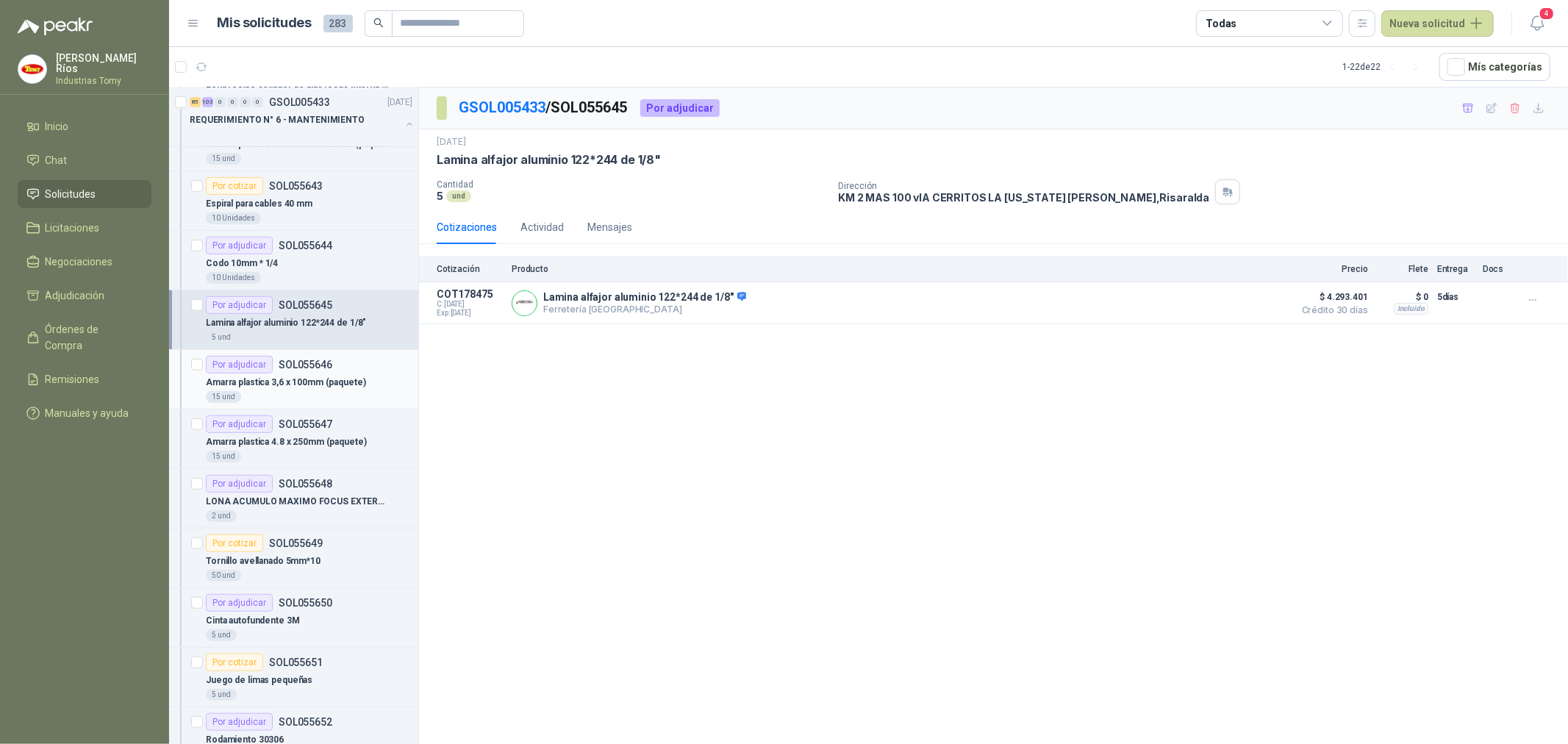
click at [322, 383] on p "Amarra plastica 3,6 x 100mm (paquete)" at bounding box center [286, 382] width 160 height 14
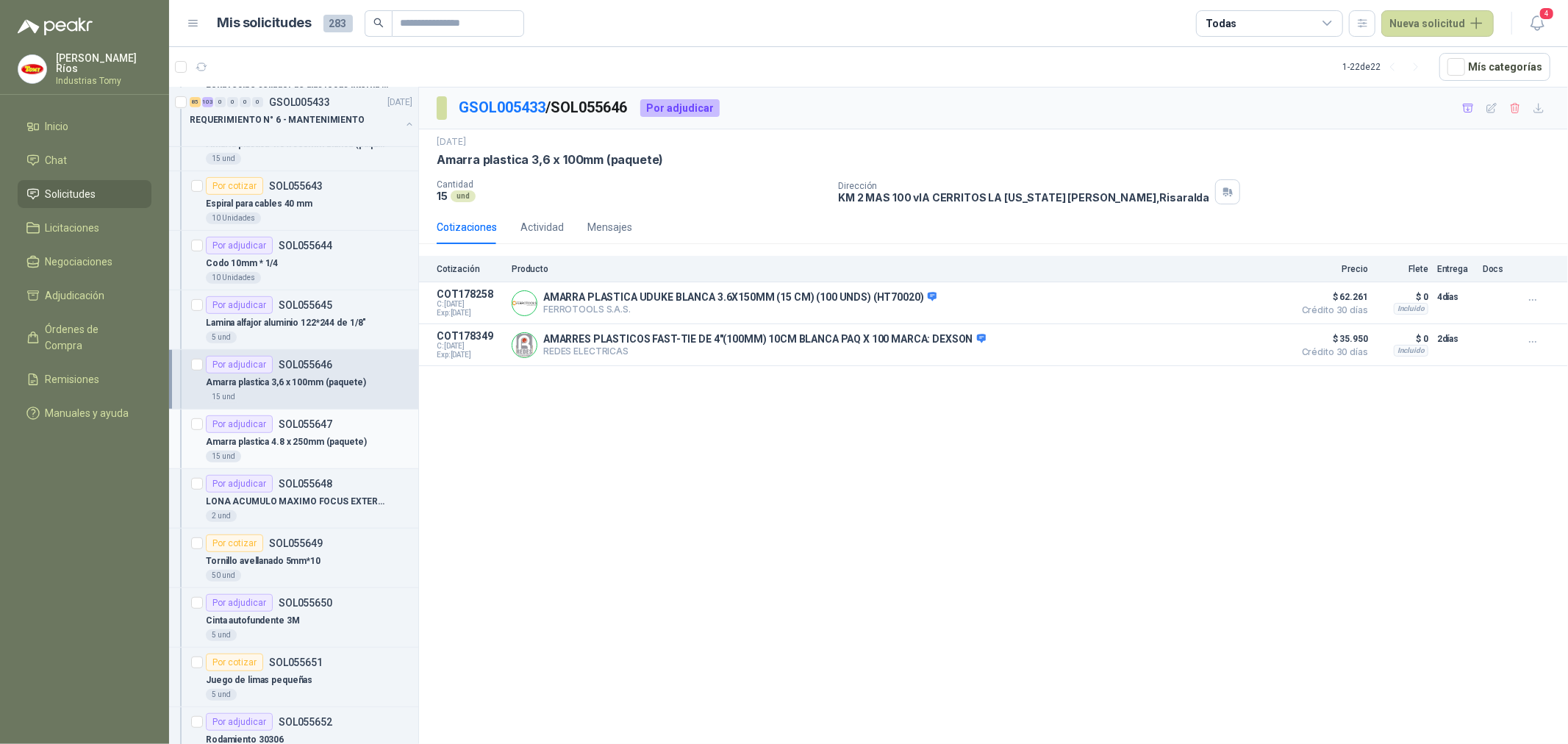
click at [342, 425] on div "Por adjudicar SOL055647" at bounding box center [310, 424] width 207 height 18
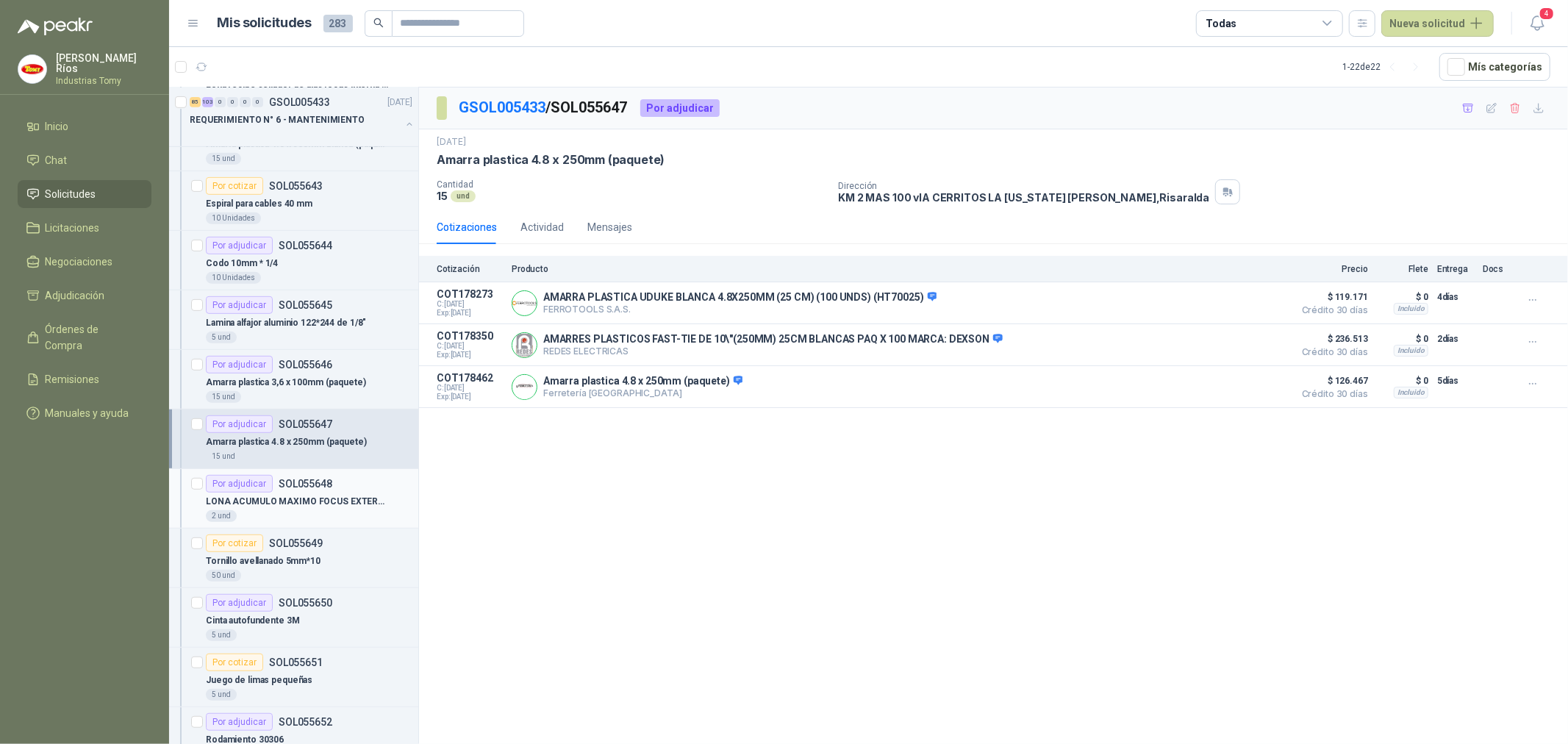
click at [335, 488] on div "Por adjudicar SOL055648" at bounding box center [310, 483] width 207 height 18
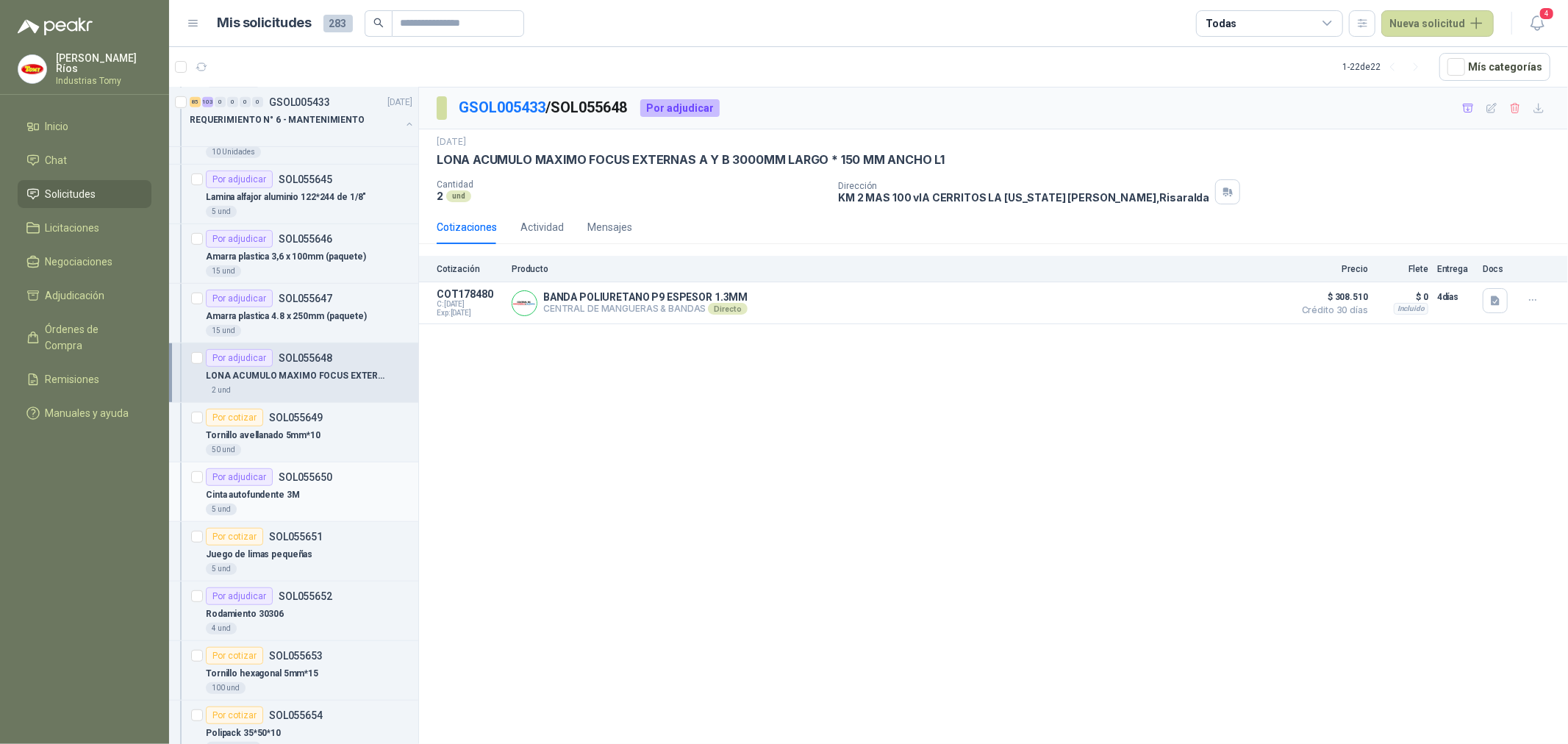
scroll to position [736, 0]
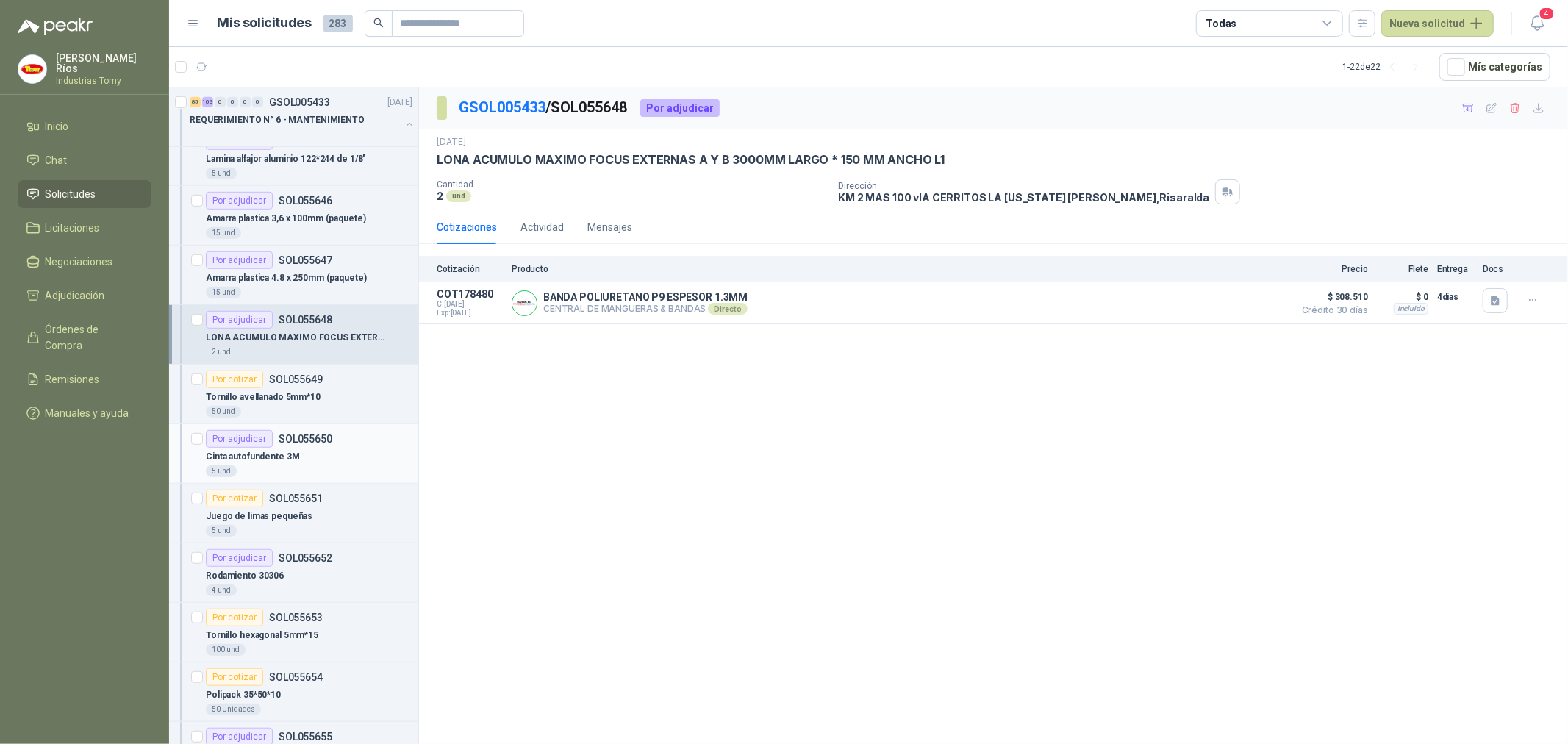
click at [330, 452] on div "Cinta autofundente 3M" at bounding box center [310, 456] width 207 height 18
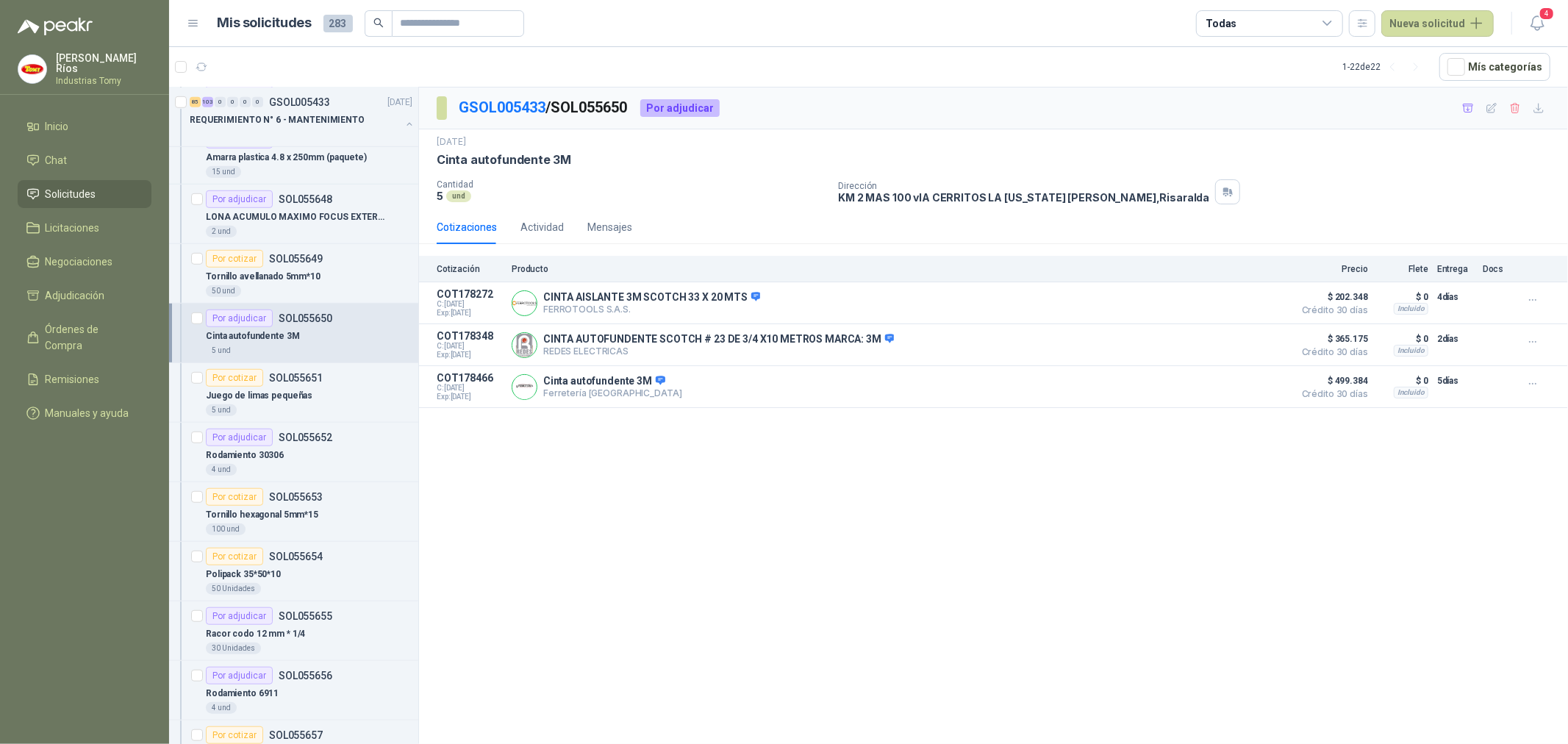
scroll to position [898, 0]
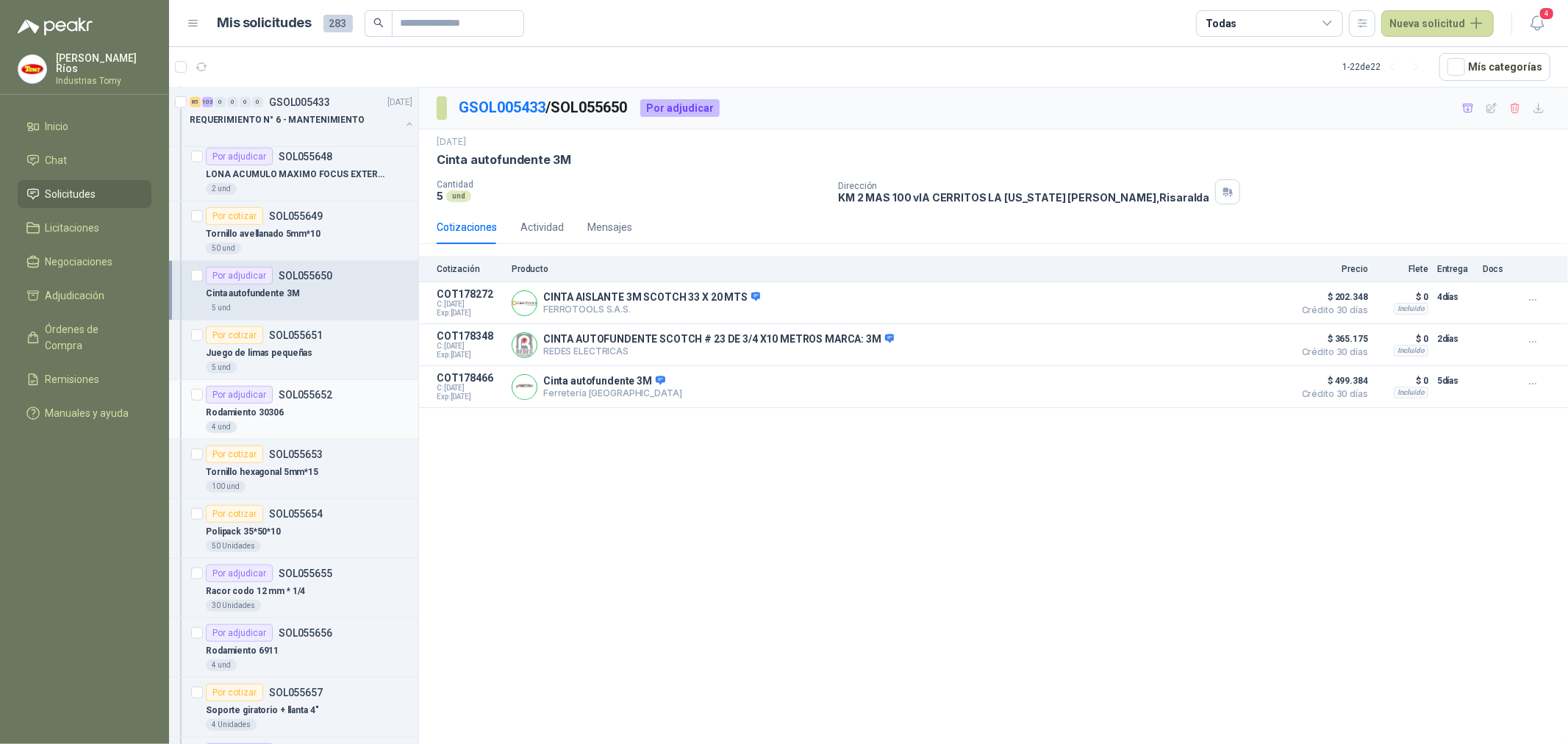
click at [345, 422] on div "4 und" at bounding box center [310, 428] width 207 height 12
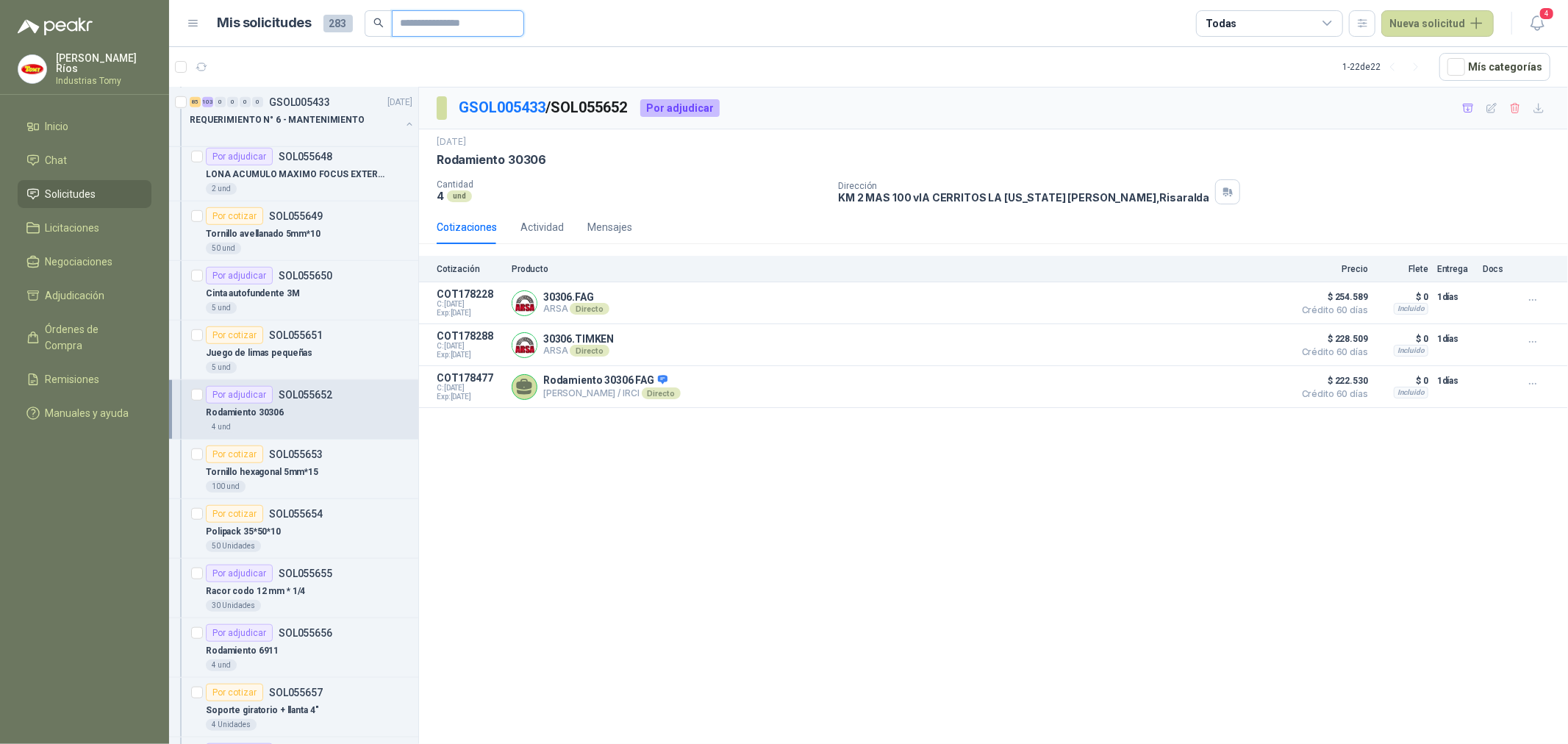
click at [458, 28] on input "text" at bounding box center [451, 23] width 103 height 25
paste input "**********"
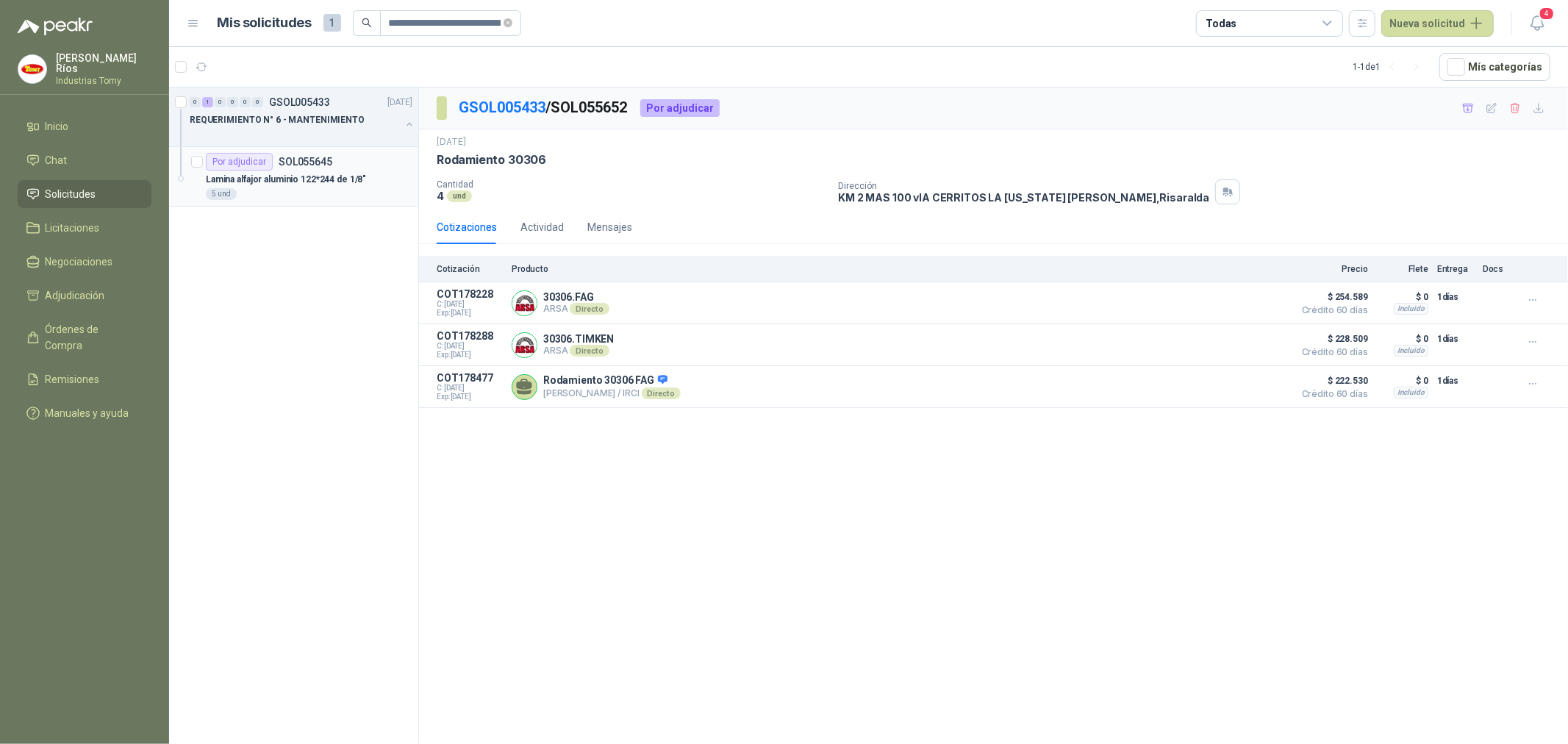
click at [269, 175] on p "Lamina alfajor aluminio 122*244 de 1/8"" at bounding box center [286, 180] width 160 height 14
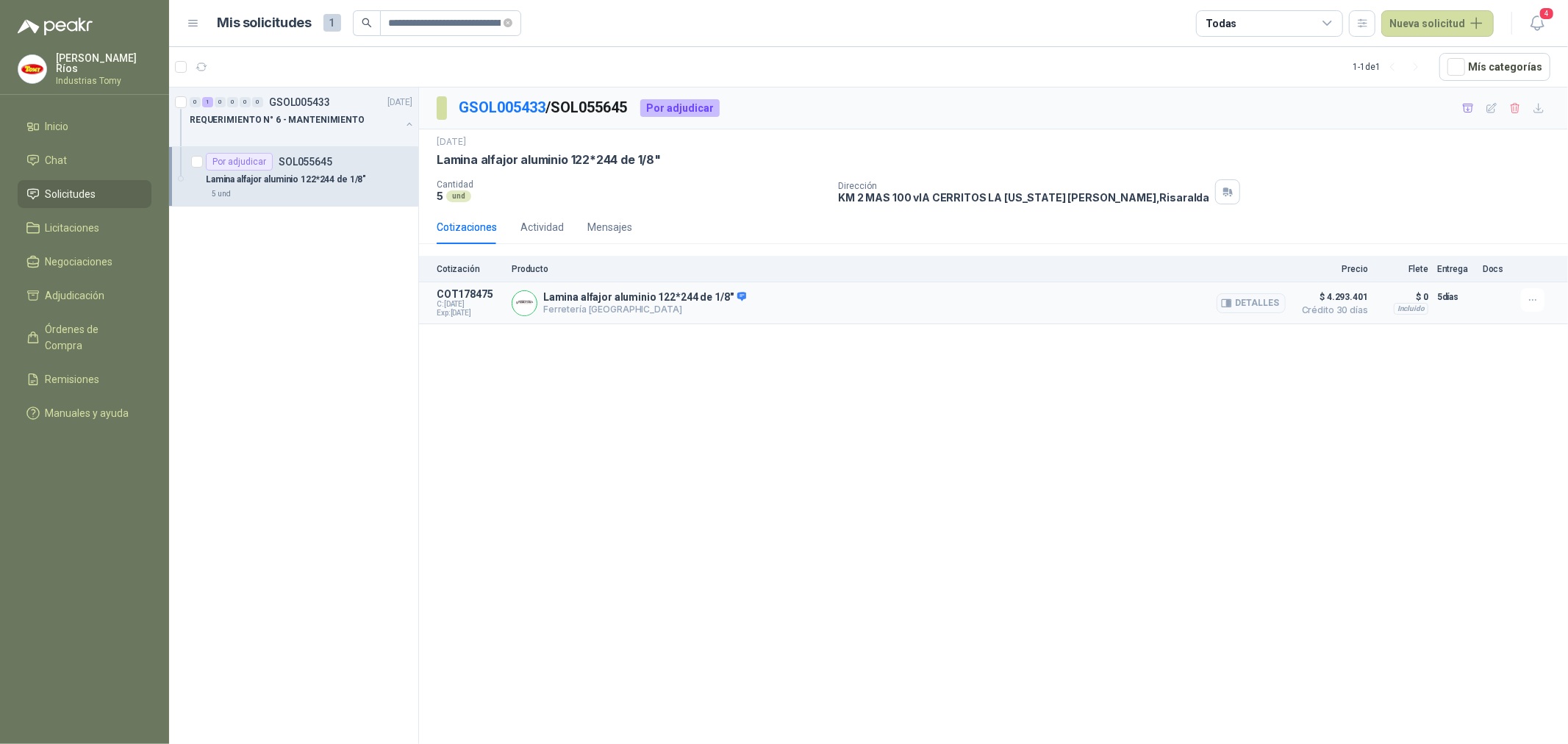
drag, startPoint x: 676, startPoint y: 309, endPoint x: 540, endPoint y: 318, distance: 136.3
click at [540, 318] on article "COT178475 C: [DATE] Exp: [DATE] Lamina alfajor aluminio 122*244 de 1/8" Ferrete…" at bounding box center [993, 303] width 1149 height 42
click at [103, 158] on li "Chat 1" at bounding box center [84, 159] width 116 height 16
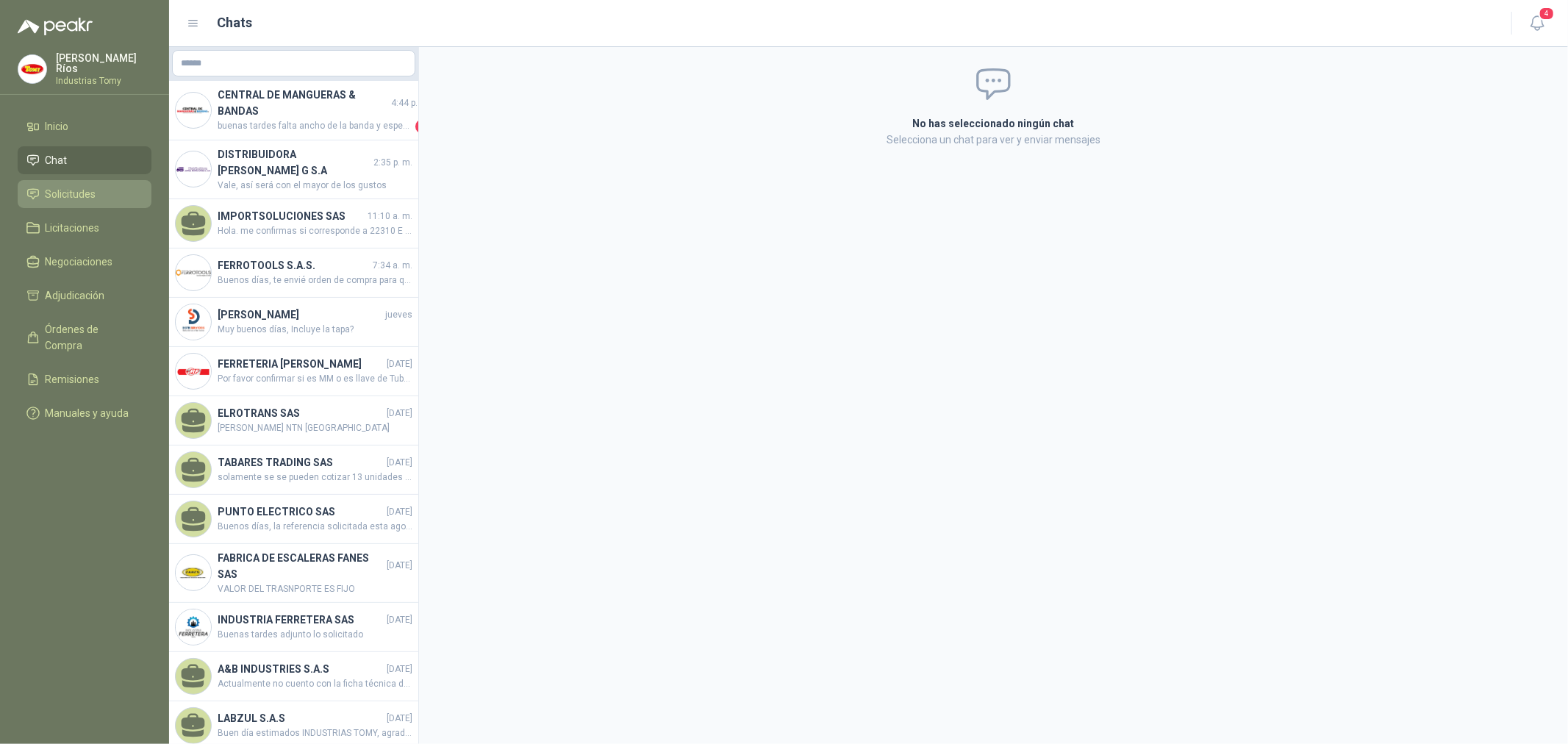
click at [111, 196] on li "Solicitudes" at bounding box center [84, 194] width 116 height 16
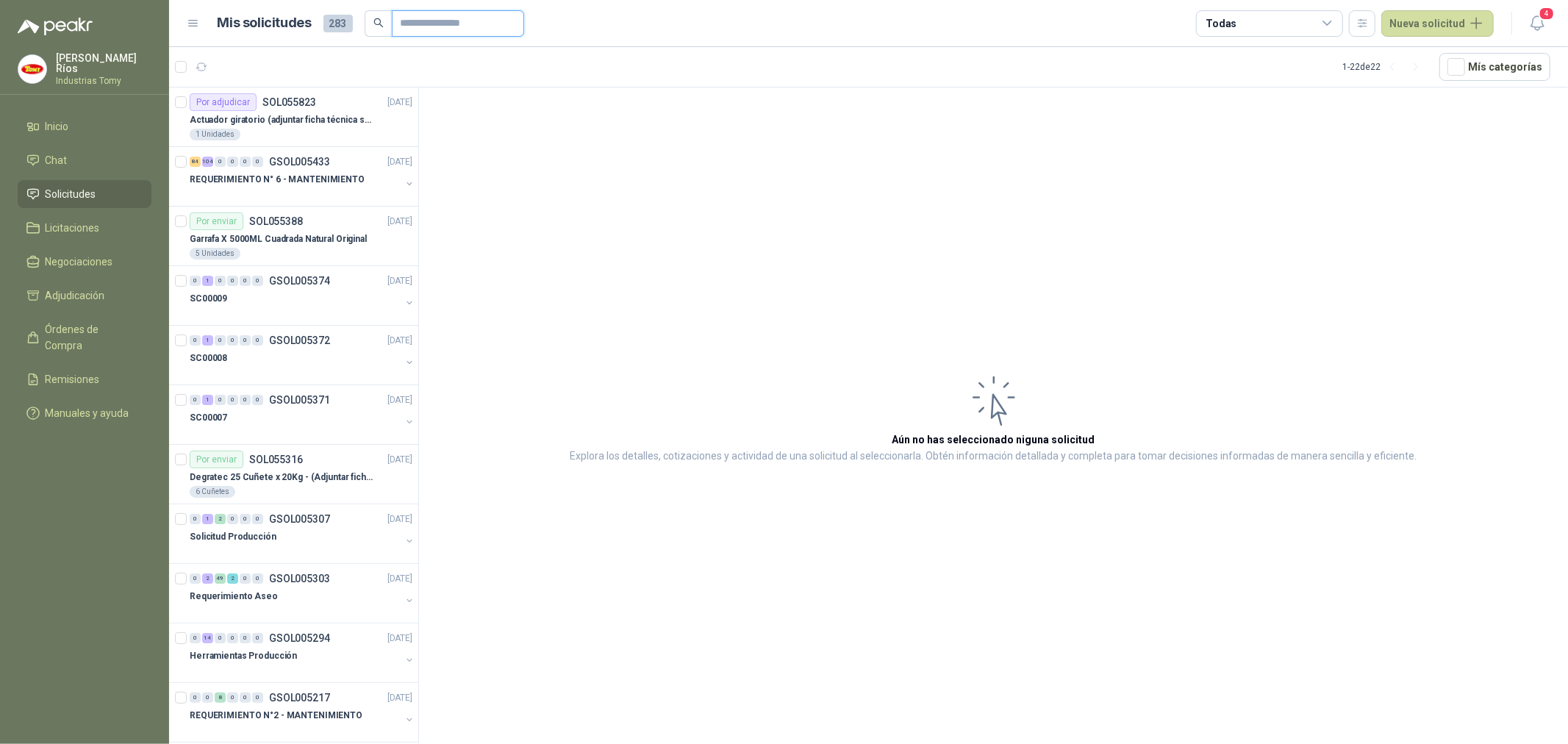
click at [489, 18] on input "text" at bounding box center [451, 23] width 103 height 25
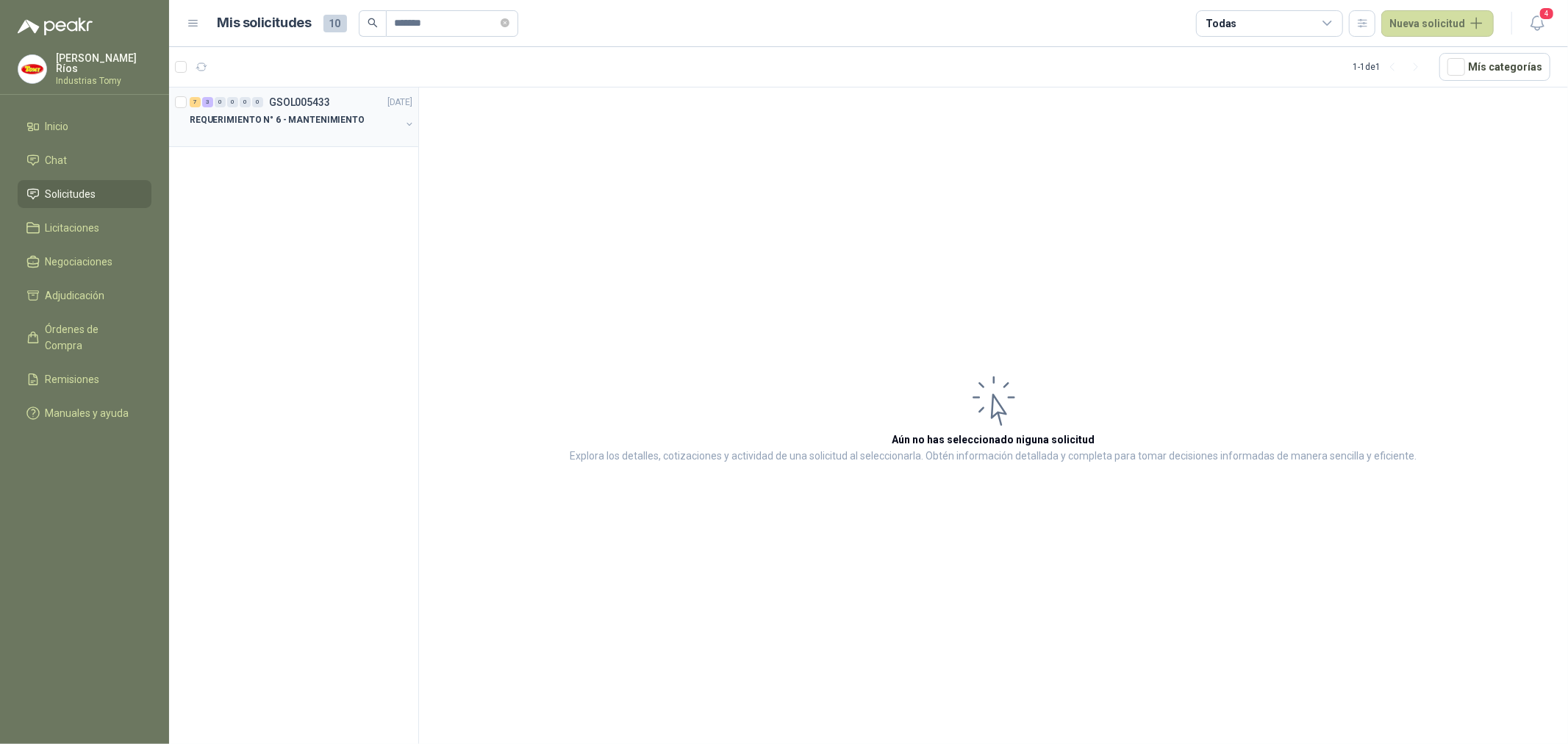
click at [285, 124] on p "REQUERIMIENTO N° 6 - MANTENIMIENTO" at bounding box center [277, 120] width 175 height 14
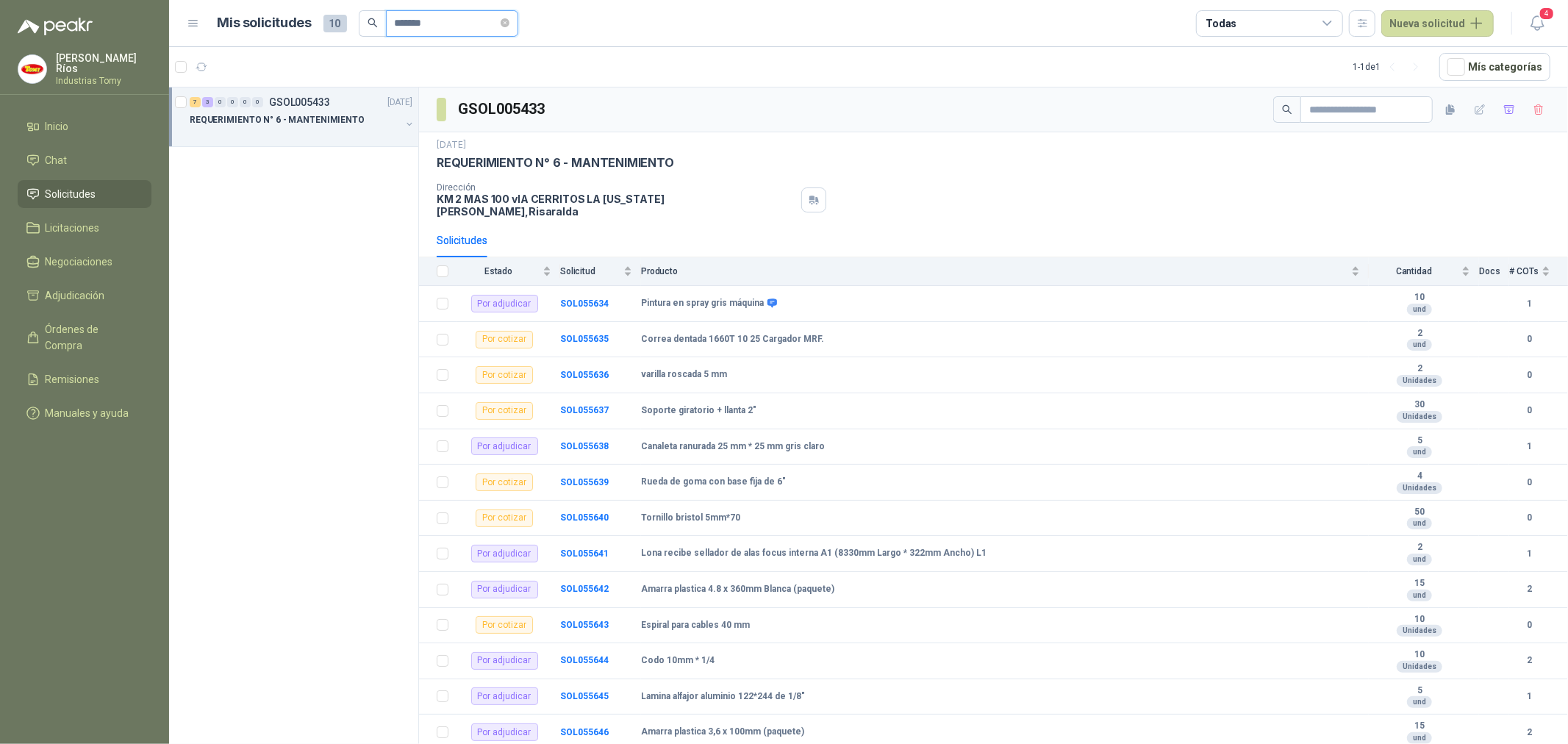
click at [463, 21] on input "*******" at bounding box center [446, 23] width 103 height 25
click at [1328, 108] on input "text" at bounding box center [1360, 109] width 103 height 25
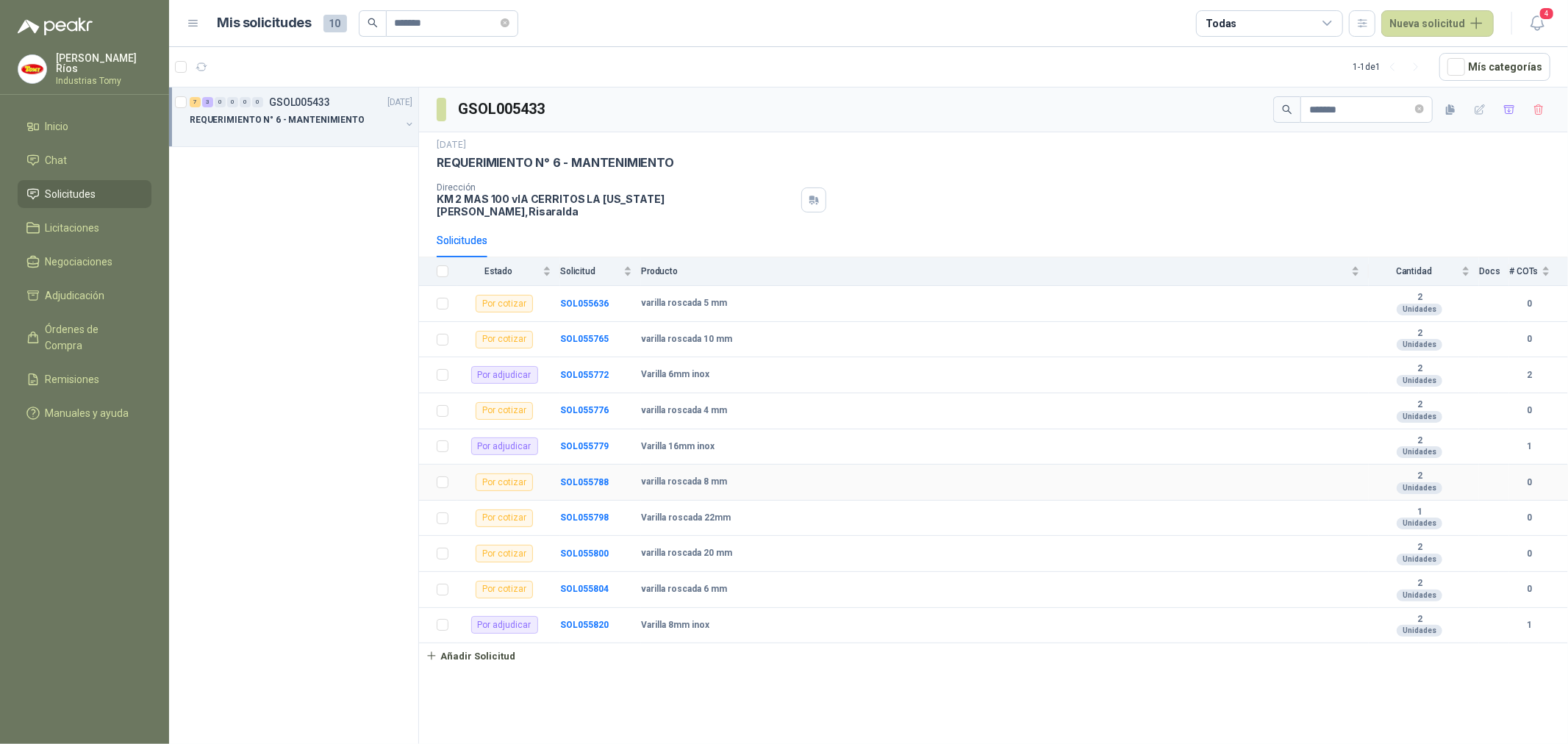
click at [710, 478] on b "varilla roscada 8 mm" at bounding box center [683, 483] width 86 height 12
drag, startPoint x: 693, startPoint y: 435, endPoint x: 666, endPoint y: 434, distance: 27.0
click at [666, 441] on b "Varilla 16mm inox" at bounding box center [678, 447] width 73 height 12
click at [725, 429] on td "Varilla 16mm inox" at bounding box center [1005, 447] width 728 height 36
drag, startPoint x: 586, startPoint y: 436, endPoint x: 612, endPoint y: 467, distance: 40.5
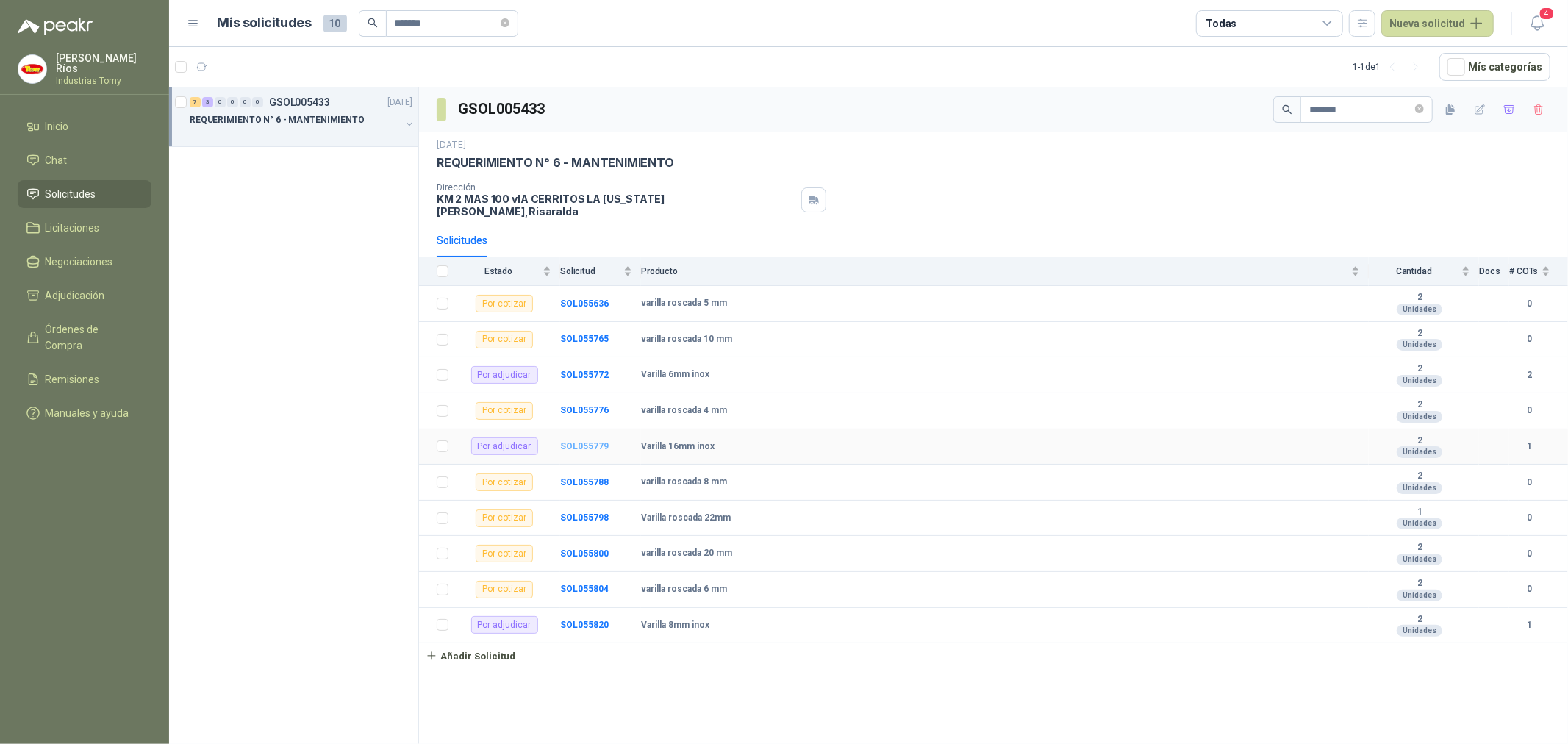
click at [585, 441] on b "SOL055779" at bounding box center [584, 446] width 48 height 10
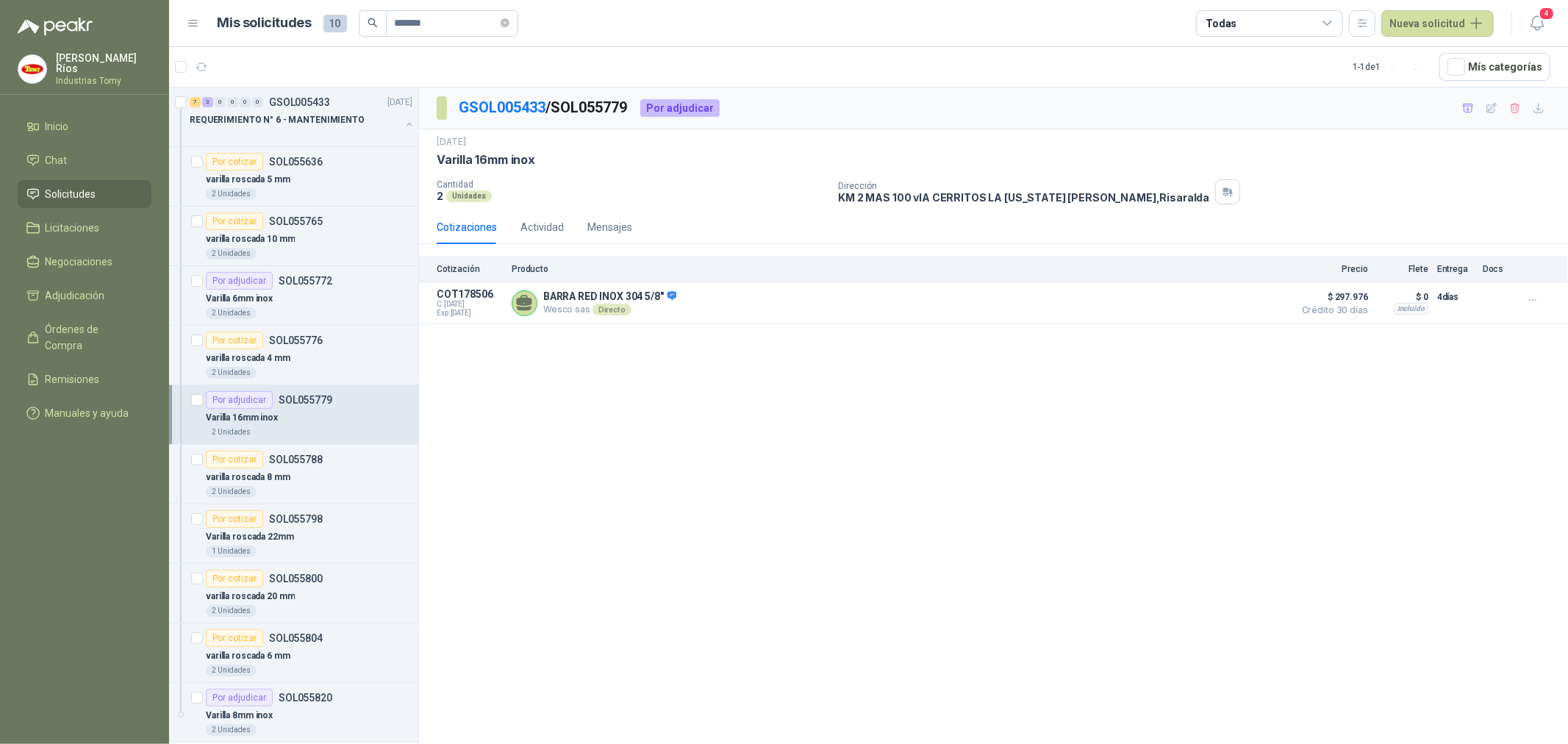
click at [996, 606] on div "GSOL005433 / SOL055779 Por adjudicar [DATE] Varilla 16mm inox Cantidad 2 Unida…" at bounding box center [993, 418] width 1149 height 662
click at [706, 456] on div "GSOL005433 / SOL055779 Por adjudicar [DATE] Varilla 16mm inox Cantidad 2 Unida…" at bounding box center [993, 418] width 1149 height 662
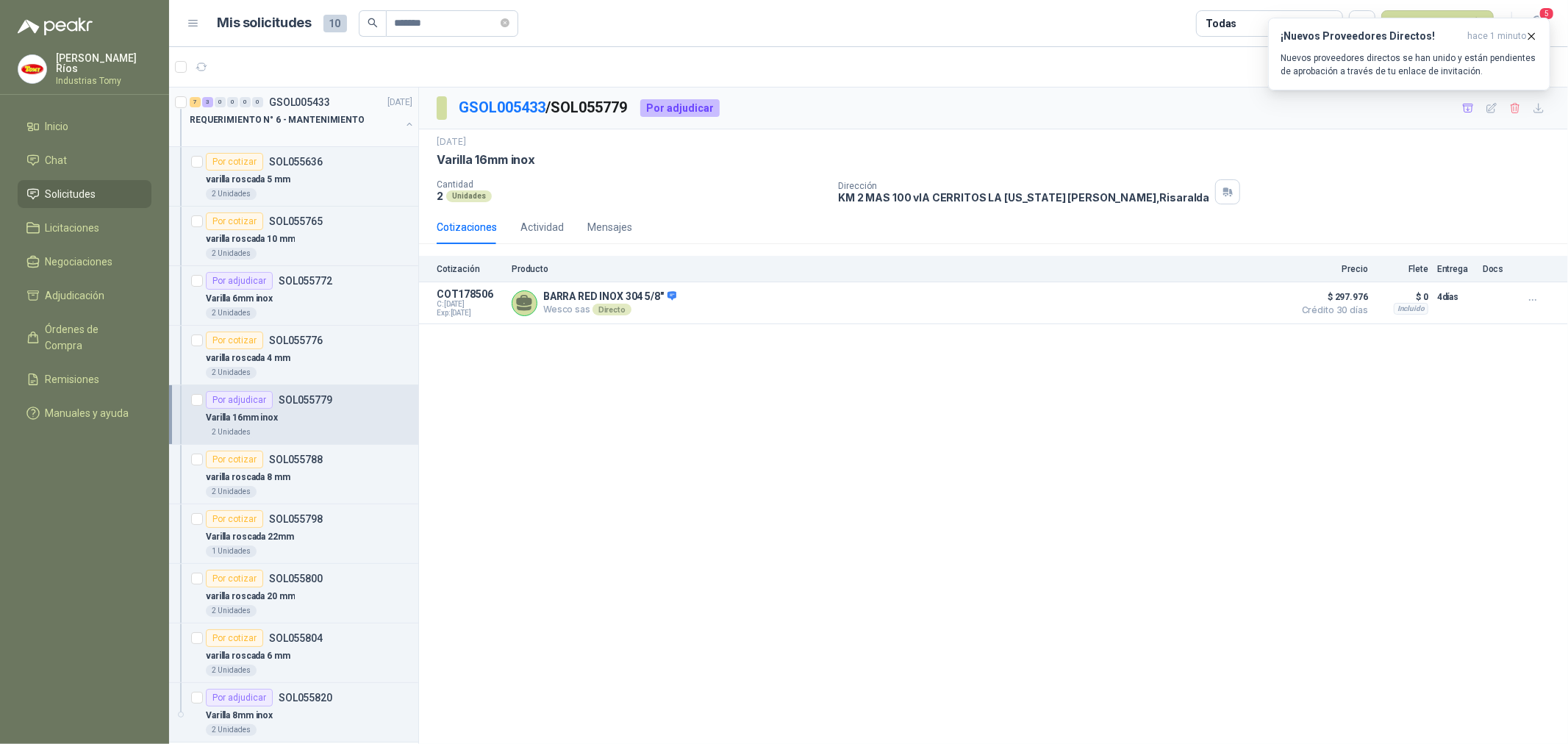
click at [382, 116] on div "REQUERIMIENTO N° 6 - MANTENIMIENTO" at bounding box center [295, 119] width 211 height 18
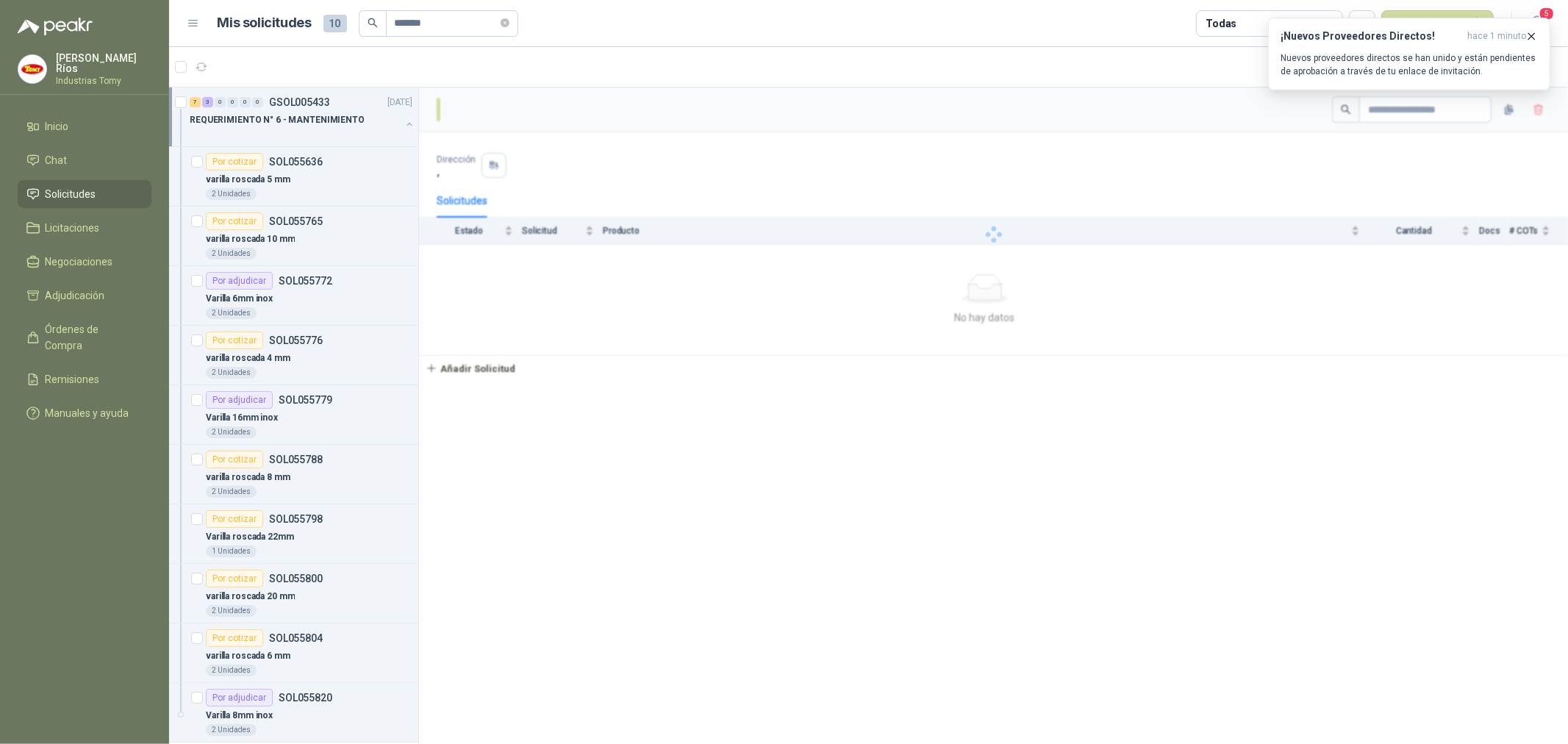
click at [72, 190] on span "Solicitudes" at bounding box center [71, 194] width 51 height 16
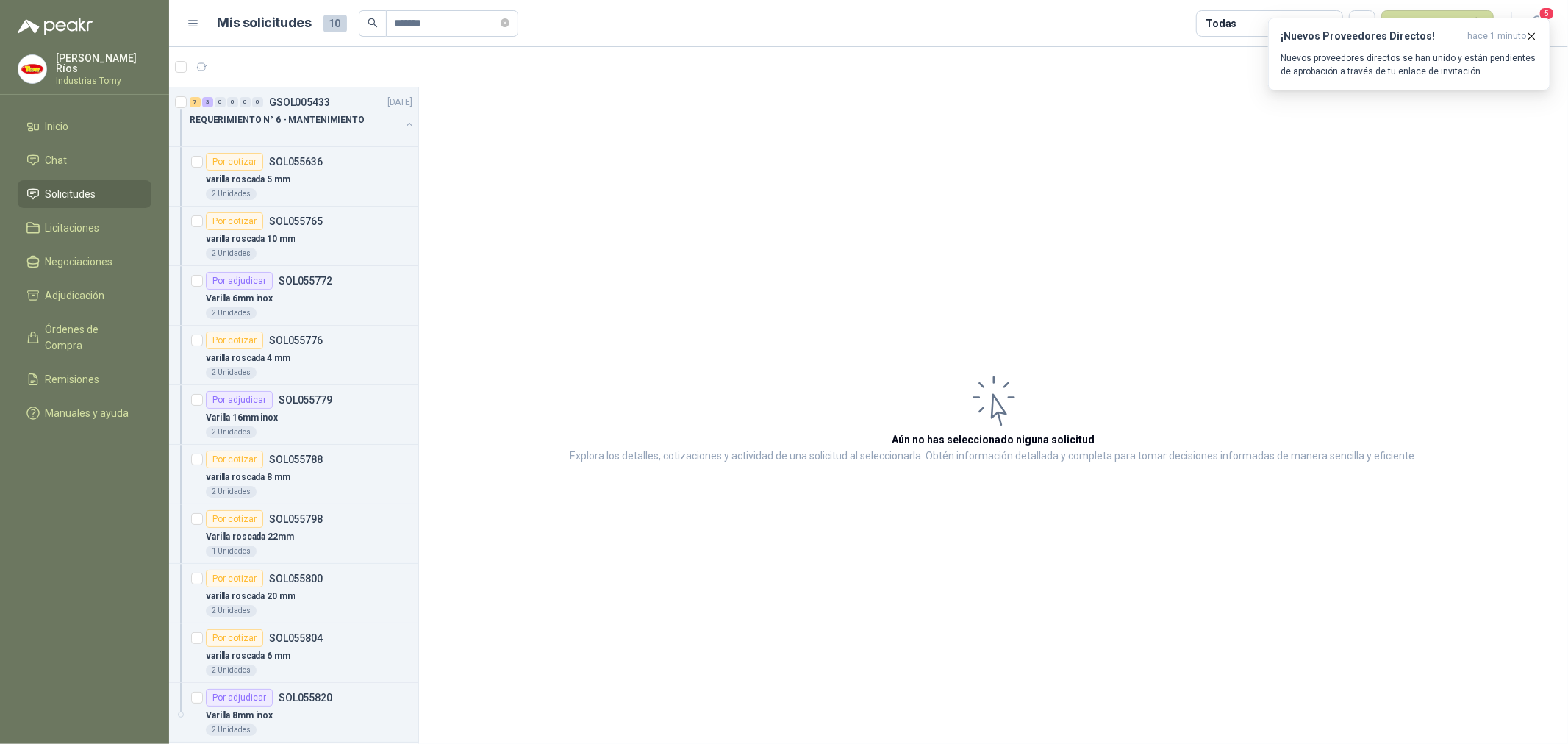
click at [75, 190] on span "Solicitudes" at bounding box center [71, 194] width 51 height 16
click at [404, 125] on button "button" at bounding box center [410, 124] width 12 height 12
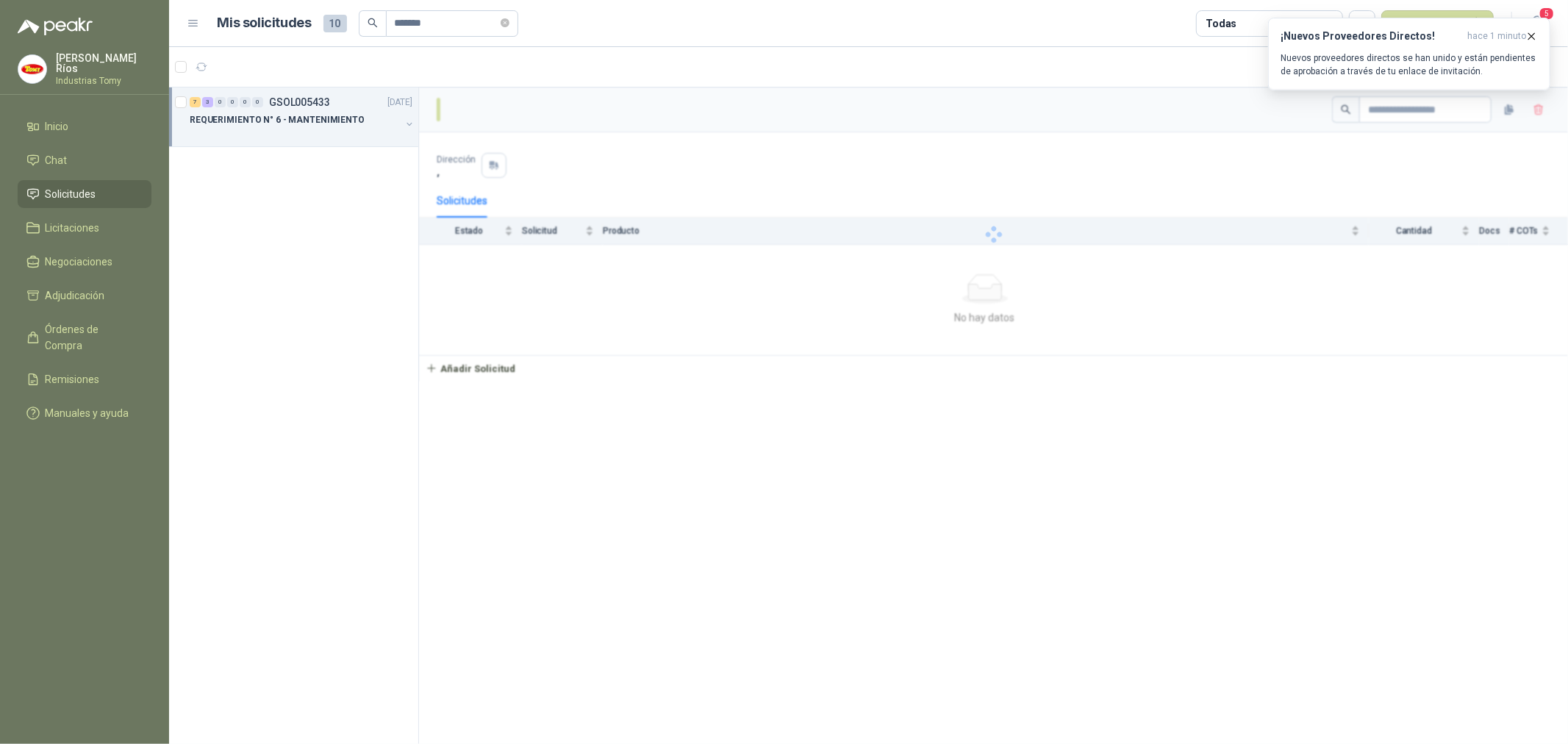
drag, startPoint x: 231, startPoint y: 237, endPoint x: 211, endPoint y: 237, distance: 20.0
click at [231, 237] on div "7 3 0 0 0 0 GSOL005433 [DATE] REQUERIMIENTO N° 6 - MANTENIMIENTO" at bounding box center [294, 418] width 250 height 662
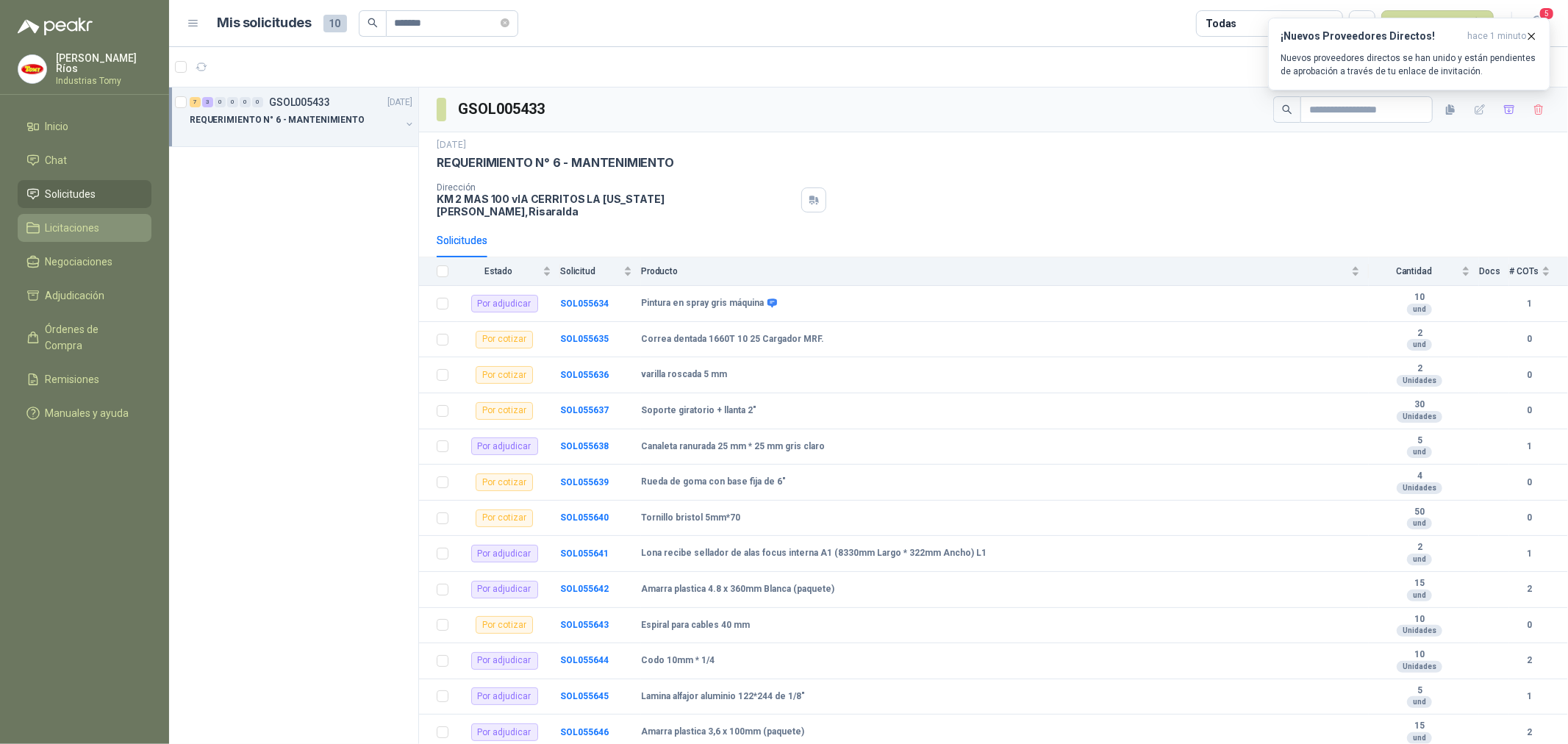
click at [99, 215] on link "Licitaciones" at bounding box center [84, 227] width 134 height 28
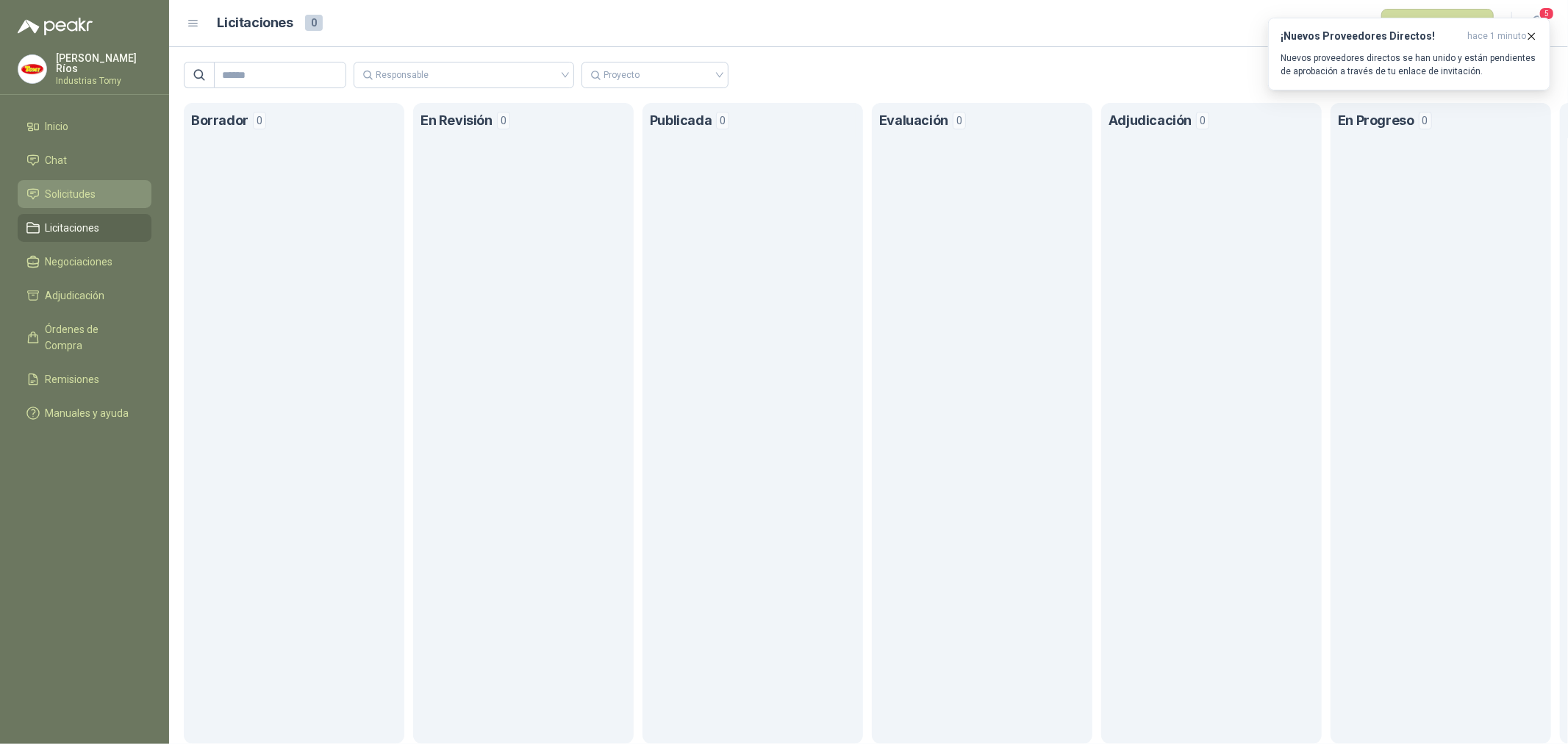
click at [102, 191] on li "Solicitudes" at bounding box center [84, 194] width 116 height 16
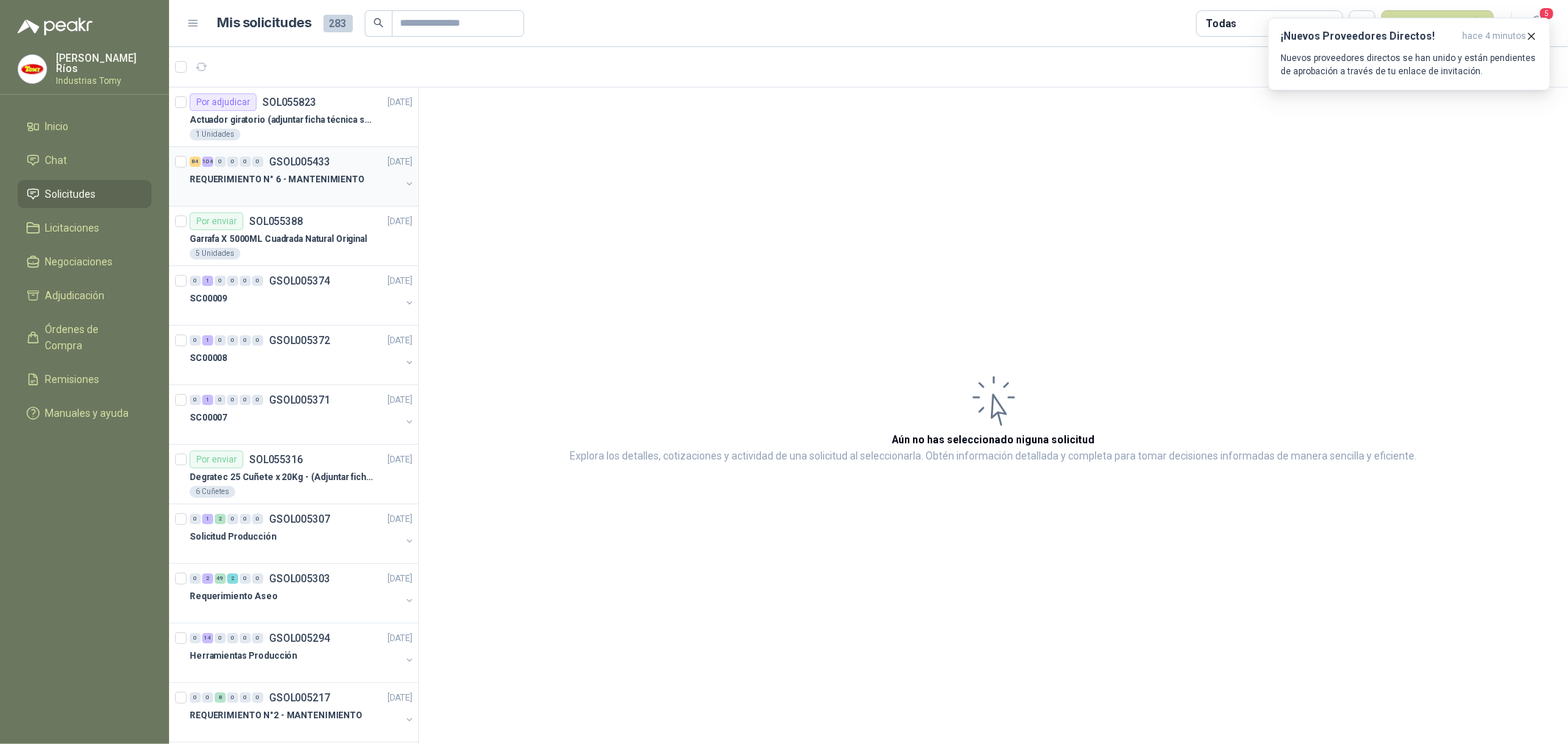
click at [338, 186] on p "REQUERIMIENTO N° 6 - MANTENIMIENTO" at bounding box center [277, 180] width 175 height 14
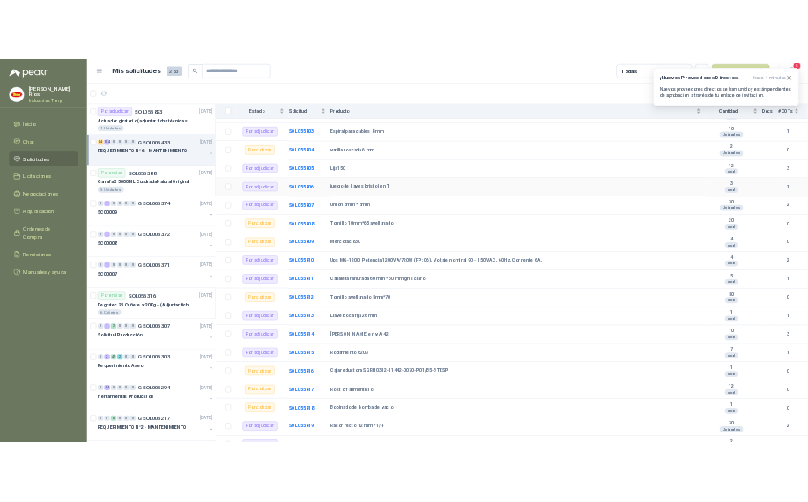
scroll to position [7438, 0]
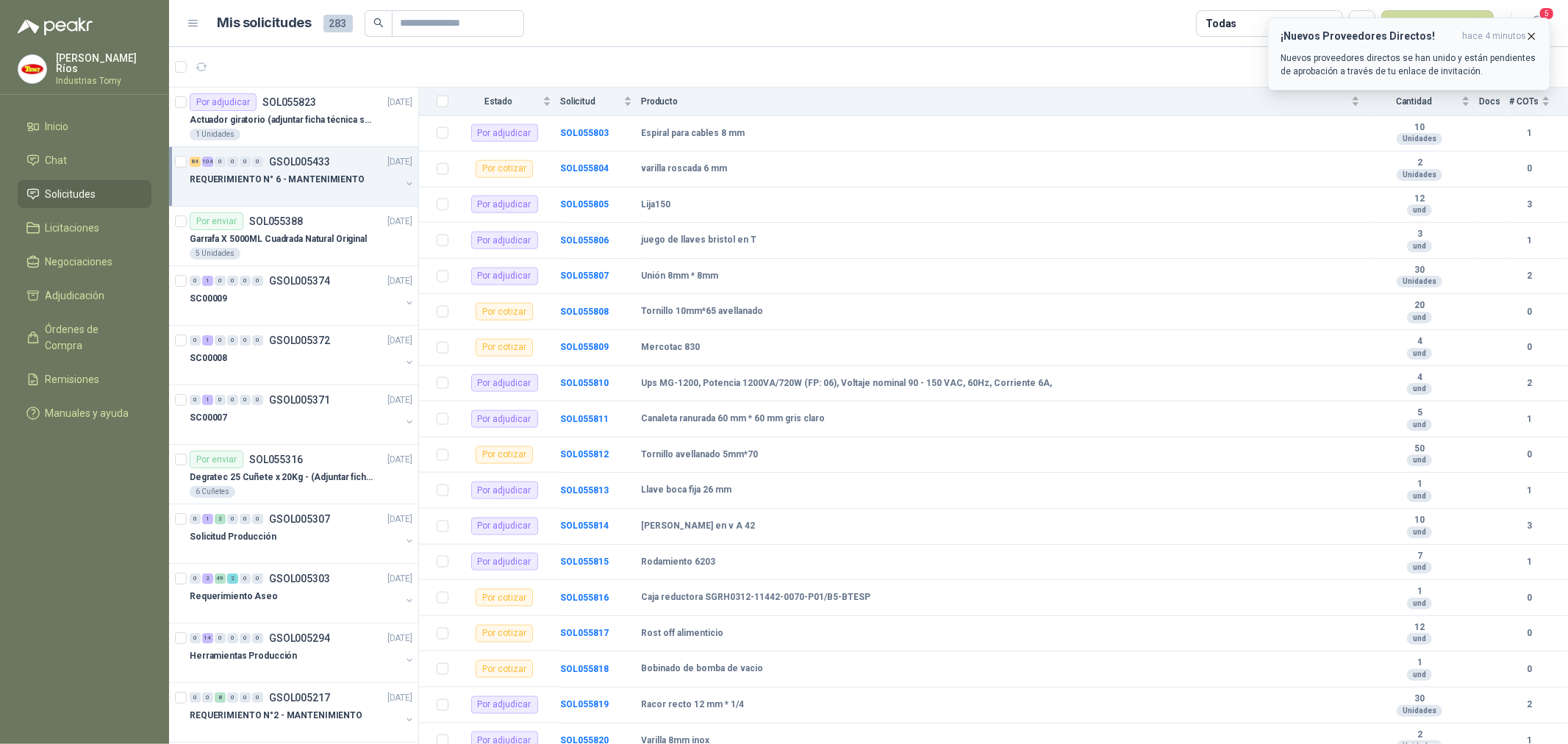
click at [1532, 33] on icon "button" at bounding box center [1531, 36] width 13 height 13
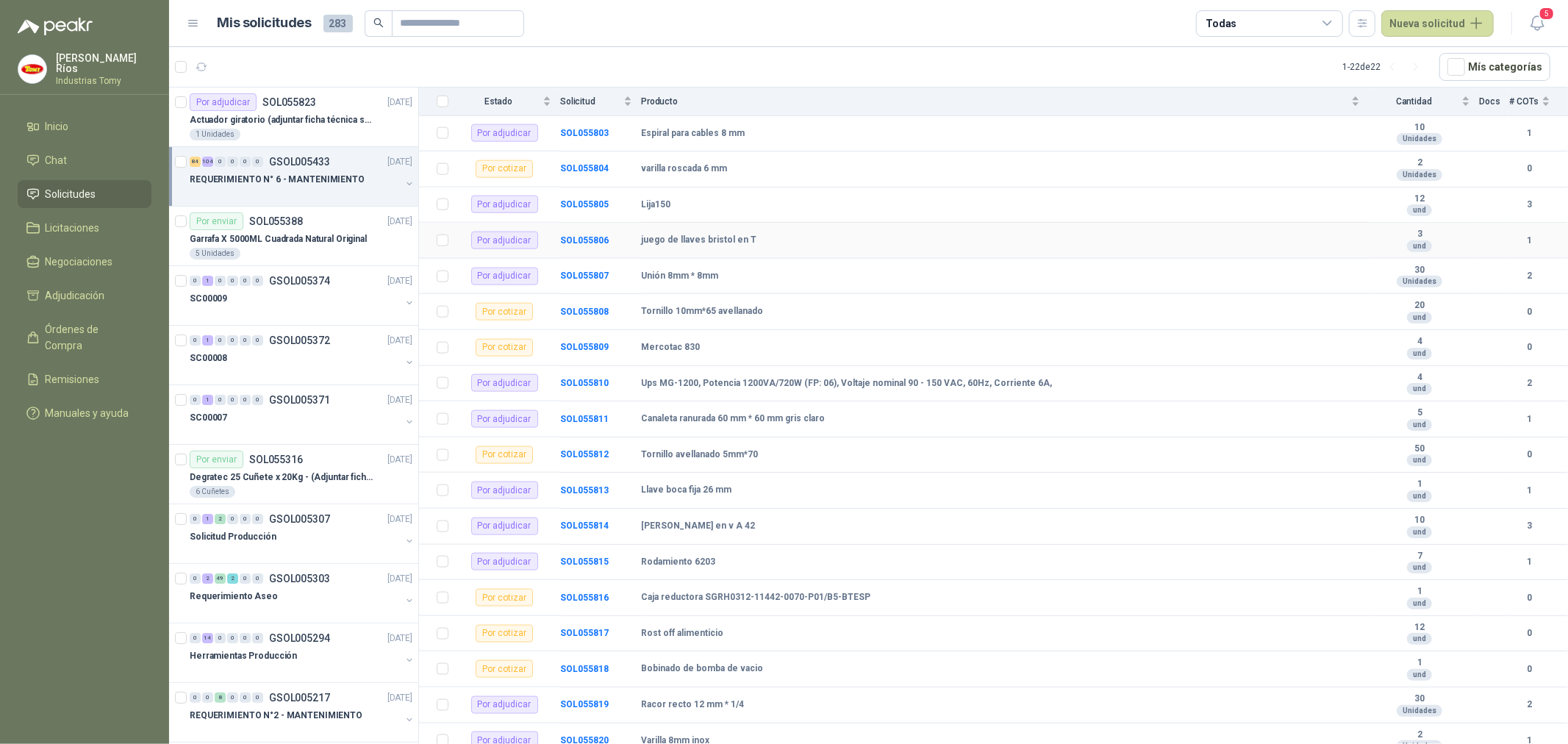
drag, startPoint x: 951, startPoint y: 277, endPoint x: 899, endPoint y: 252, distance: 57.7
click at [945, 259] on td "juego de llaves bristol en T" at bounding box center [1005, 240] width 728 height 36
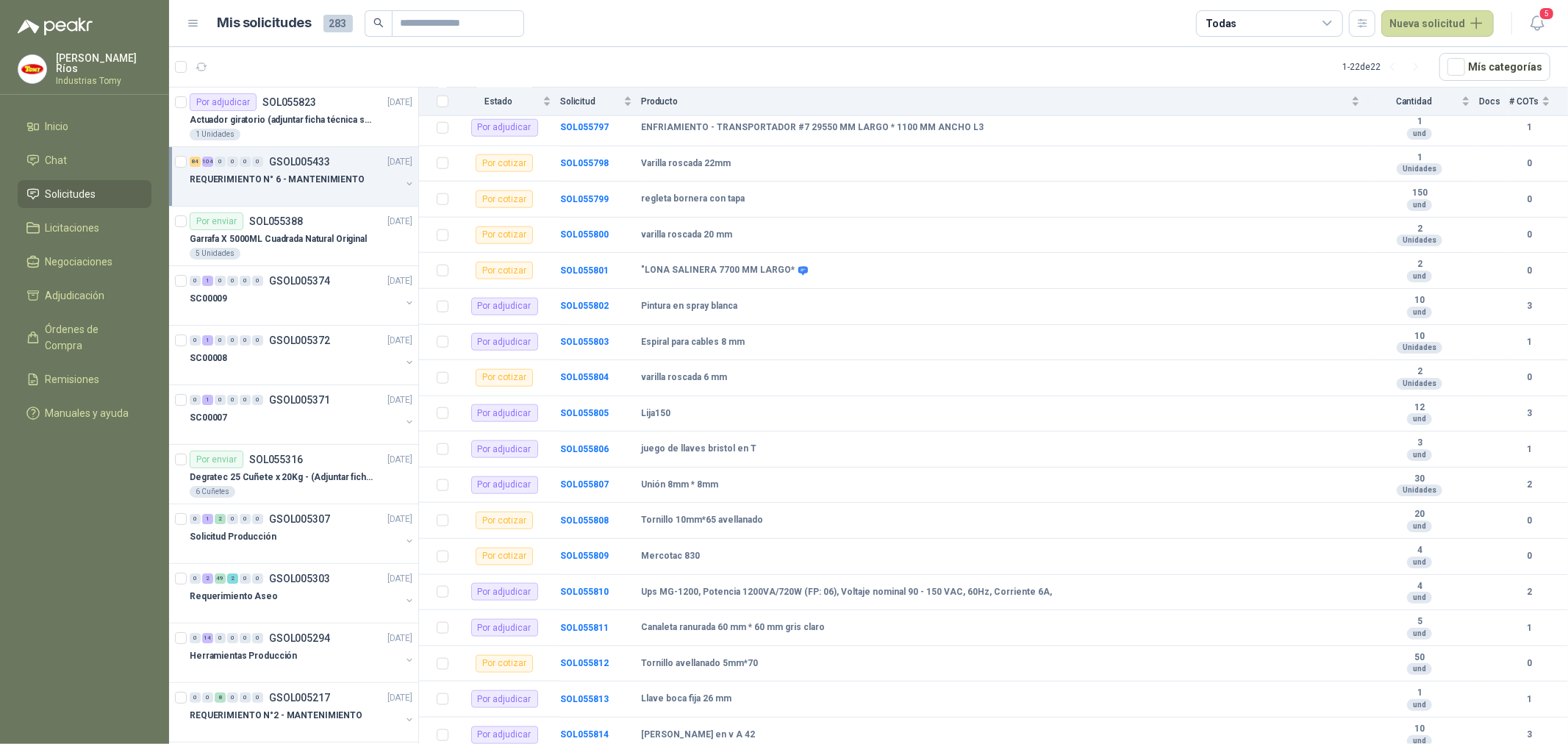
scroll to position [5884, 0]
